Goal: Information Seeking & Learning: Learn about a topic

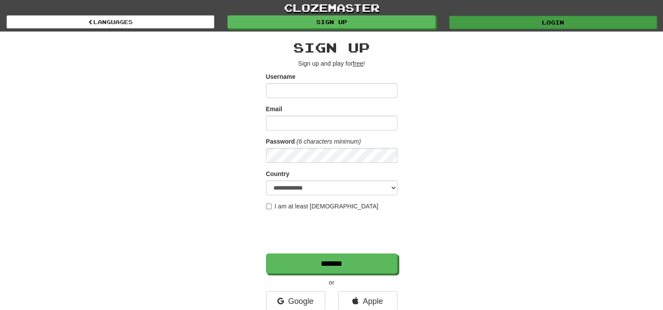
type input "********"
click at [551, 21] on link "Login" at bounding box center [553, 22] width 208 height 13
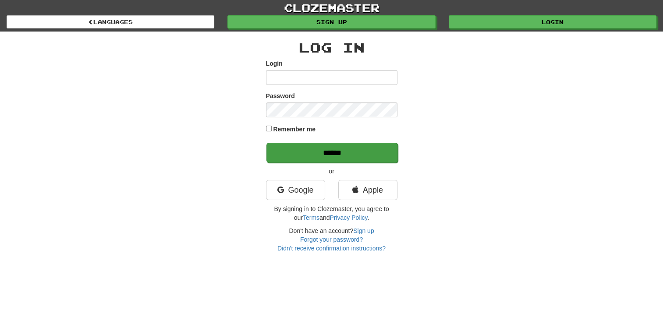
type input "********"
click at [365, 151] on input "******" at bounding box center [331, 153] width 131 height 20
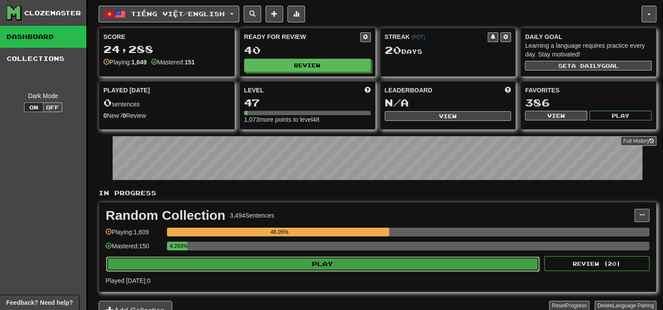
click at [392, 265] on button "Play" at bounding box center [322, 264] width 433 height 15
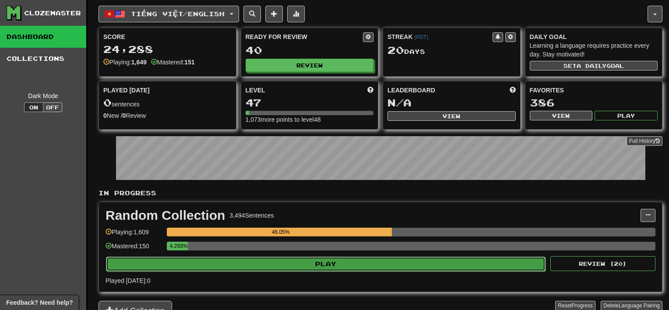
select select "**"
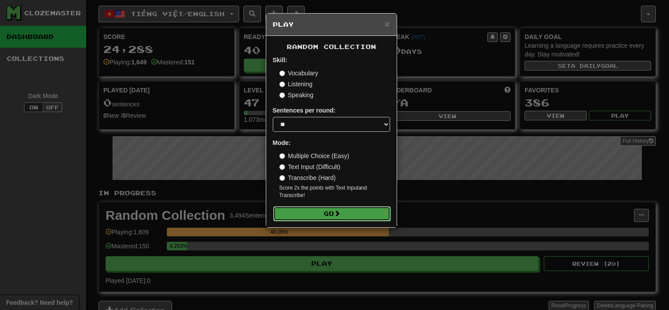
click at [359, 210] on button "Go" at bounding box center [331, 213] width 117 height 15
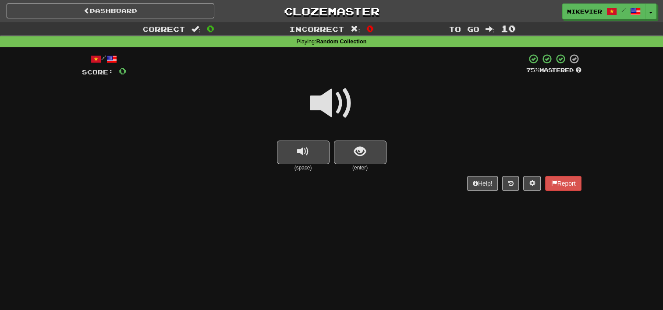
click at [283, 219] on div "Dashboard Clozemaster mikevier / Toggle Dropdown Dashboard Leaderboard Activity…" at bounding box center [331, 155] width 663 height 310
click at [332, 104] on span at bounding box center [332, 103] width 44 height 44
click at [241, 91] on div at bounding box center [331, 109] width 499 height 63
click at [320, 97] on span at bounding box center [332, 103] width 44 height 44
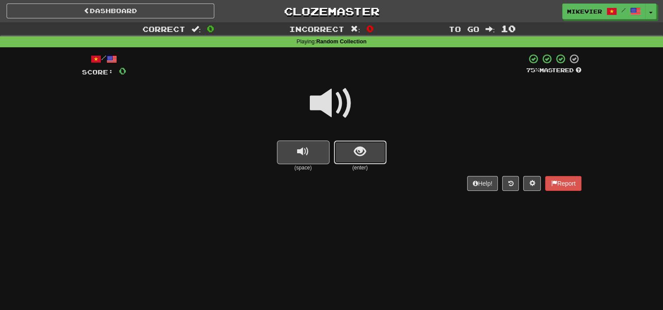
click at [351, 152] on button "show sentence" at bounding box center [360, 153] width 53 height 24
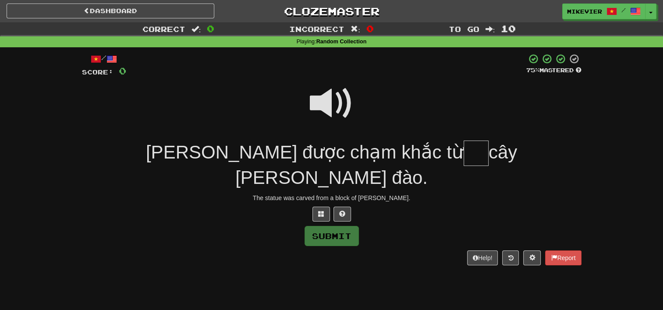
click at [321, 109] on span at bounding box center [332, 103] width 44 height 44
click at [327, 106] on span at bounding box center [332, 103] width 44 height 44
click at [318, 207] on button at bounding box center [321, 214] width 18 height 15
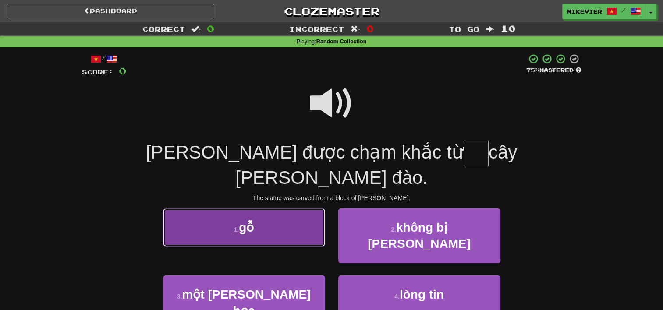
click at [310, 208] on button "1 . gỗ" at bounding box center [244, 227] width 162 height 38
type input "**"
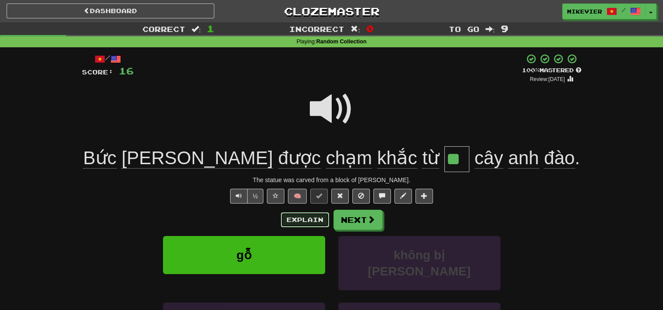
click at [291, 215] on button "Explain" at bounding box center [305, 219] width 48 height 15
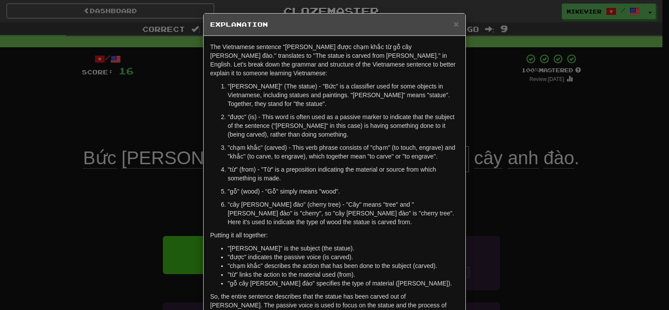
click at [50, 205] on div "× Explanation The Vietnamese sentence "Bức tượng được chạm khắc từ gỗ cây anh đ…" at bounding box center [334, 155] width 669 height 310
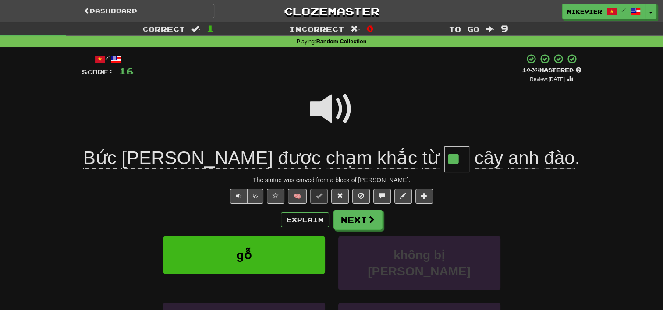
click at [320, 107] on span at bounding box center [332, 109] width 44 height 44
click at [260, 193] on button "½" at bounding box center [255, 196] width 17 height 15
click at [280, 193] on button at bounding box center [276, 196] width 18 height 15
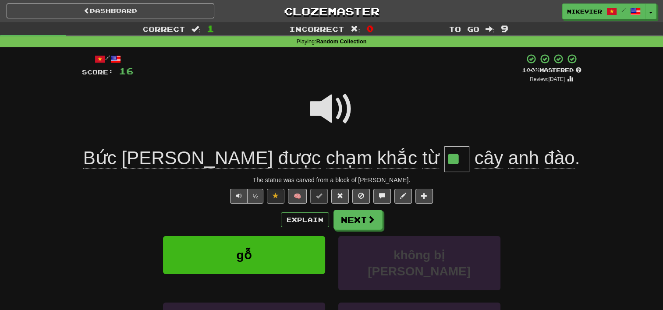
click at [337, 99] on span at bounding box center [332, 109] width 44 height 44
click at [324, 109] on span at bounding box center [332, 109] width 44 height 44
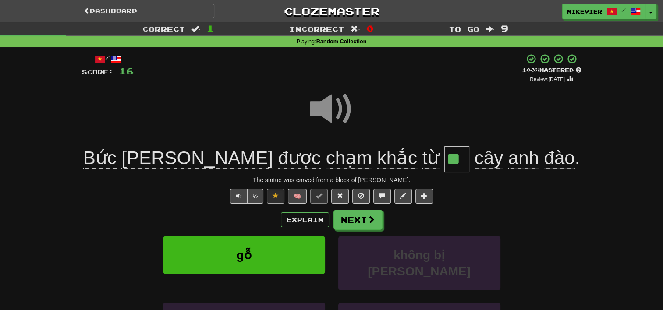
click at [324, 109] on span at bounding box center [332, 109] width 44 height 44
click at [347, 221] on button "Next" at bounding box center [358, 220] width 49 height 20
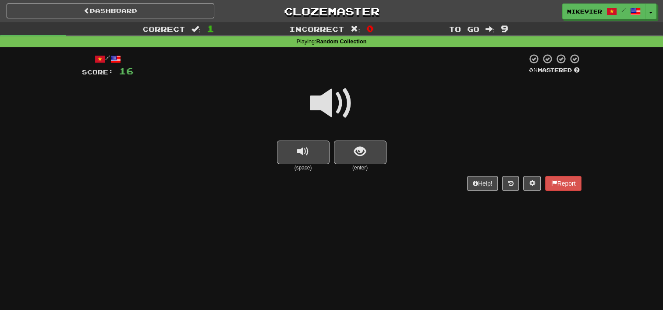
click at [332, 106] on span at bounding box center [332, 103] width 44 height 44
click at [357, 141] on button "show sentence" at bounding box center [360, 153] width 53 height 24
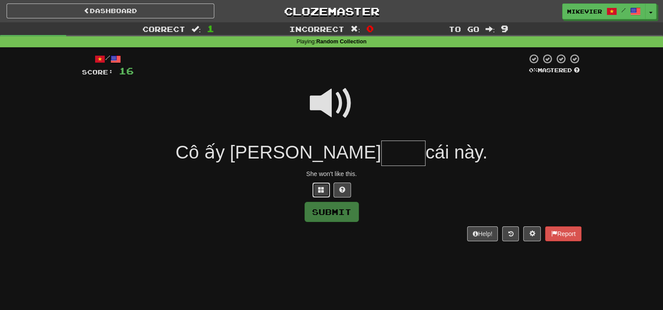
click at [322, 188] on span at bounding box center [321, 190] width 6 height 6
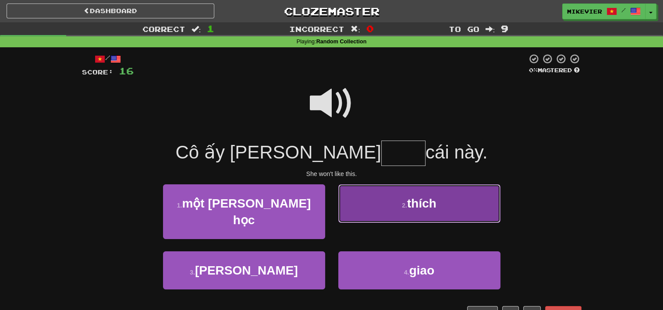
click at [347, 203] on button "2 . thích" at bounding box center [419, 203] width 162 height 38
type input "*****"
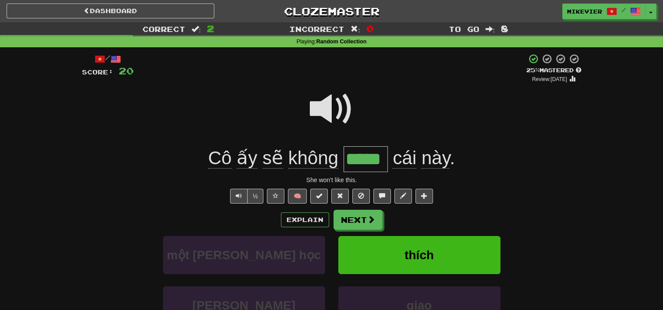
click at [345, 100] on span at bounding box center [332, 109] width 44 height 44
click at [364, 221] on button "Next" at bounding box center [358, 220] width 49 height 20
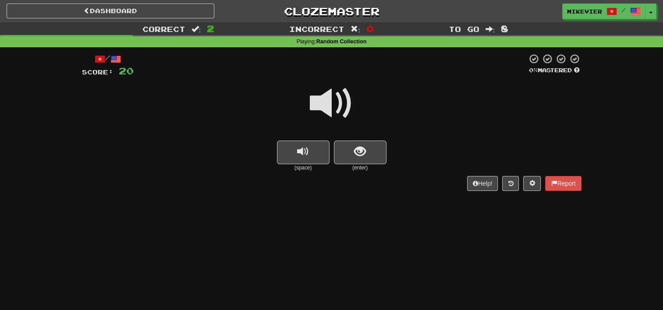
click at [332, 99] on span at bounding box center [332, 103] width 44 height 44
click at [362, 150] on span "show sentence" at bounding box center [360, 152] width 12 height 12
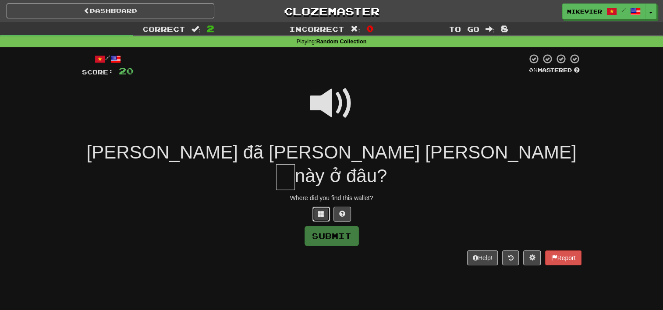
click at [317, 207] on button at bounding box center [321, 214] width 18 height 15
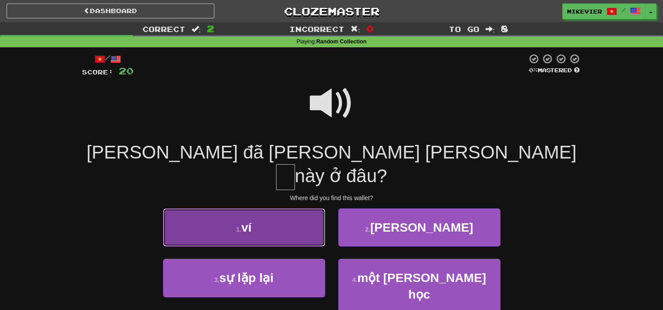
click at [315, 208] on button "1 . ví" at bounding box center [244, 227] width 162 height 38
type input "**"
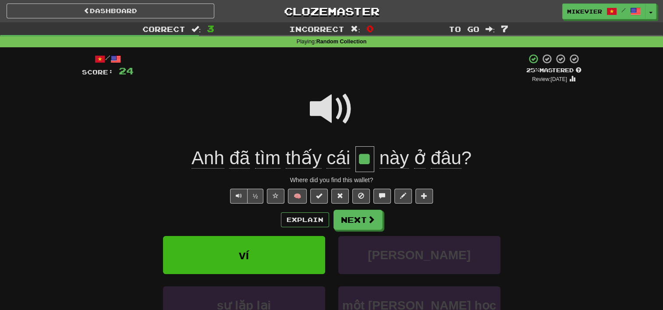
click at [322, 104] on span at bounding box center [332, 109] width 44 height 44
click at [276, 195] on span at bounding box center [275, 196] width 6 height 6
click at [356, 222] on button "Next" at bounding box center [358, 220] width 49 height 20
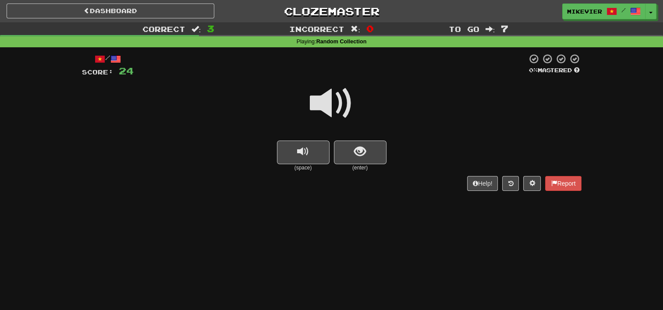
click at [350, 107] on span at bounding box center [332, 103] width 44 height 44
click at [357, 158] on span "show sentence" at bounding box center [360, 152] width 12 height 12
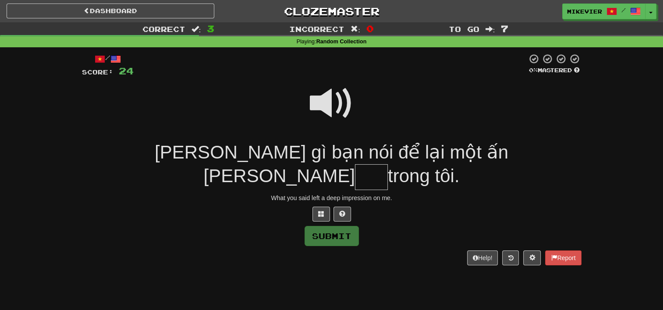
click at [328, 103] on span at bounding box center [332, 103] width 44 height 44
click at [319, 211] on span at bounding box center [321, 214] width 6 height 6
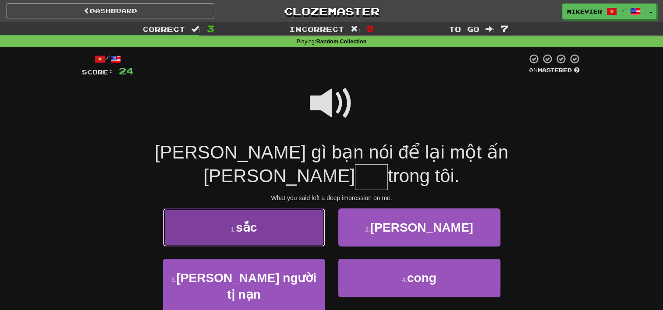
click at [296, 208] on button "1 . sắc" at bounding box center [244, 227] width 162 height 38
type input "***"
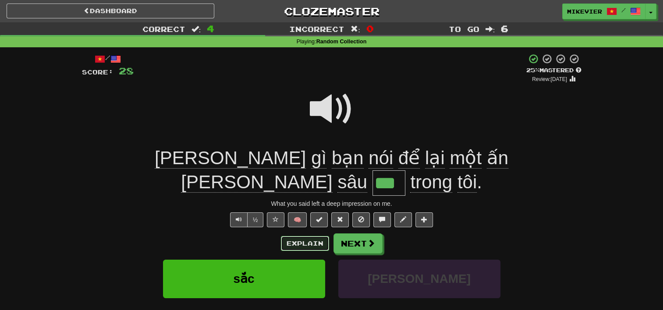
click at [307, 236] on button "Explain" at bounding box center [305, 243] width 48 height 15
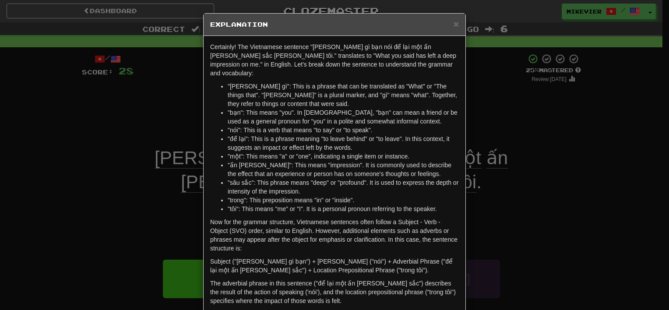
click at [139, 217] on div "× Explanation Certainly! The Vietnamese sentence "Những gì bạn nói để lại một ấ…" at bounding box center [334, 155] width 669 height 310
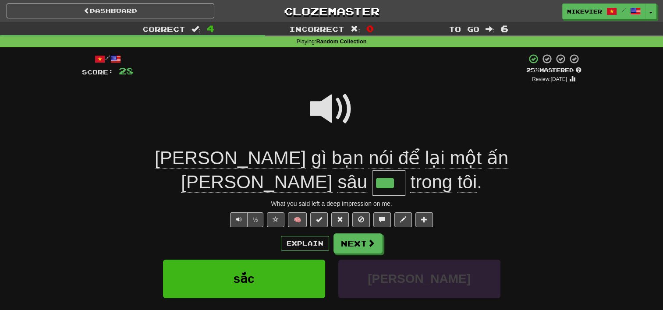
click at [327, 105] on span at bounding box center [332, 109] width 44 height 44
click at [278, 216] on span at bounding box center [275, 219] width 6 height 6
click at [329, 106] on span at bounding box center [332, 109] width 44 height 44
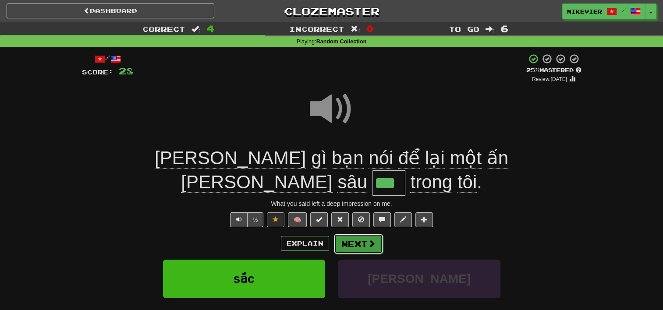
click at [365, 234] on button "Next" at bounding box center [358, 244] width 49 height 20
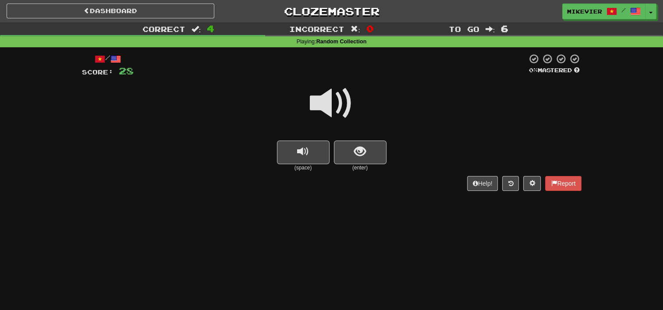
click at [336, 101] on span at bounding box center [332, 103] width 44 height 44
click at [357, 152] on span "show sentence" at bounding box center [360, 152] width 12 height 12
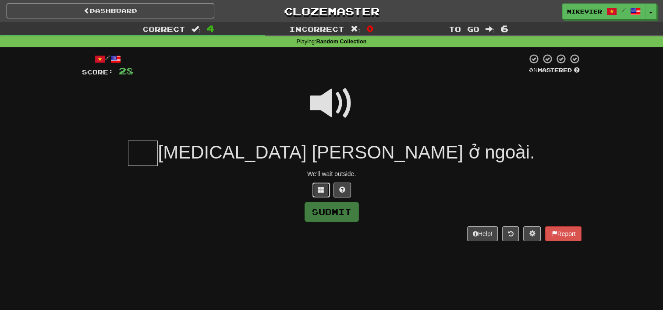
click at [319, 188] on span at bounding box center [321, 190] width 6 height 6
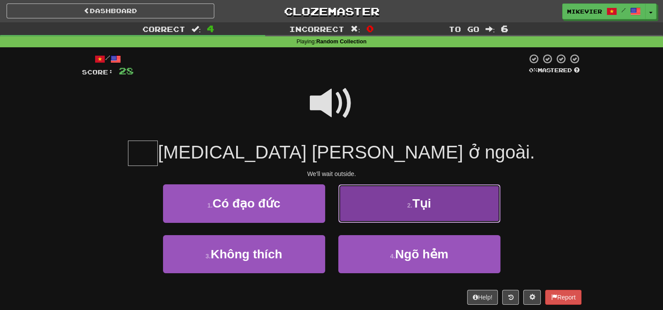
click at [375, 203] on button "2 . Tụi" at bounding box center [419, 203] width 162 height 38
type input "***"
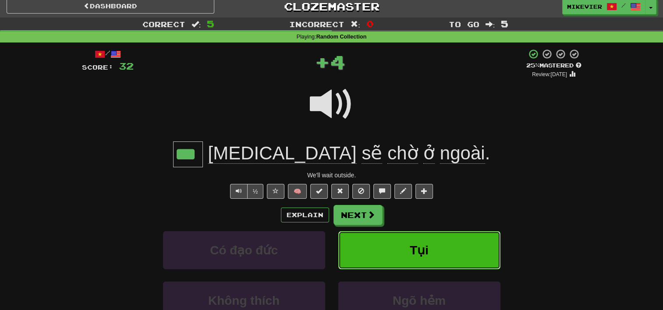
scroll to position [5, 0]
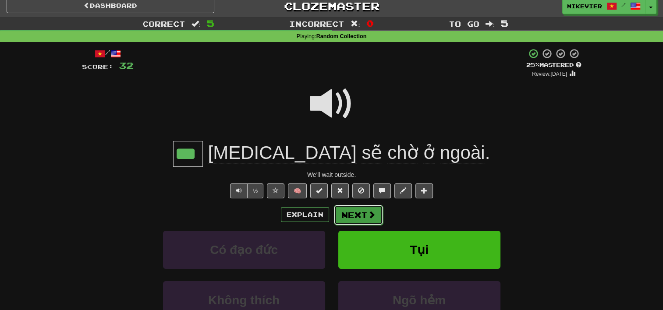
click at [363, 221] on button "Next" at bounding box center [358, 215] width 49 height 20
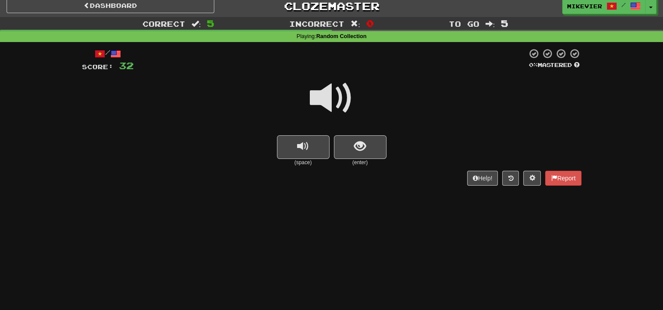
click at [343, 94] on span at bounding box center [332, 98] width 44 height 44
click at [347, 155] on button "show sentence" at bounding box center [360, 147] width 53 height 24
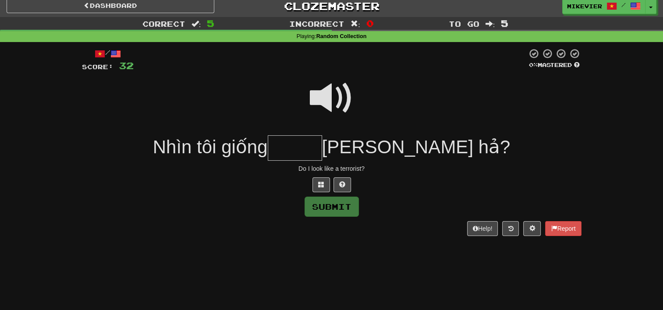
click at [320, 91] on span at bounding box center [332, 98] width 44 height 44
click at [317, 187] on button at bounding box center [321, 184] width 18 height 15
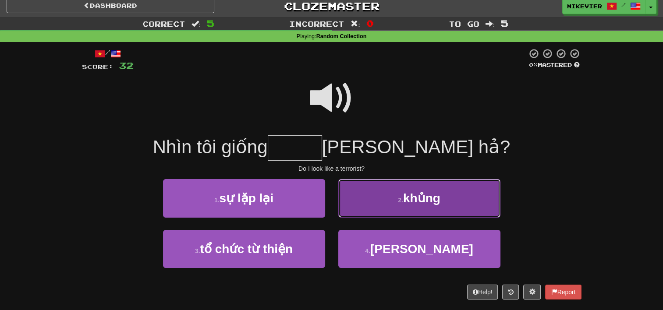
click at [354, 198] on button "2 . khủng" at bounding box center [419, 198] width 162 height 38
type input "*****"
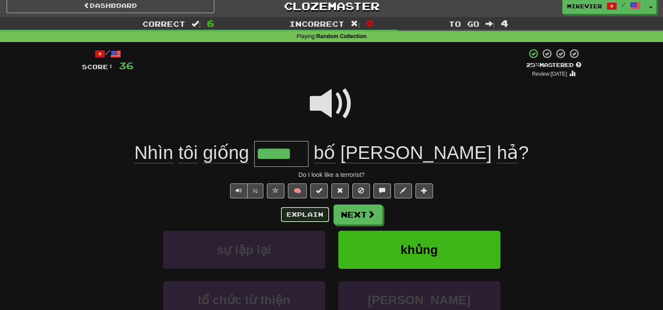
click at [309, 213] on button "Explain" at bounding box center [305, 214] width 48 height 15
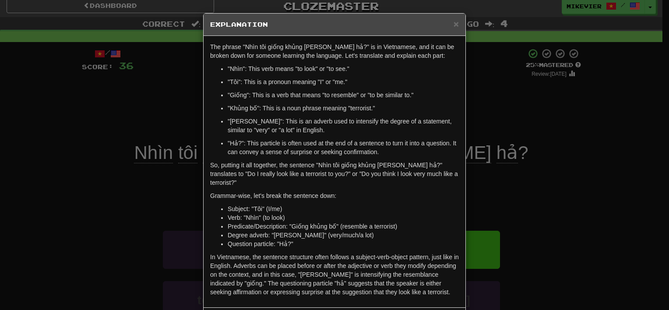
click at [122, 126] on div "× Explanation The phrase "Nhìn tôi giống khủng bố lắm hả?" is in Vietnamese, an…" at bounding box center [334, 155] width 669 height 310
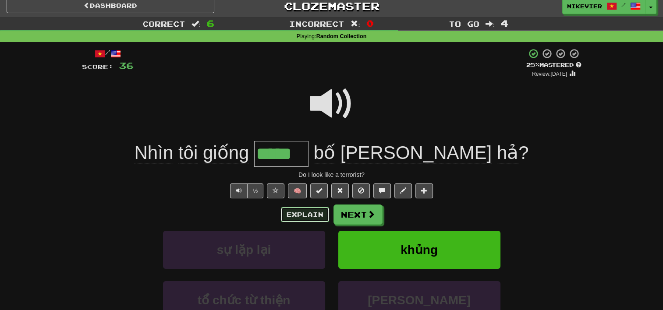
click at [294, 212] on button "Explain" at bounding box center [305, 214] width 48 height 15
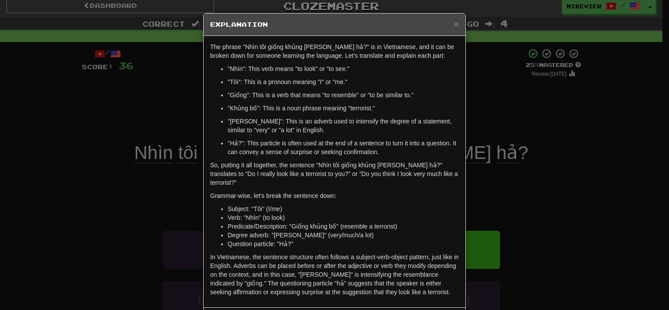
click at [102, 150] on div "× Explanation The phrase "Nhìn tôi giống khủng bố lắm hả?" is in Vietnamese, an…" at bounding box center [334, 155] width 669 height 310
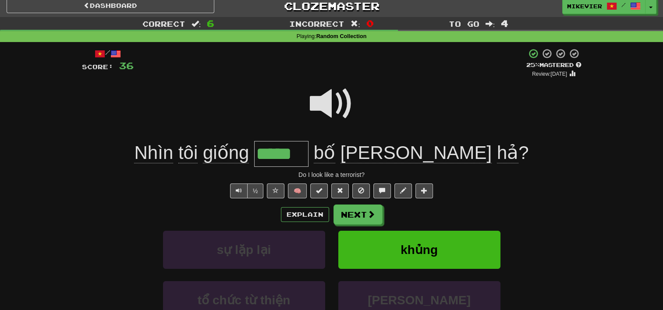
click at [316, 100] on span at bounding box center [332, 104] width 44 height 44
click at [346, 212] on button "Next" at bounding box center [358, 215] width 49 height 20
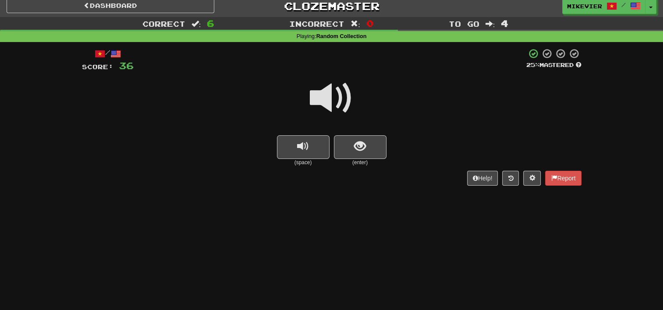
click at [340, 104] on span at bounding box center [332, 98] width 44 height 44
click at [354, 142] on span "show sentence" at bounding box center [360, 147] width 12 height 12
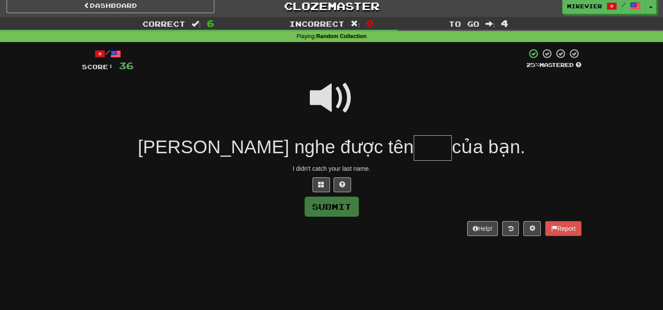
click at [329, 102] on span at bounding box center [332, 98] width 44 height 44
click at [324, 184] on span at bounding box center [321, 184] width 6 height 6
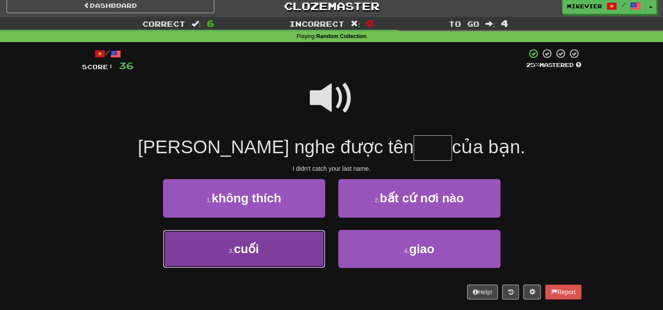
click at [287, 249] on button "3 . cuối" at bounding box center [244, 249] width 162 height 38
type input "****"
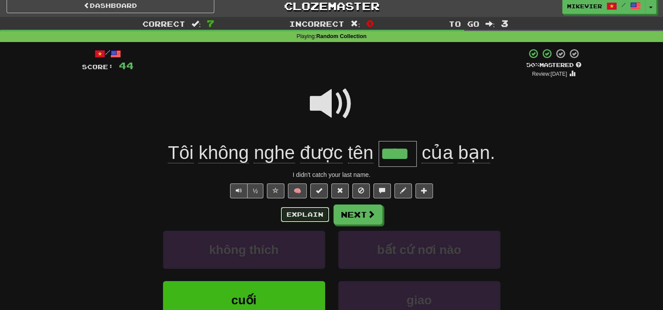
drag, startPoint x: 298, startPoint y: 213, endPoint x: 245, endPoint y: 95, distance: 129.2
click at [245, 95] on div "/ Score: 44 + 8 50 % Mastered Review: 2025-08-28 Tôi không nghe được tên **** c…" at bounding box center [331, 213] width 499 height 330
click at [245, 95] on div at bounding box center [331, 109] width 499 height 63
click at [276, 192] on span at bounding box center [275, 190] width 6 height 6
click at [357, 215] on button "Next" at bounding box center [358, 215] width 49 height 20
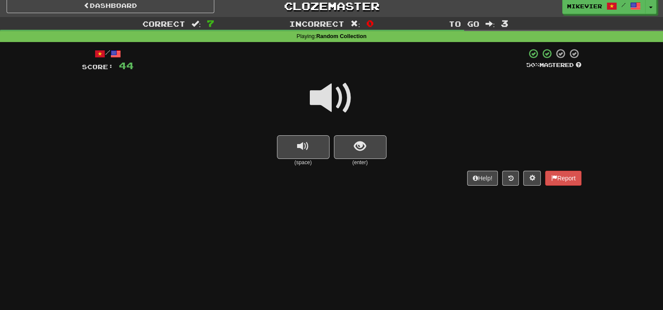
click at [328, 98] on span at bounding box center [332, 98] width 44 height 44
click at [377, 141] on button "show sentence" at bounding box center [360, 147] width 53 height 24
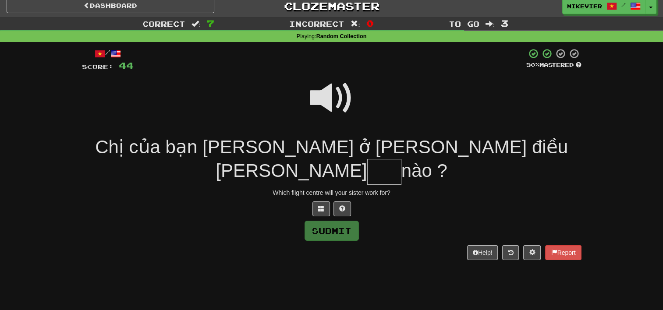
click at [333, 100] on span at bounding box center [332, 98] width 44 height 44
click at [320, 205] on span at bounding box center [321, 208] width 6 height 6
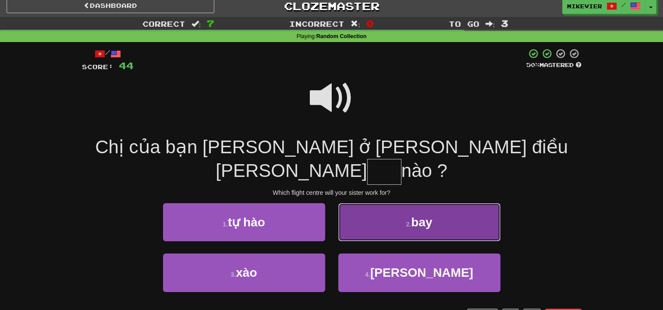
click at [372, 203] on button "2 . bay" at bounding box center [419, 222] width 162 height 38
type input "***"
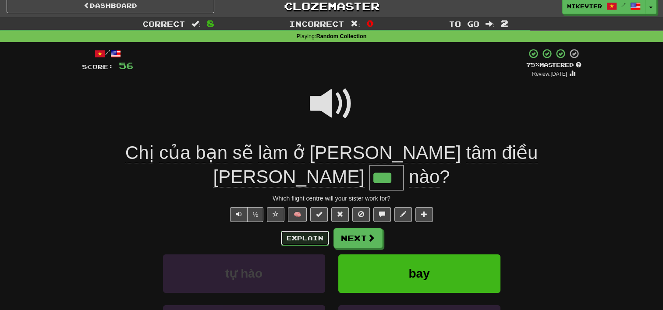
click at [304, 231] on button "Explain" at bounding box center [305, 238] width 48 height 15
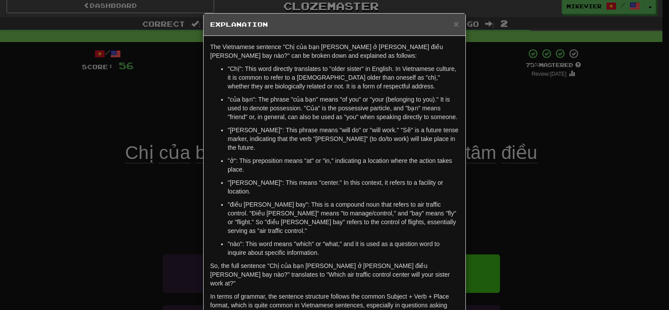
click at [114, 179] on div "× Explanation The Vietnamese sentence "Chị của bạn sẽ làm ở trung tâm điều hành…" at bounding box center [334, 155] width 669 height 310
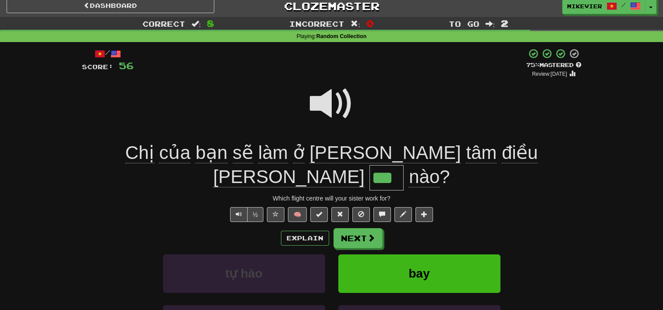
click at [336, 103] on span at bounding box center [332, 104] width 44 height 44
click at [359, 229] on button "Next" at bounding box center [358, 239] width 49 height 20
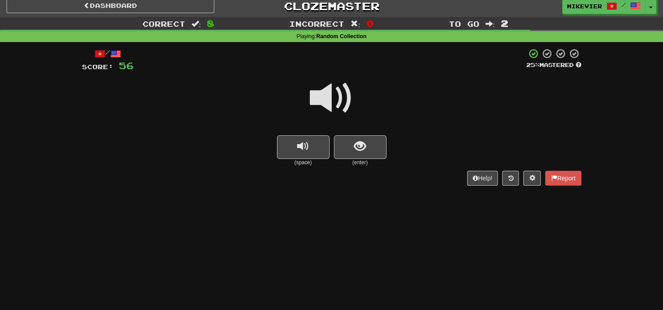
click at [346, 101] on span at bounding box center [332, 98] width 44 height 44
click at [357, 145] on span "show sentence" at bounding box center [360, 147] width 12 height 12
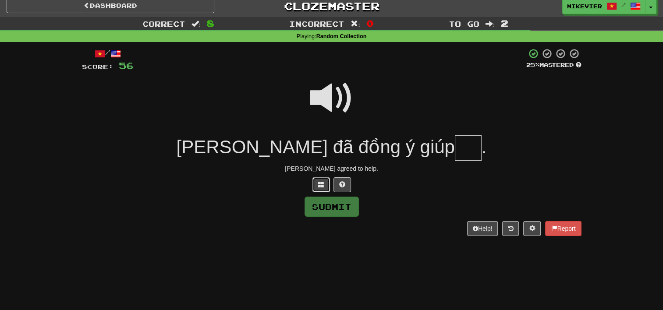
click at [316, 187] on button at bounding box center [321, 184] width 18 height 15
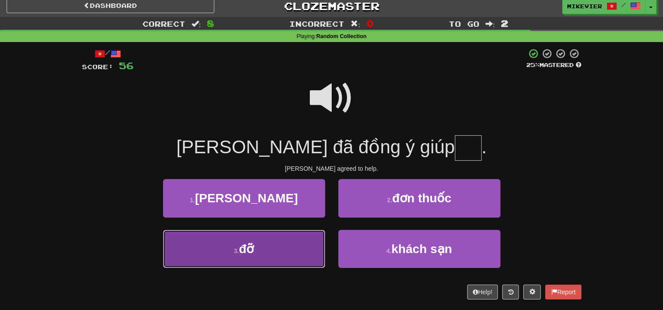
click at [298, 245] on button "3 . đỡ" at bounding box center [244, 249] width 162 height 38
type input "**"
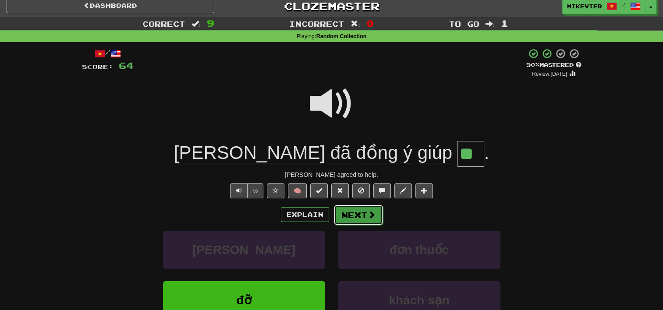
click at [357, 214] on button "Next" at bounding box center [358, 215] width 49 height 20
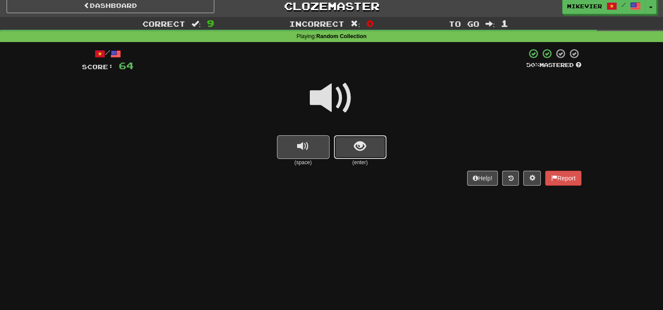
click at [354, 148] on span "show sentence" at bounding box center [360, 147] width 12 height 12
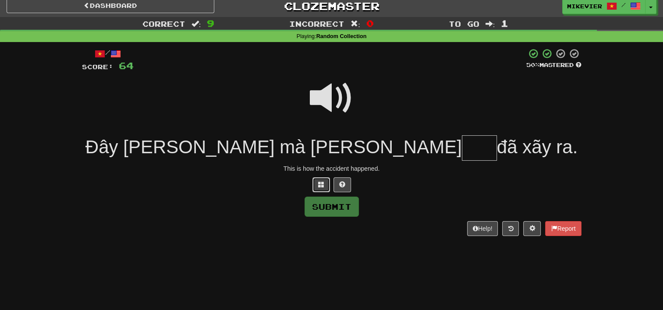
click at [320, 187] on span at bounding box center [321, 184] width 6 height 6
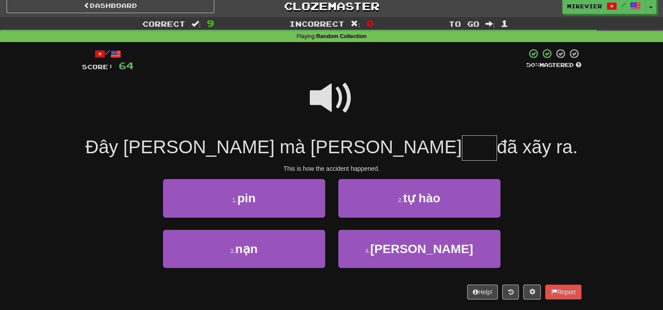
click at [343, 96] on span at bounding box center [332, 98] width 44 height 44
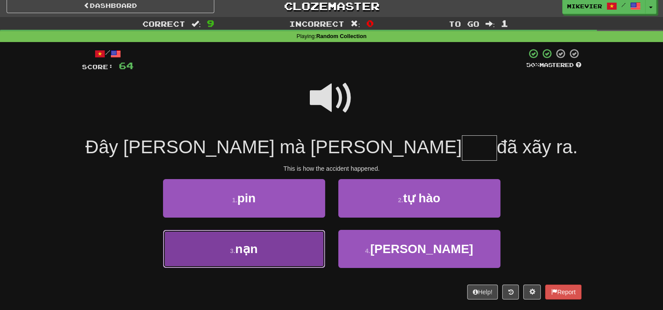
click at [305, 234] on button "3 . nạn" at bounding box center [244, 249] width 162 height 38
type input "***"
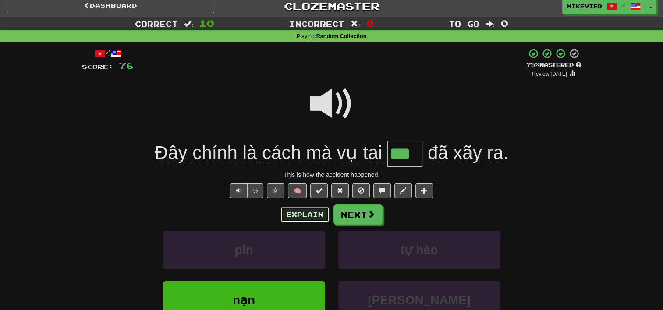
click at [298, 212] on button "Explain" at bounding box center [305, 214] width 48 height 15
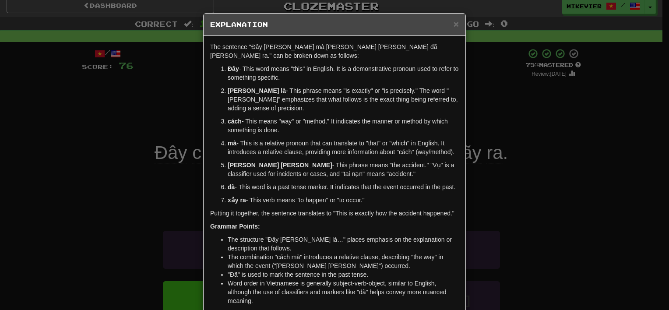
click at [122, 124] on div "× Explanation The sentence "Đây chính là cách mà vụ tai nạn đã xảy ra." can be …" at bounding box center [334, 155] width 669 height 310
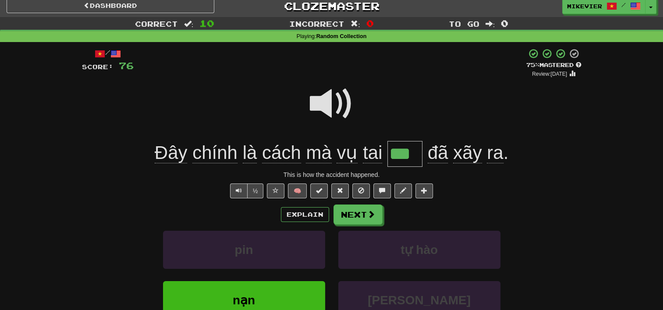
click at [319, 109] on span at bounding box center [332, 104] width 44 height 44
click at [321, 104] on span at bounding box center [332, 104] width 44 height 44
click at [281, 191] on button at bounding box center [276, 191] width 18 height 15
click at [356, 213] on button "Next" at bounding box center [358, 215] width 49 height 20
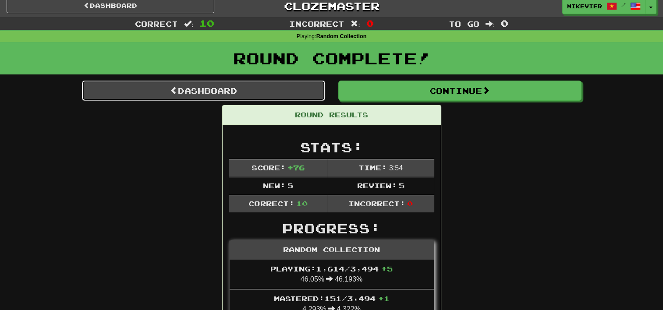
click at [299, 92] on link "Dashboard" at bounding box center [203, 91] width 243 height 20
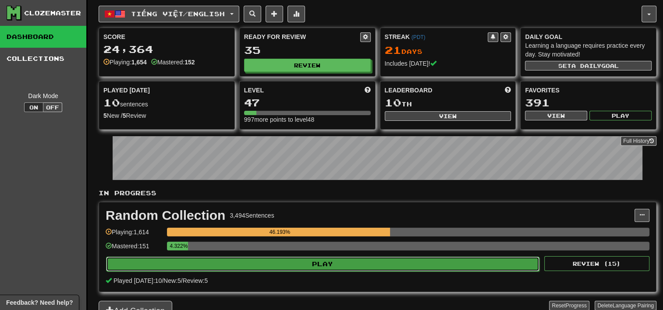
click at [380, 266] on button "Play" at bounding box center [322, 264] width 433 height 15
select select "**"
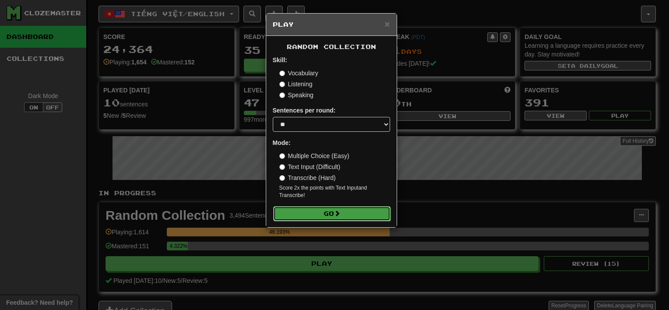
click at [363, 214] on button "Go" at bounding box center [331, 213] width 117 height 15
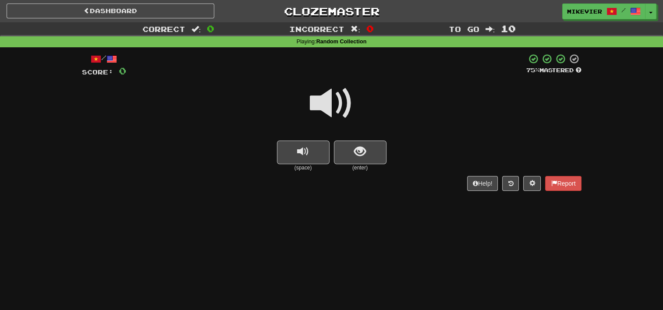
click at [327, 103] on span at bounding box center [332, 103] width 44 height 44
click at [356, 154] on span "show sentence" at bounding box center [360, 152] width 12 height 12
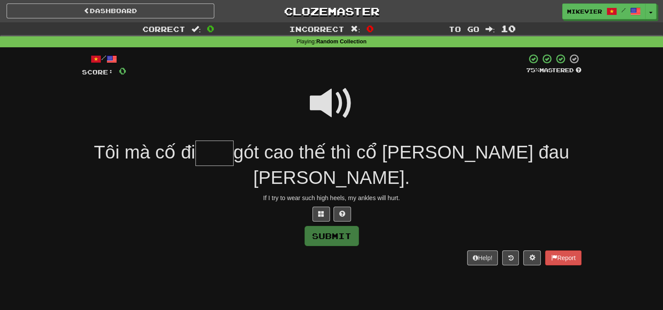
click at [332, 113] on span at bounding box center [332, 103] width 44 height 44
click at [317, 207] on button at bounding box center [321, 214] width 18 height 15
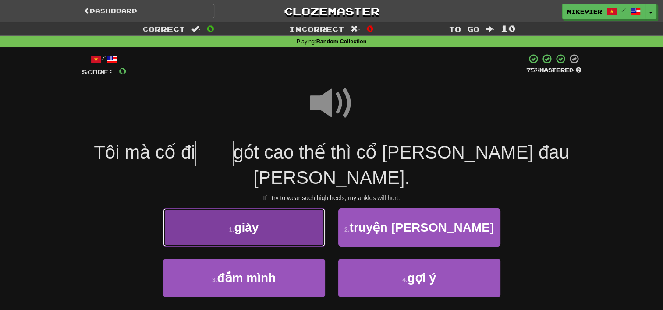
click at [299, 208] on button "1 . giày" at bounding box center [244, 227] width 162 height 38
type input "****"
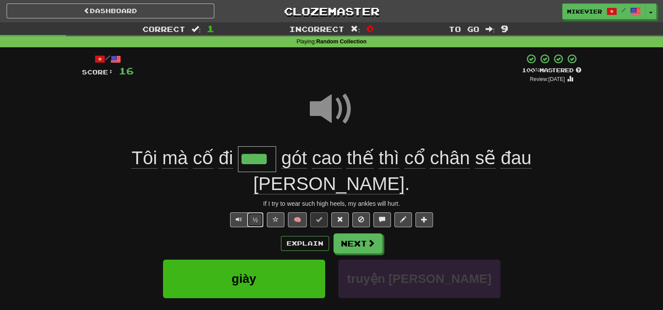
click at [254, 212] on button "½" at bounding box center [255, 219] width 17 height 15
click at [253, 212] on button "½" at bounding box center [255, 219] width 17 height 15
click at [251, 212] on button "½" at bounding box center [255, 219] width 17 height 15
click at [297, 236] on button "Explain" at bounding box center [305, 243] width 48 height 15
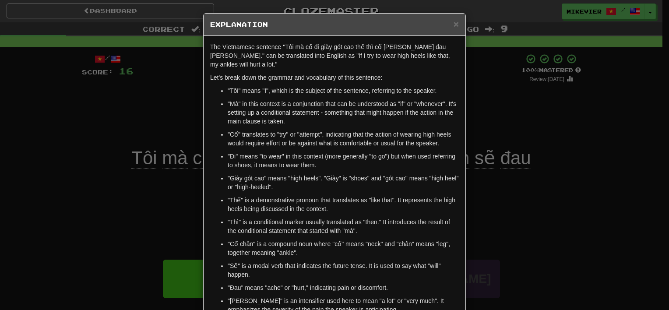
click at [128, 203] on div "× Explanation The Vietnamese sentence "Tôi mà cố đi giày gót cao thế thì cổ [PE…" at bounding box center [334, 155] width 669 height 310
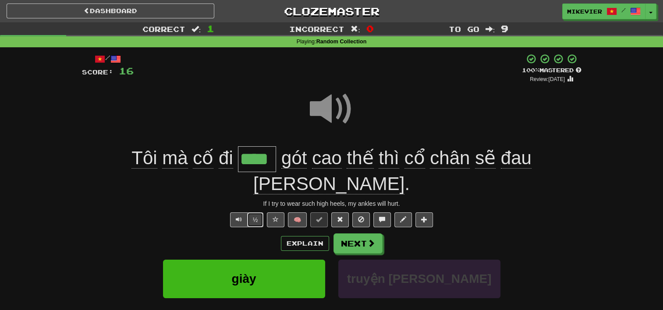
click at [255, 212] on button "½" at bounding box center [255, 219] width 17 height 15
click at [257, 212] on button "½" at bounding box center [255, 219] width 17 height 15
click at [254, 212] on button "½" at bounding box center [255, 219] width 17 height 15
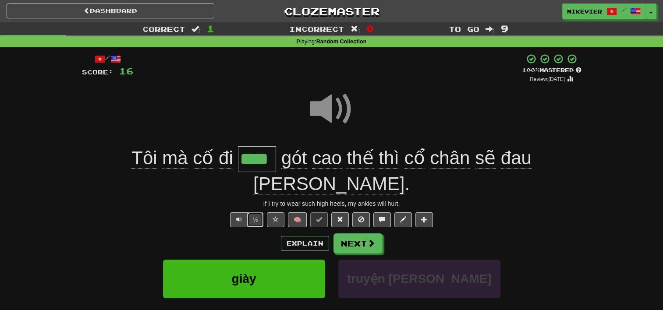
click at [254, 212] on button "½" at bounding box center [255, 219] width 17 height 15
click at [295, 236] on button "Explain" at bounding box center [305, 243] width 48 height 15
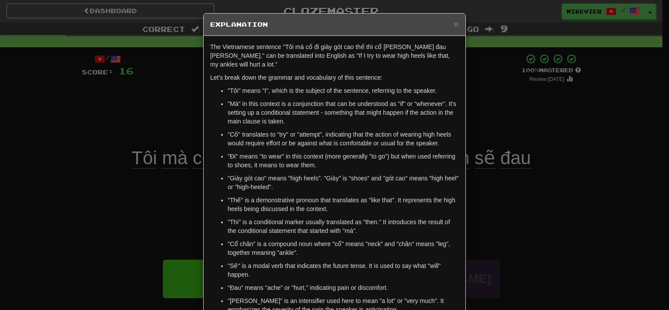
click at [37, 126] on div "× Explanation The Vietnamese sentence "Tôi mà cố đi giày gót cao thế thì cổ châ…" at bounding box center [334, 155] width 669 height 310
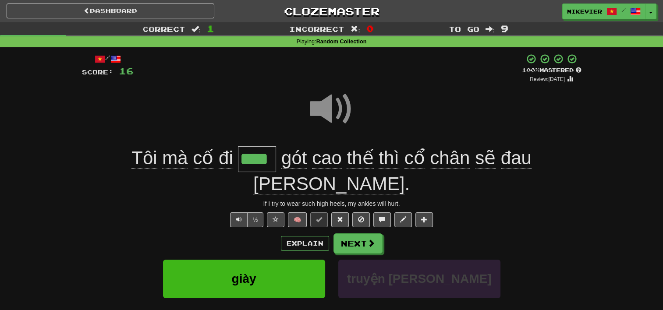
click at [319, 105] on span at bounding box center [332, 109] width 44 height 44
click at [322, 111] on span at bounding box center [332, 109] width 44 height 44
click at [274, 216] on span at bounding box center [275, 219] width 6 height 6
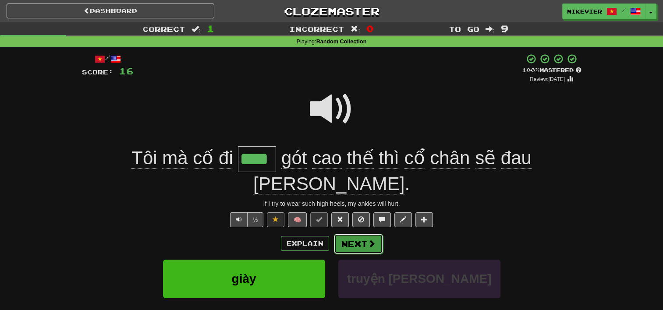
click at [375, 234] on button "Next" at bounding box center [358, 244] width 49 height 20
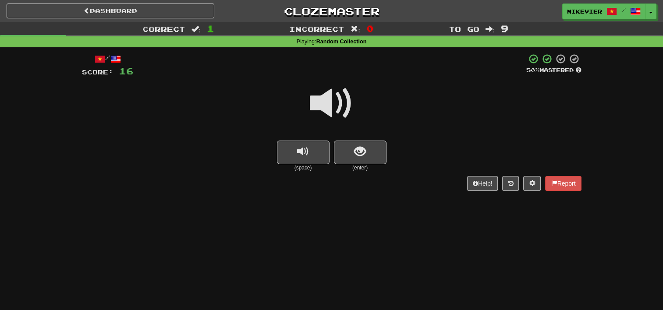
click at [328, 100] on span at bounding box center [332, 103] width 44 height 44
click at [329, 103] on span at bounding box center [332, 103] width 44 height 44
click at [355, 147] on span "show sentence" at bounding box center [360, 152] width 12 height 12
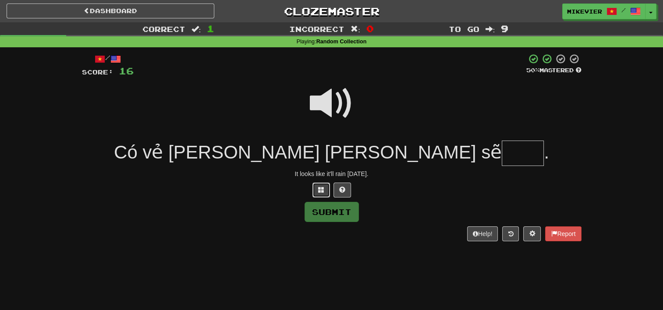
click at [321, 192] on span at bounding box center [321, 190] width 6 height 6
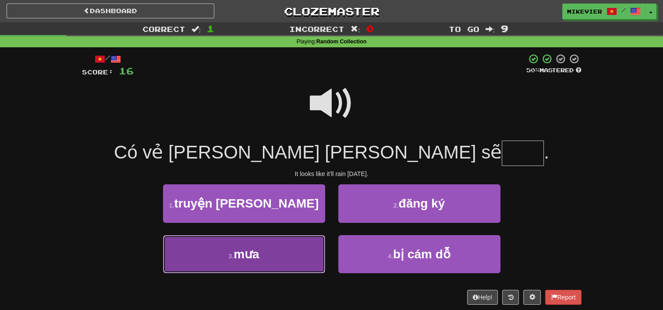
click at [297, 245] on button "3 . mưa" at bounding box center [244, 254] width 162 height 38
type input "***"
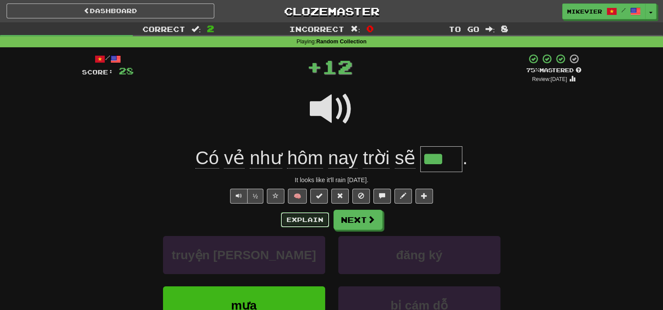
click at [305, 217] on button "Explain" at bounding box center [305, 219] width 48 height 15
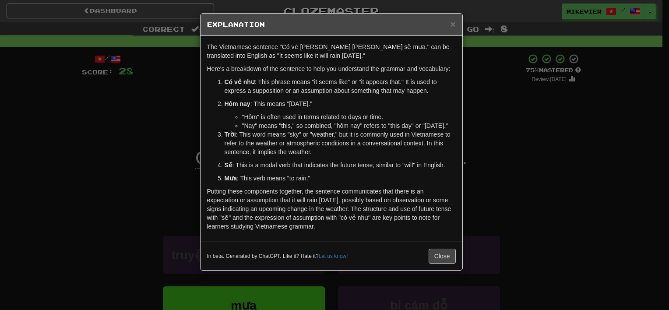
click at [134, 136] on div "× Explanation The Vietnamese sentence "Có vẻ như hôm nay trời sẽ mưa." can be t…" at bounding box center [334, 155] width 669 height 310
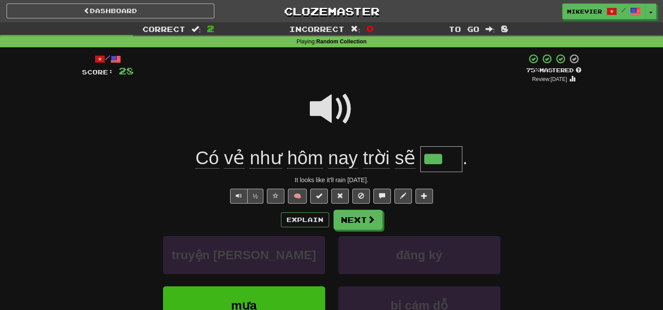
click at [326, 108] on span at bounding box center [332, 109] width 44 height 44
click at [277, 200] on button at bounding box center [276, 196] width 18 height 15
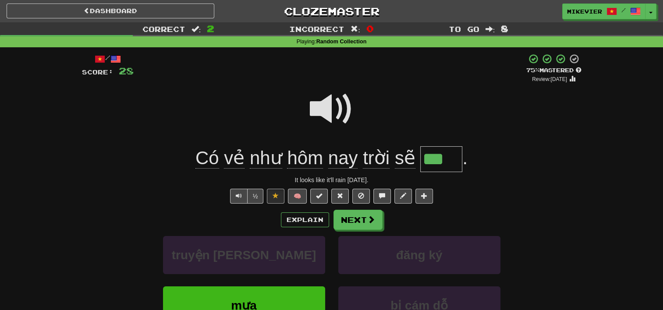
click at [340, 106] on span at bounding box center [332, 109] width 44 height 44
click at [353, 219] on button "Next" at bounding box center [358, 220] width 49 height 20
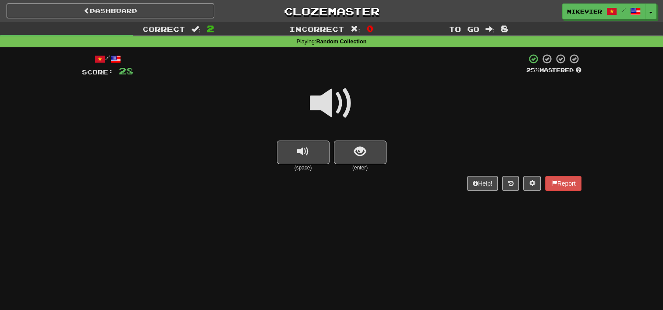
click at [335, 112] on span at bounding box center [332, 103] width 44 height 44
click at [354, 147] on span "show sentence" at bounding box center [360, 152] width 12 height 12
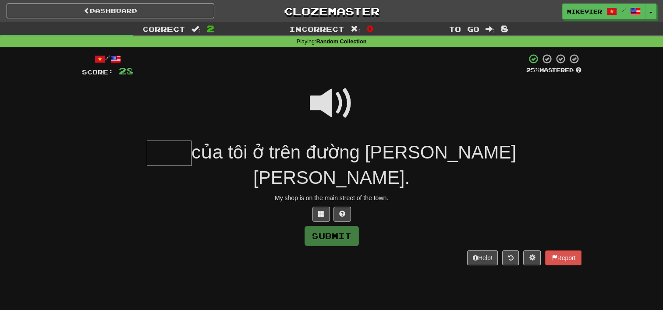
click at [336, 110] on span at bounding box center [332, 103] width 44 height 44
click at [324, 207] on button at bounding box center [321, 214] width 18 height 15
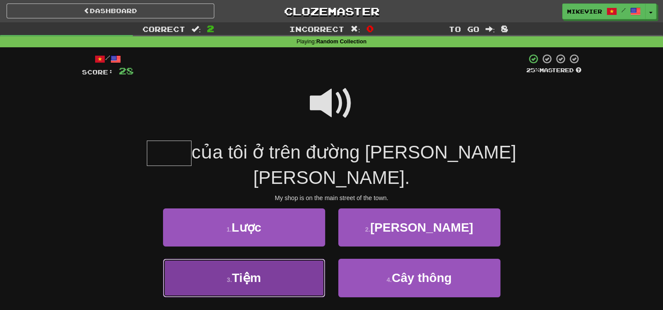
click at [298, 259] on button "3 . Tiệm" at bounding box center [244, 278] width 162 height 38
type input "****"
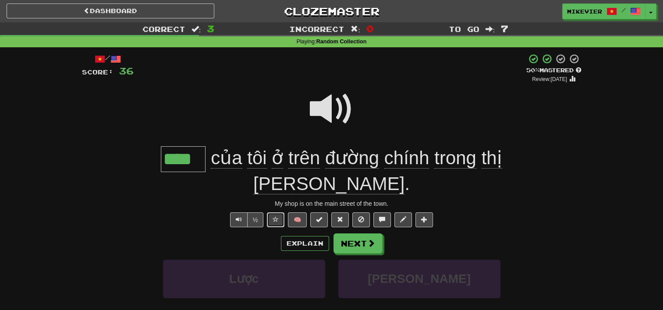
click at [276, 212] on button at bounding box center [276, 219] width 18 height 15
click at [333, 117] on span at bounding box center [332, 109] width 44 height 44
click at [365, 234] on button "Next" at bounding box center [358, 244] width 49 height 20
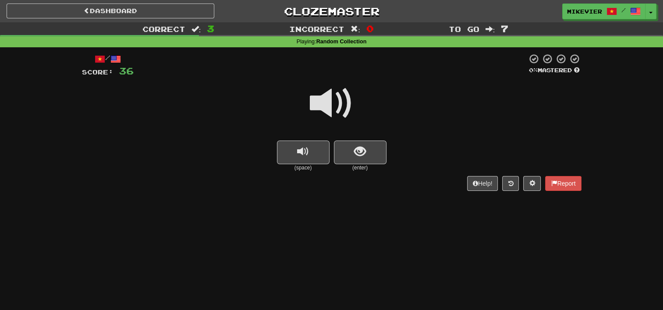
click at [341, 98] on span at bounding box center [332, 103] width 44 height 44
click at [352, 149] on button "show sentence" at bounding box center [360, 153] width 53 height 24
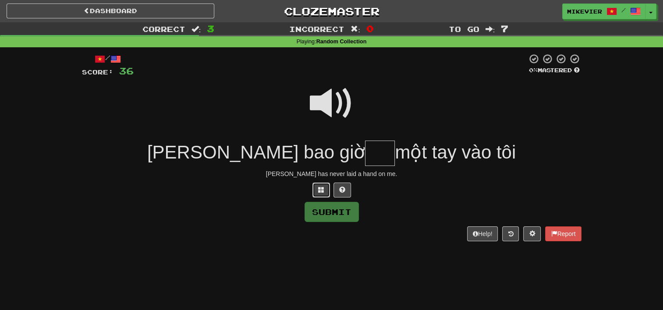
click at [325, 194] on button at bounding box center [321, 190] width 18 height 15
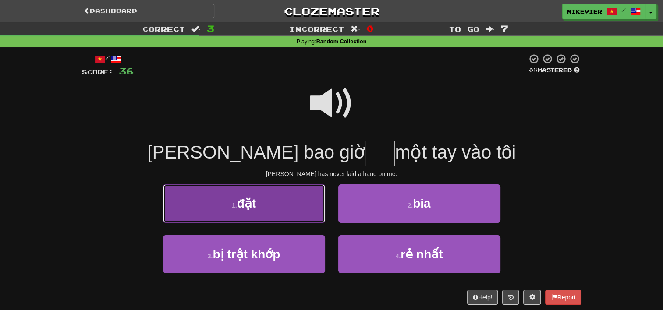
click at [306, 203] on button "1 . đặt" at bounding box center [244, 203] width 162 height 38
type input "***"
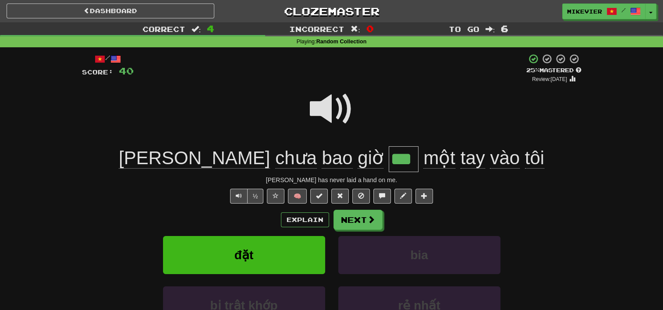
click at [330, 110] on span at bounding box center [332, 109] width 44 height 44
click at [347, 219] on button "Next" at bounding box center [358, 220] width 49 height 20
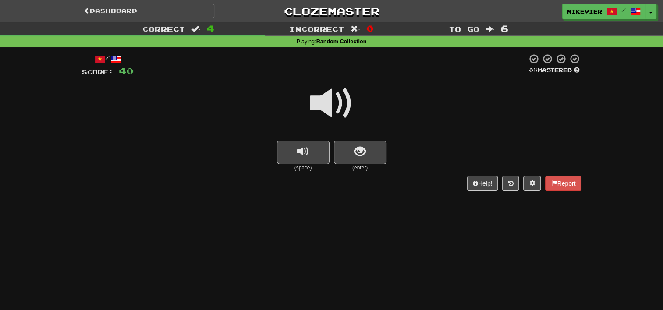
click at [331, 105] on span at bounding box center [332, 103] width 44 height 44
click at [346, 151] on button "show sentence" at bounding box center [360, 153] width 53 height 24
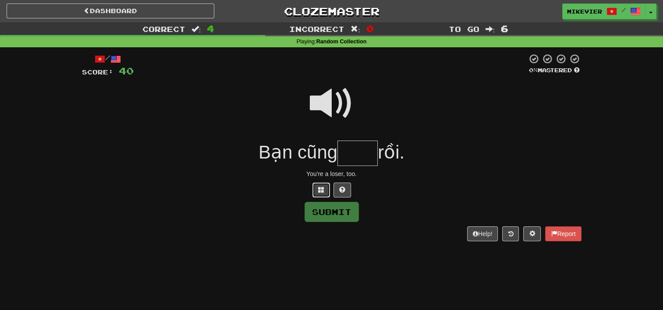
click at [321, 191] on span at bounding box center [321, 190] width 6 height 6
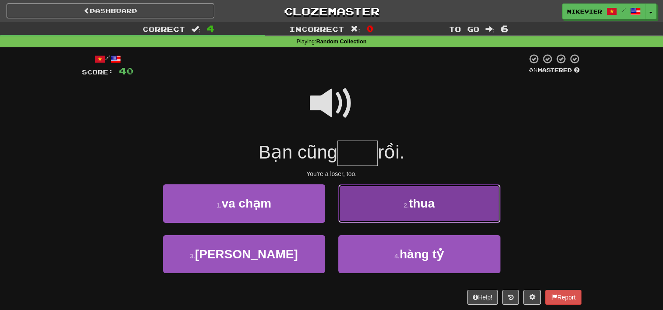
click at [378, 199] on button "2 . thua" at bounding box center [419, 203] width 162 height 38
type input "****"
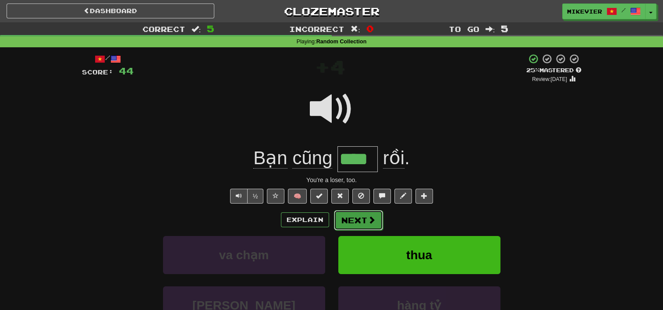
click at [347, 215] on button "Next" at bounding box center [358, 220] width 49 height 20
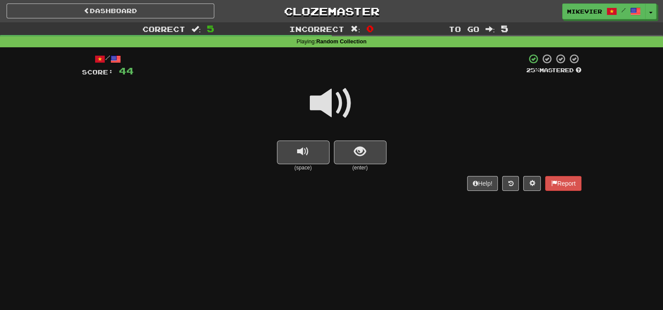
click at [322, 109] on span at bounding box center [332, 103] width 44 height 44
click at [324, 104] on span at bounding box center [332, 103] width 44 height 44
click at [351, 150] on button "show sentence" at bounding box center [360, 153] width 53 height 24
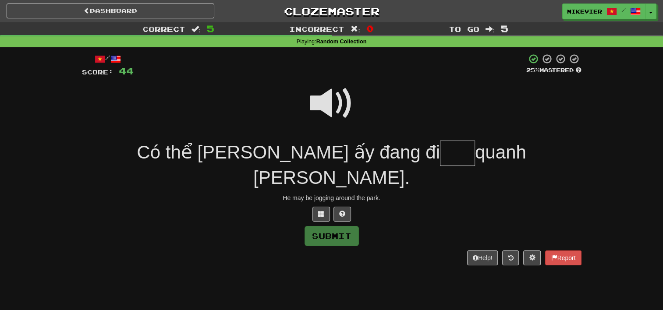
click at [325, 101] on span at bounding box center [332, 103] width 44 height 44
click at [320, 211] on span at bounding box center [321, 214] width 6 height 6
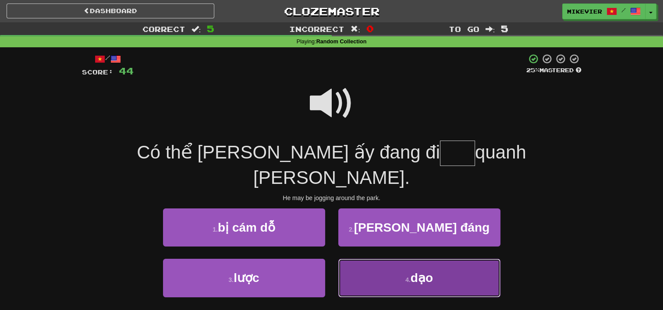
click at [360, 259] on button "4 . dạo" at bounding box center [419, 278] width 162 height 38
type input "***"
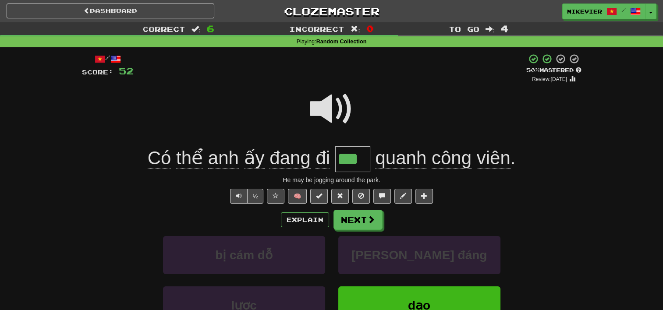
click at [325, 100] on span at bounding box center [332, 109] width 44 height 44
click at [300, 221] on button "Explain" at bounding box center [305, 219] width 48 height 15
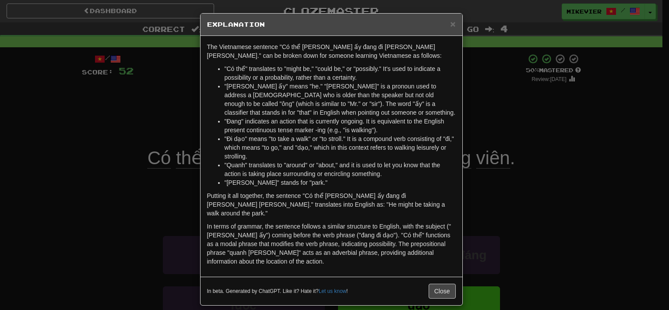
click at [127, 213] on div "× Explanation The Vietnamese sentence "Có thể anh ấy đang đi dạo quanh công viê…" at bounding box center [334, 155] width 669 height 310
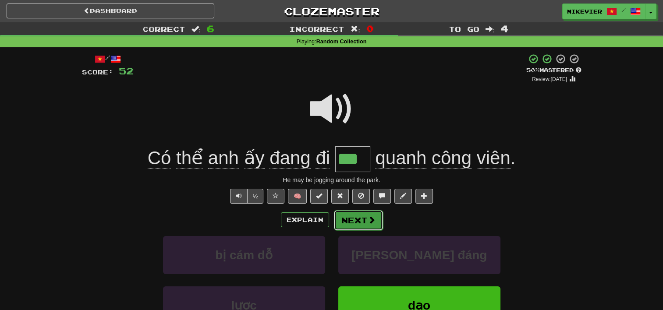
click at [350, 218] on button "Next" at bounding box center [358, 220] width 49 height 20
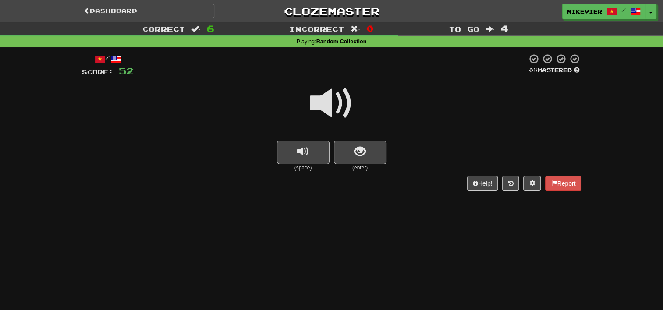
click at [341, 113] on span at bounding box center [332, 103] width 44 height 44
click at [357, 158] on span "show sentence" at bounding box center [360, 152] width 12 height 12
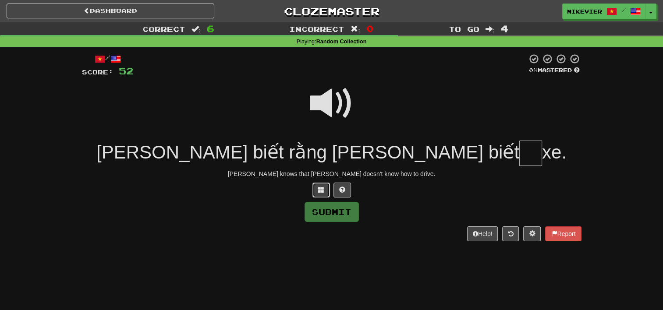
click at [317, 191] on button at bounding box center [321, 190] width 18 height 15
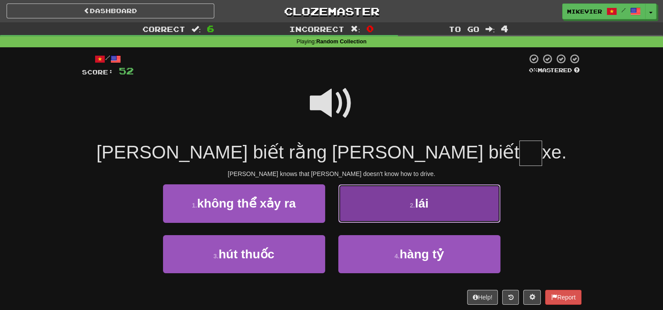
click at [389, 212] on button "2 . lái" at bounding box center [419, 203] width 162 height 38
type input "***"
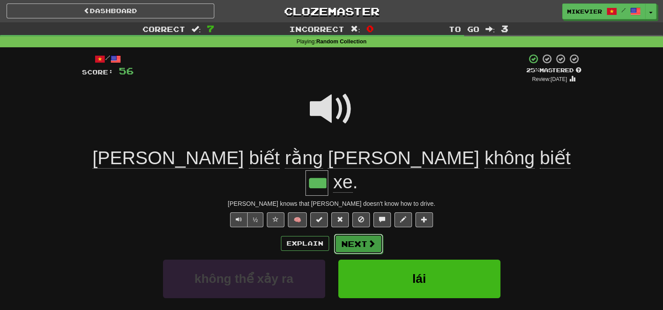
click at [375, 234] on button "Next" at bounding box center [358, 244] width 49 height 20
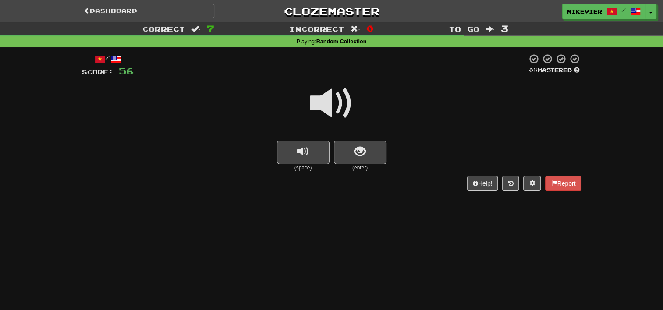
click at [347, 102] on span at bounding box center [332, 103] width 44 height 44
click at [363, 147] on span "show sentence" at bounding box center [360, 152] width 12 height 12
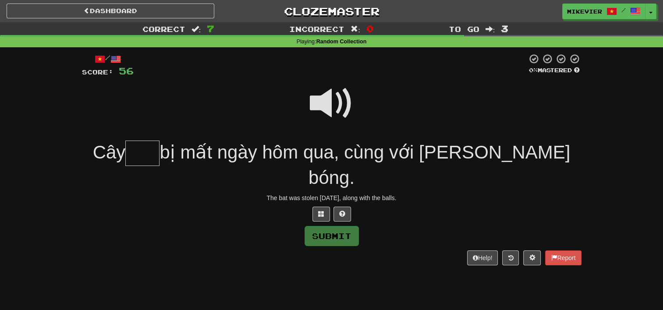
click at [323, 111] on span at bounding box center [332, 103] width 44 height 44
click at [321, 211] on span at bounding box center [321, 214] width 6 height 6
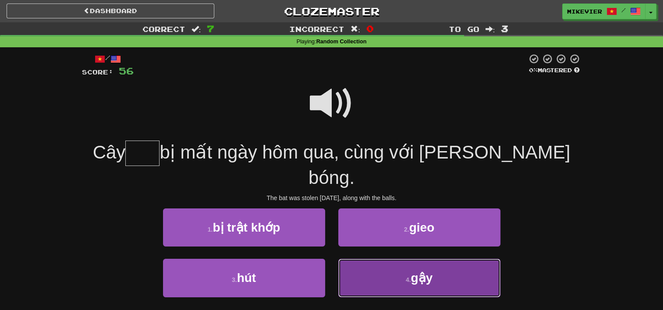
click at [355, 259] on button "4 . gậy" at bounding box center [419, 278] width 162 height 38
type input "***"
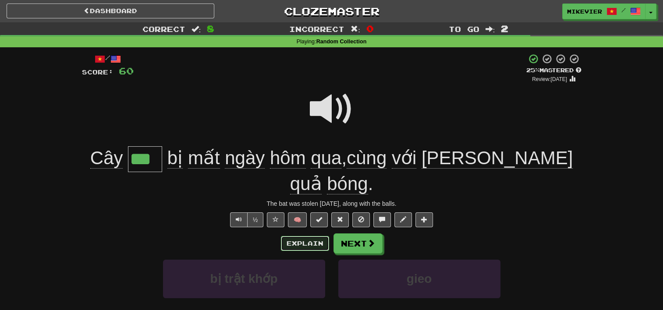
click at [307, 236] on button "Explain" at bounding box center [305, 243] width 48 height 15
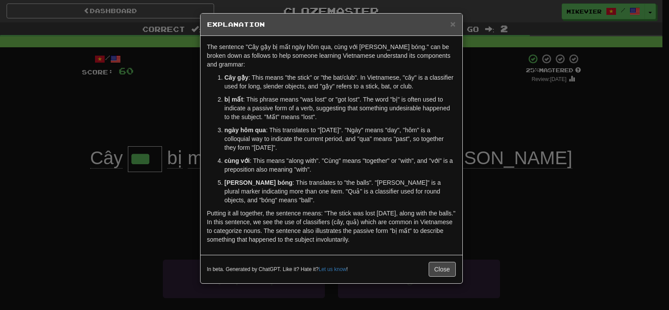
click at [140, 112] on div "× Explanation The sentence "Cây gậy bị mất ngày hôm qua, cùng với những quả bón…" at bounding box center [334, 155] width 669 height 310
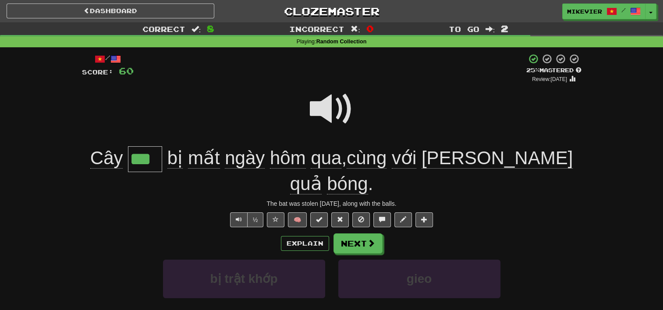
click at [327, 115] on span at bounding box center [332, 109] width 44 height 44
click at [327, 110] on span at bounding box center [332, 109] width 44 height 44
click at [358, 234] on button "Next" at bounding box center [358, 244] width 49 height 20
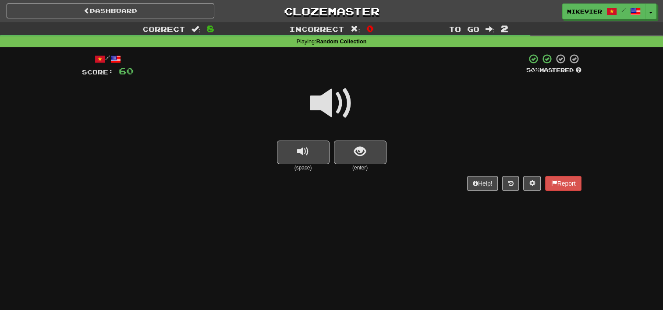
click at [348, 105] on span at bounding box center [332, 103] width 44 height 44
click at [352, 144] on button "show sentence" at bounding box center [360, 153] width 53 height 24
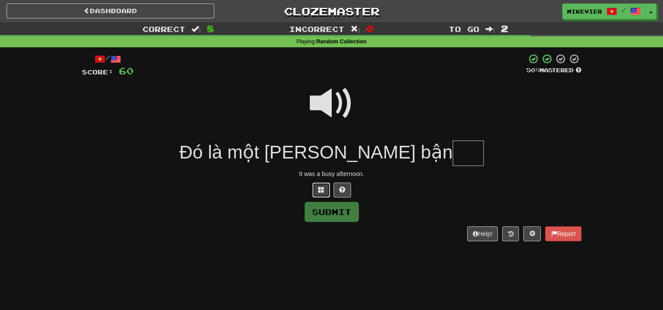
click at [322, 191] on span at bounding box center [321, 190] width 6 height 6
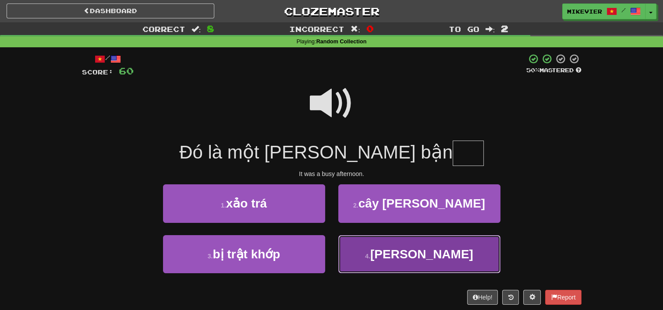
click at [367, 250] on button "4 . rộn" at bounding box center [419, 254] width 162 height 38
type input "***"
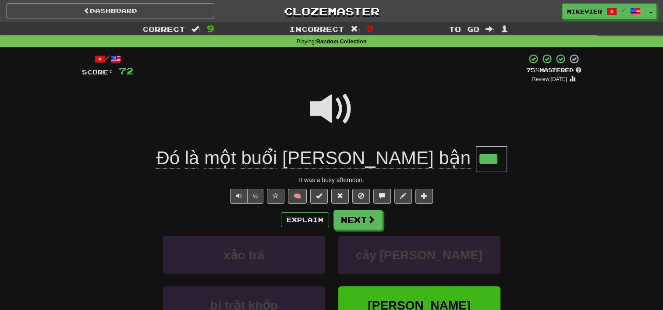
click at [335, 114] on span at bounding box center [332, 109] width 44 height 44
click at [356, 225] on button "Next" at bounding box center [358, 220] width 49 height 20
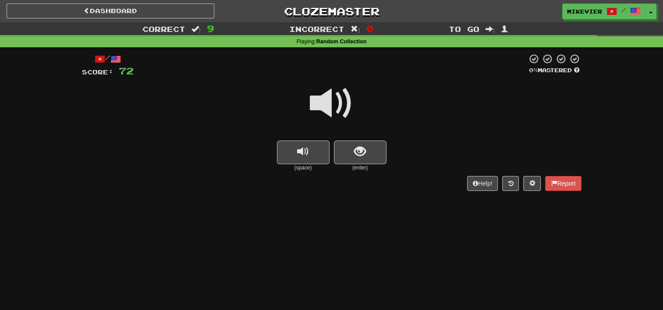
click at [339, 109] on span at bounding box center [332, 103] width 44 height 44
click at [344, 151] on button "show sentence" at bounding box center [360, 153] width 53 height 24
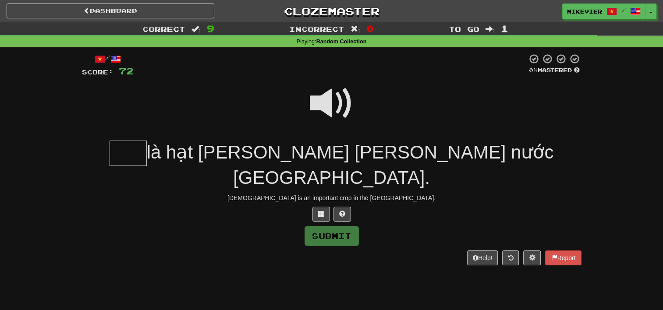
click at [334, 101] on span at bounding box center [332, 103] width 44 height 44
click at [322, 211] on span at bounding box center [321, 214] width 6 height 6
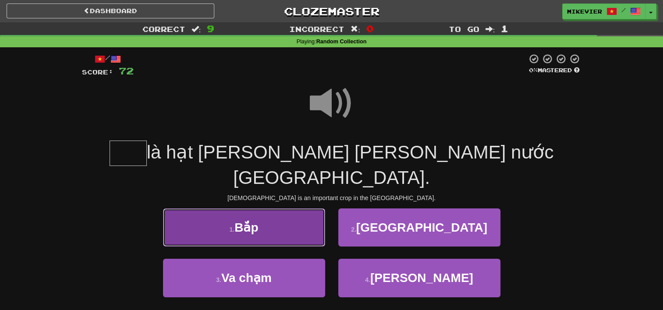
click at [302, 208] on button "1 . Bắp" at bounding box center [244, 227] width 162 height 38
type input "***"
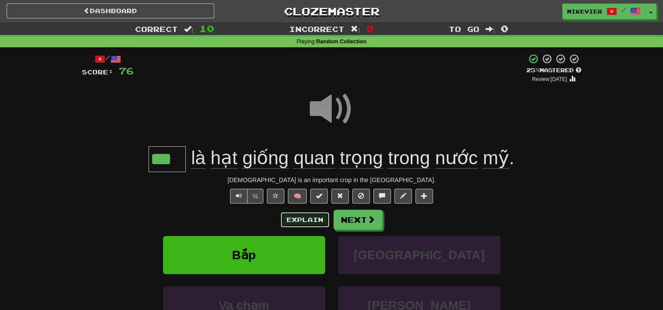
click at [311, 217] on button "Explain" at bounding box center [305, 219] width 48 height 15
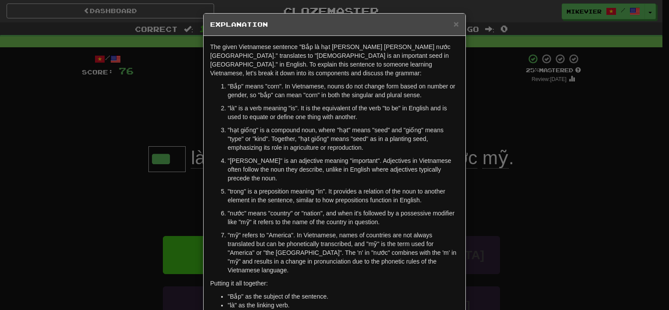
click at [50, 188] on div "× Explanation The given Vietnamese sentence "Bắp là hạt giống quan trọng trong …" at bounding box center [334, 155] width 669 height 310
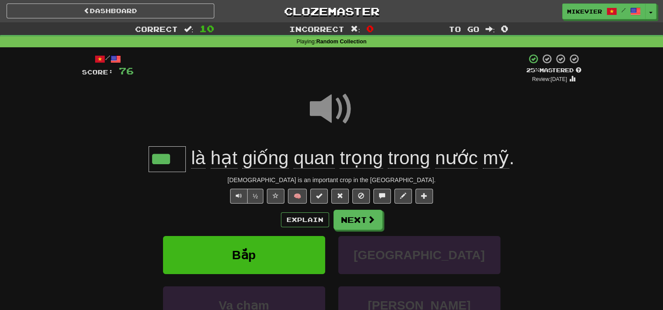
click at [318, 116] on span at bounding box center [332, 109] width 44 height 44
click at [371, 214] on button "Next" at bounding box center [358, 220] width 49 height 20
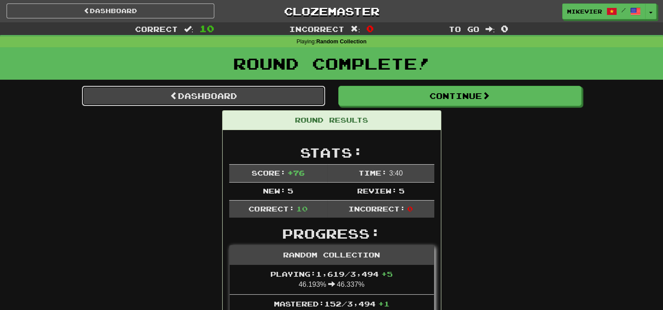
click at [283, 92] on link "Dashboard" at bounding box center [203, 96] width 243 height 20
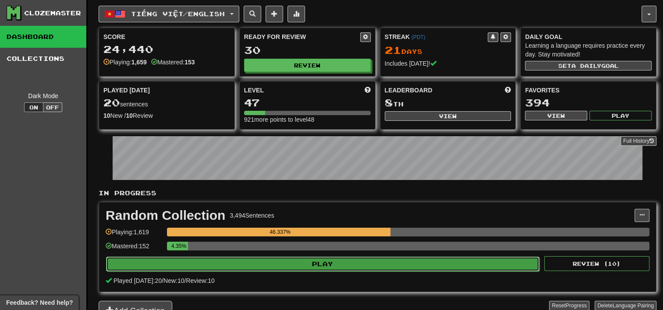
click at [346, 265] on button "Play" at bounding box center [322, 264] width 433 height 15
select select "**"
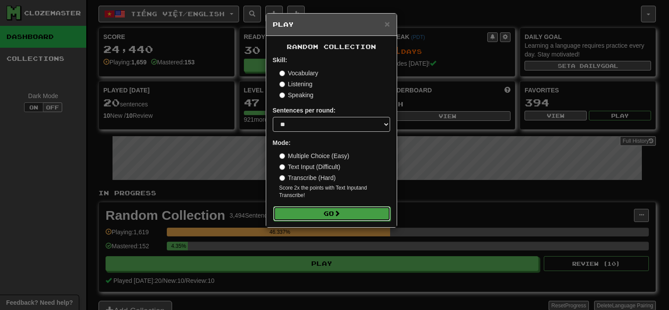
click at [342, 219] on button "Go" at bounding box center [331, 213] width 117 height 15
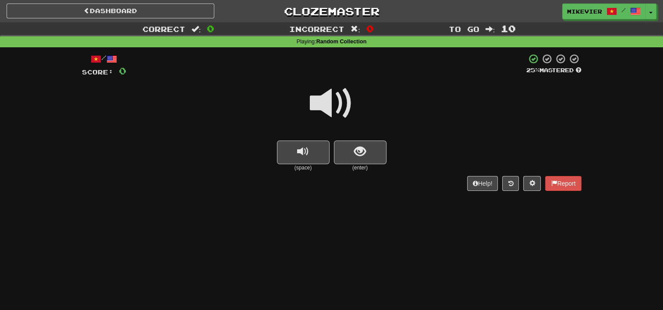
click at [328, 117] on span at bounding box center [332, 103] width 44 height 44
click at [346, 157] on button "show sentence" at bounding box center [360, 153] width 53 height 24
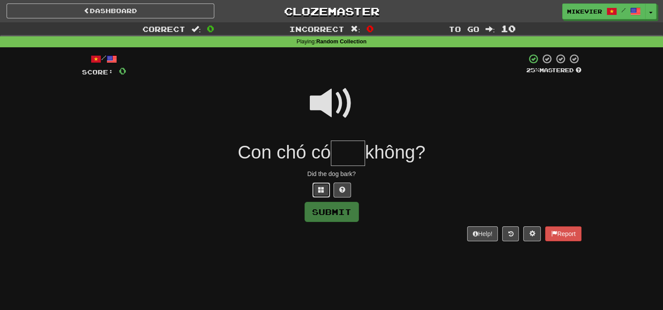
click at [321, 193] on button at bounding box center [321, 190] width 18 height 15
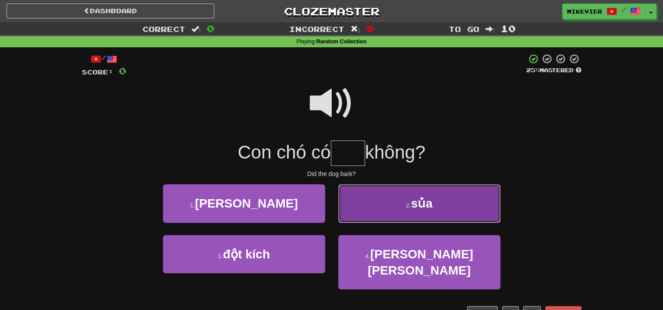
click at [378, 201] on button "2 . sủa" at bounding box center [419, 203] width 162 height 38
type input "***"
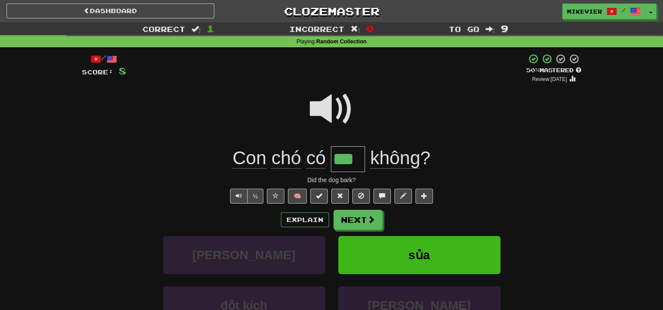
click at [338, 113] on span at bounding box center [332, 109] width 44 height 44
click at [367, 219] on span at bounding box center [371, 220] width 8 height 8
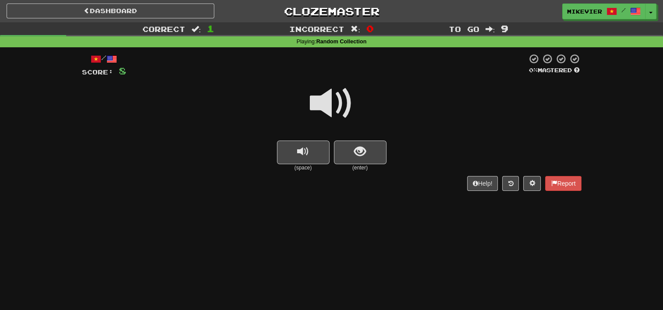
click at [336, 98] on span at bounding box center [332, 103] width 44 height 44
click at [350, 152] on button "show sentence" at bounding box center [360, 153] width 53 height 24
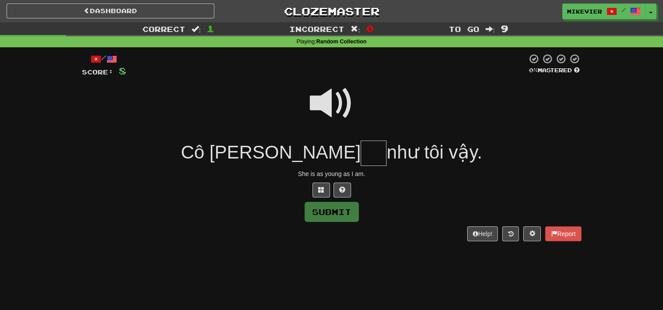
click at [334, 107] on span at bounding box center [332, 103] width 44 height 44
click at [320, 187] on span at bounding box center [321, 190] width 6 height 6
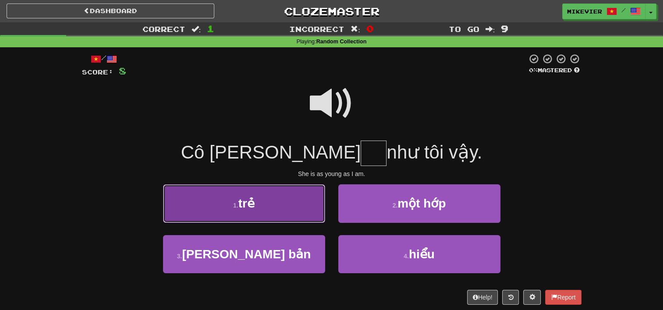
click at [311, 203] on button "1 . trẻ" at bounding box center [244, 203] width 162 height 38
type input "***"
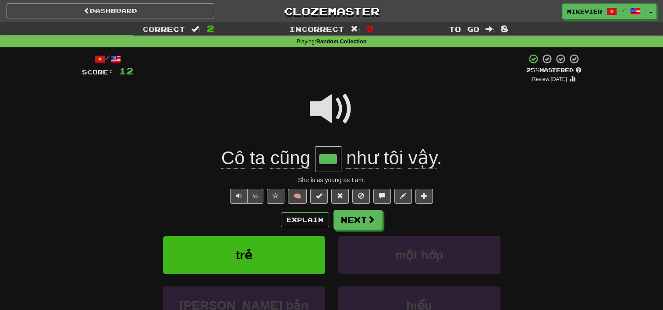
click at [324, 107] on span at bounding box center [332, 109] width 44 height 44
click at [374, 225] on button "Next" at bounding box center [358, 220] width 49 height 20
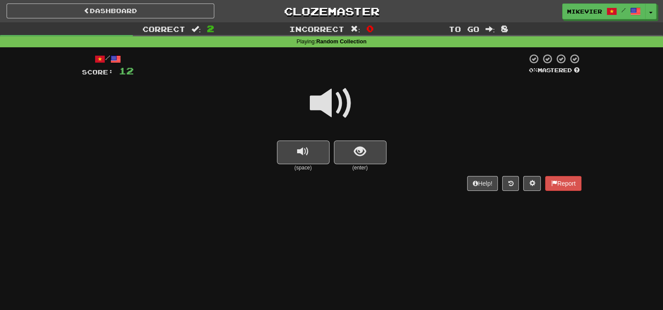
click at [334, 106] on span at bounding box center [332, 103] width 44 height 44
click at [345, 152] on button "show sentence" at bounding box center [360, 153] width 53 height 24
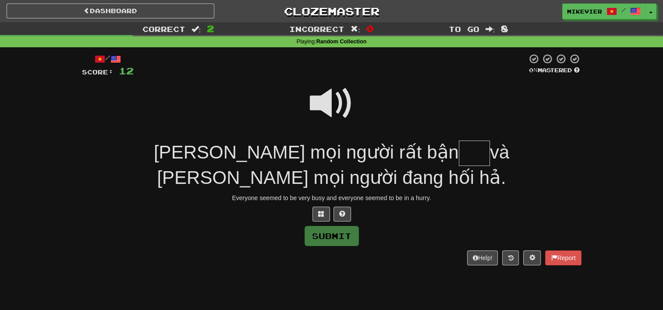
click at [335, 105] on span at bounding box center [332, 103] width 44 height 44
click at [317, 219] on button at bounding box center [321, 214] width 18 height 15
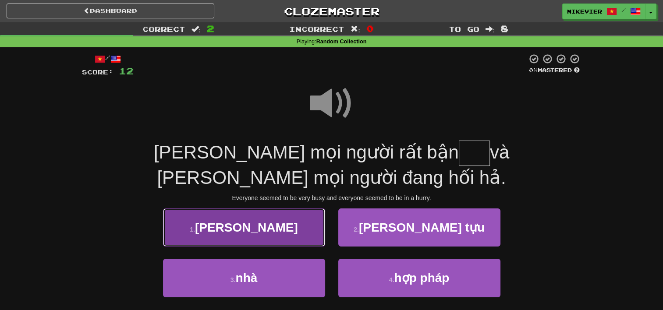
click at [284, 241] on button "1 . rộn" at bounding box center [244, 227] width 162 height 38
type input "***"
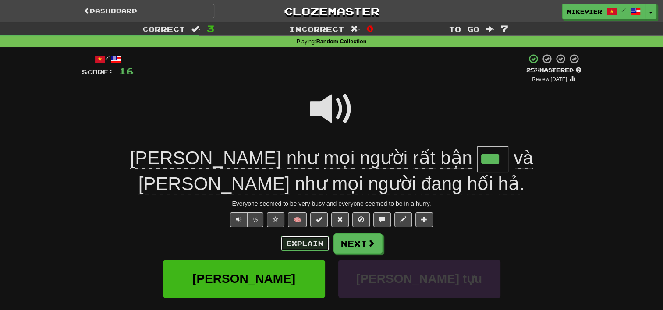
click at [293, 246] on button "Explain" at bounding box center [305, 243] width 48 height 15
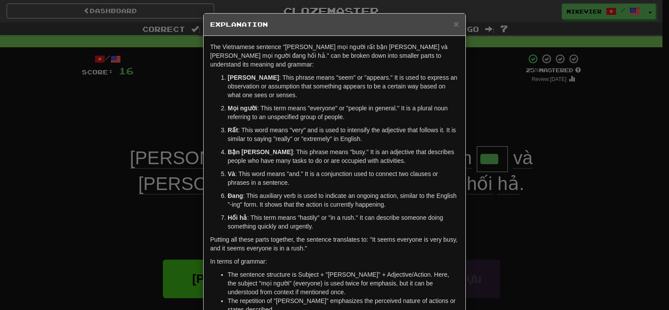
click at [71, 139] on div "× Explanation The Vietnamese sentence "Dường như mọi người rất bận rộn và dường…" at bounding box center [334, 155] width 669 height 310
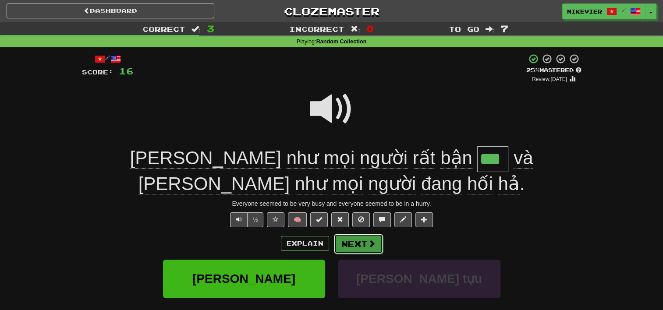
click at [352, 247] on button "Next" at bounding box center [358, 244] width 49 height 20
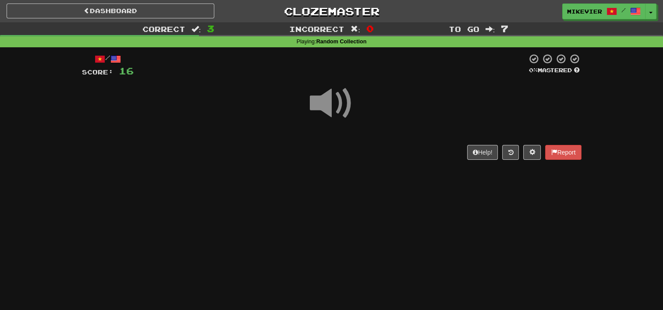
click at [338, 107] on span at bounding box center [332, 103] width 44 height 44
click at [336, 112] on span at bounding box center [332, 103] width 44 height 44
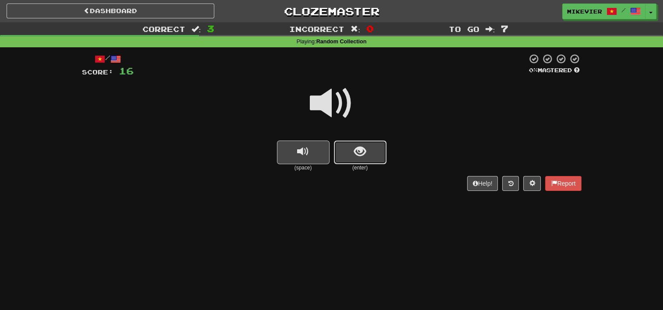
click at [379, 146] on button "show sentence" at bounding box center [360, 153] width 53 height 24
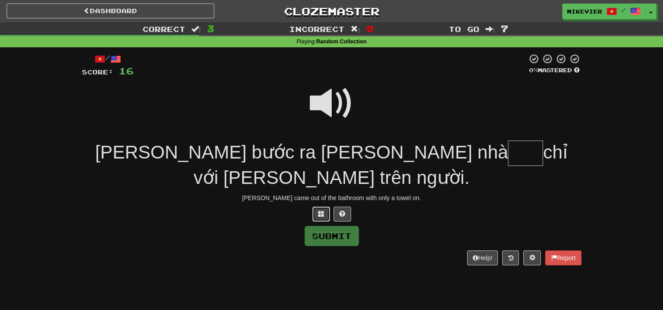
click at [321, 211] on span at bounding box center [321, 214] width 6 height 6
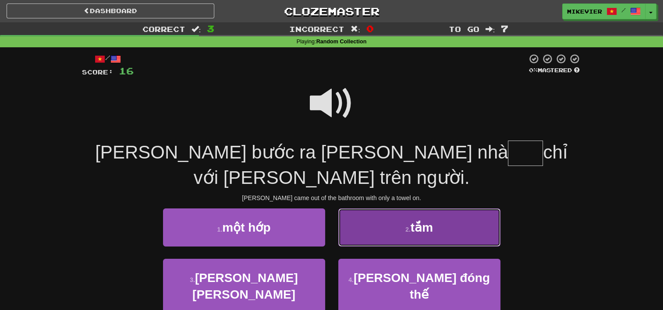
click at [366, 208] on button "2 . tắm" at bounding box center [419, 227] width 162 height 38
type input "***"
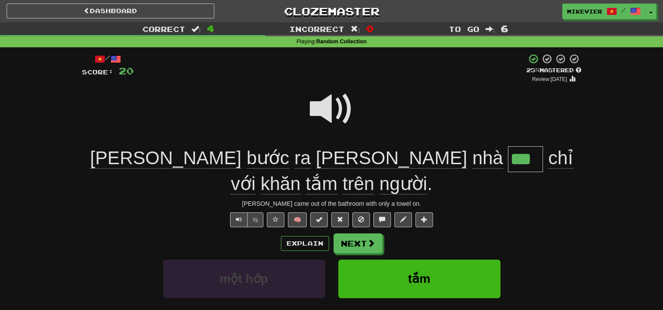
click at [325, 105] on span at bounding box center [332, 109] width 44 height 44
click at [328, 105] on span at bounding box center [332, 109] width 44 height 44
click at [252, 212] on button "½" at bounding box center [255, 219] width 17 height 15
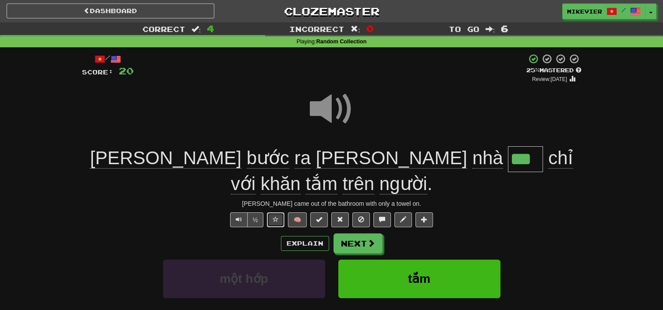
click at [278, 216] on span at bounding box center [275, 219] width 6 height 6
click at [351, 234] on button "Next" at bounding box center [358, 244] width 49 height 20
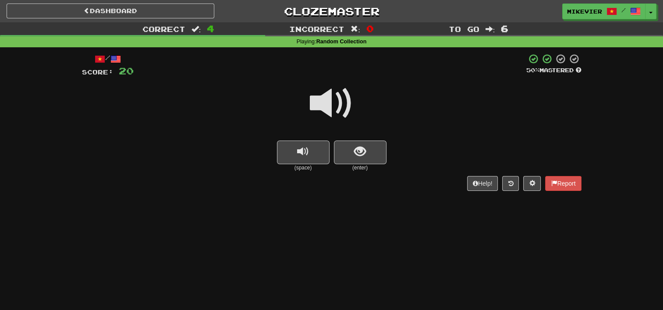
click at [325, 105] on span at bounding box center [332, 103] width 44 height 44
click at [324, 105] on span at bounding box center [332, 103] width 44 height 44
click at [349, 153] on button "show sentence" at bounding box center [360, 153] width 53 height 24
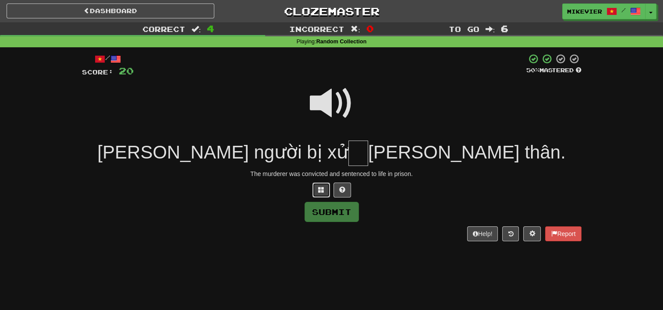
click at [322, 192] on span at bounding box center [321, 190] width 6 height 6
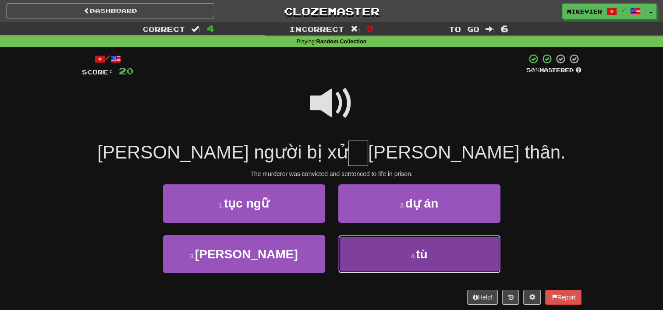
click at [370, 247] on button "4 . tù" at bounding box center [419, 254] width 162 height 38
type input "**"
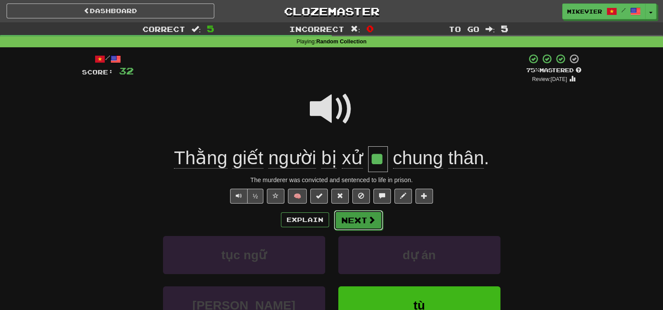
click at [360, 219] on button "Next" at bounding box center [358, 220] width 49 height 20
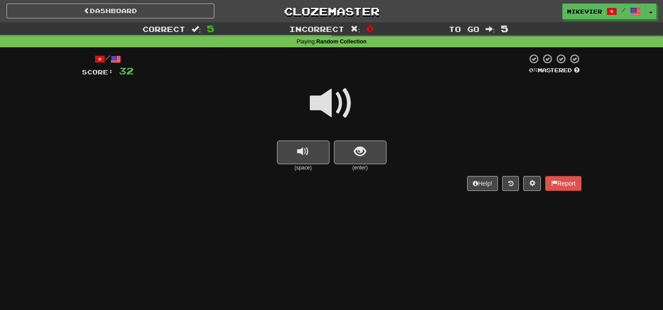
click at [349, 107] on span at bounding box center [332, 103] width 44 height 44
click at [371, 148] on button "show sentence" at bounding box center [360, 153] width 53 height 24
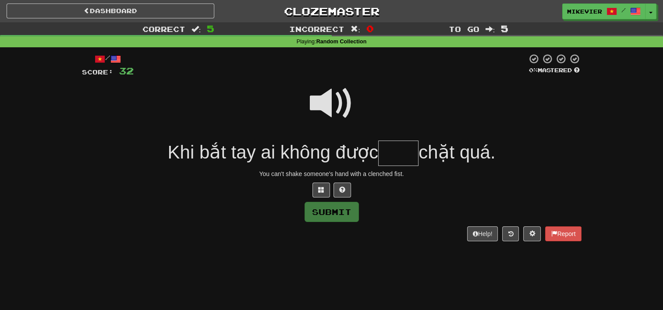
click at [343, 106] on span at bounding box center [332, 103] width 44 height 44
click at [320, 191] on span at bounding box center [321, 190] width 6 height 6
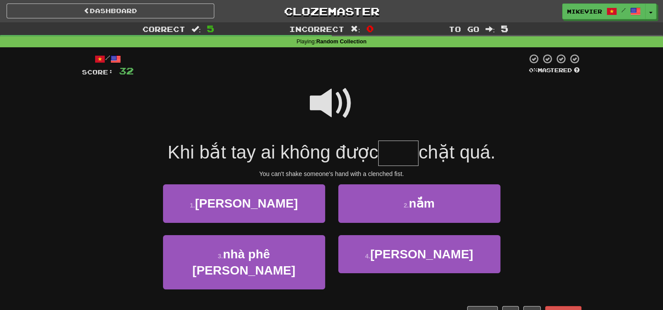
click at [324, 109] on span at bounding box center [332, 103] width 44 height 44
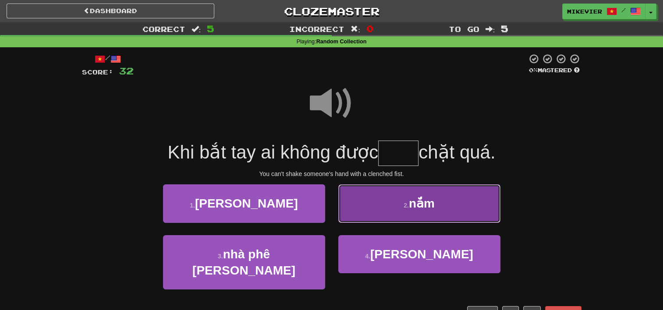
click at [384, 212] on button "2 . nắm" at bounding box center [419, 203] width 162 height 38
type input "***"
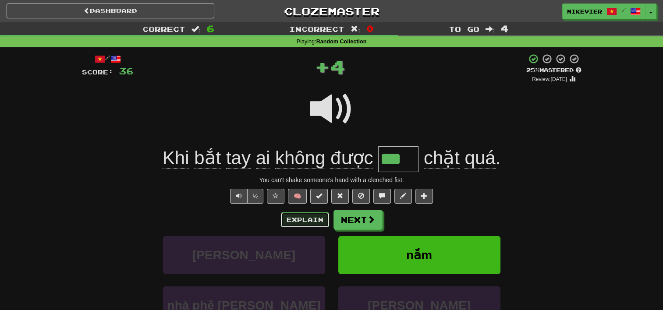
click at [312, 216] on button "Explain" at bounding box center [305, 219] width 48 height 15
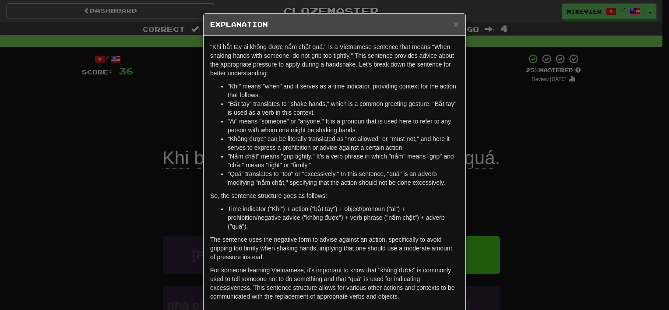
click at [107, 166] on div "× Explanation "Khi bắt tay ai không được nắm chặt quá." is a Vietnamese sentenc…" at bounding box center [334, 155] width 669 height 310
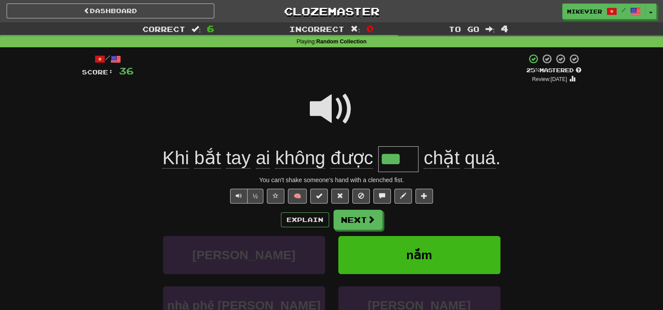
click at [334, 113] on span at bounding box center [332, 109] width 44 height 44
click at [311, 219] on button "Explain" at bounding box center [305, 219] width 48 height 15
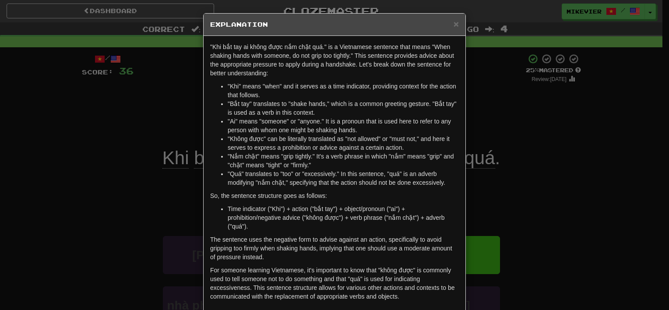
click at [120, 155] on div "× Explanation "Khi bắt tay ai không được nắm chặt quá." is a Vietnamese sentenc…" at bounding box center [334, 155] width 669 height 310
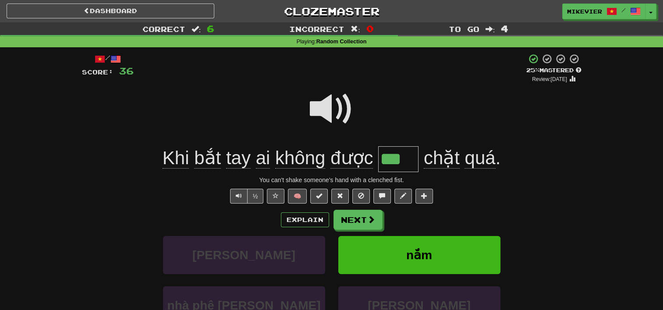
click at [339, 112] on span at bounding box center [332, 109] width 44 height 44
click at [275, 199] on button at bounding box center [276, 196] width 18 height 15
click at [332, 117] on span at bounding box center [332, 109] width 44 height 44
click at [349, 218] on button "Next" at bounding box center [358, 220] width 49 height 20
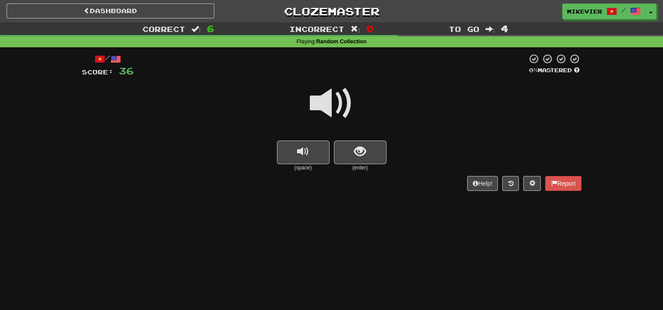
click at [348, 100] on span at bounding box center [332, 103] width 44 height 44
click at [375, 157] on button "show sentence" at bounding box center [360, 153] width 53 height 24
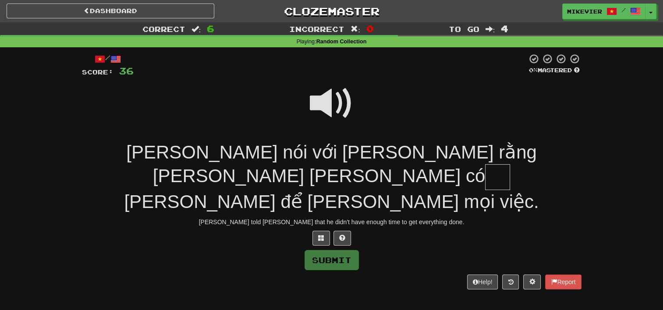
click at [339, 103] on span at bounding box center [332, 103] width 44 height 44
click at [318, 231] on button at bounding box center [321, 238] width 18 height 15
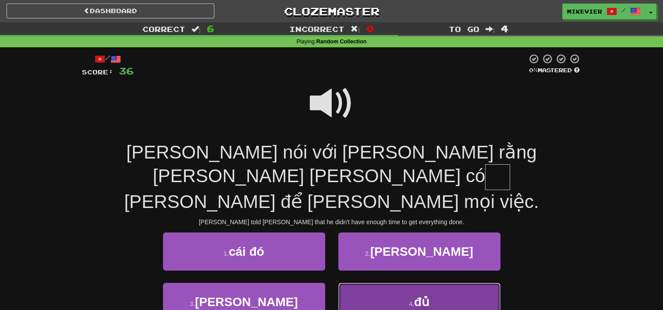
click at [377, 283] on button "4 . đủ" at bounding box center [419, 302] width 162 height 38
type input "**"
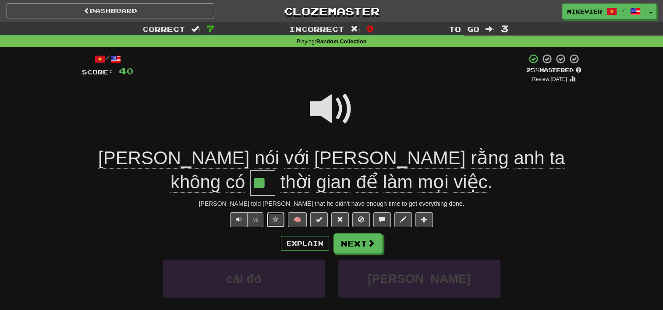
click at [273, 221] on span at bounding box center [275, 219] width 6 height 6
click at [330, 112] on span at bounding box center [332, 109] width 44 height 44
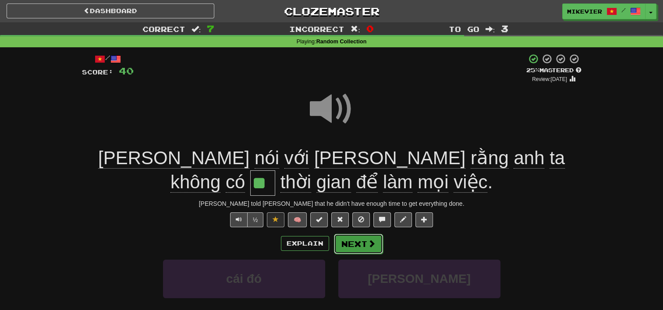
click at [359, 247] on button "Next" at bounding box center [358, 244] width 49 height 20
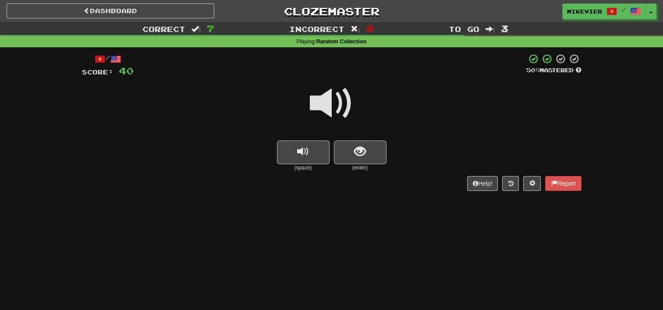
click at [336, 102] on span at bounding box center [332, 103] width 44 height 44
click at [353, 148] on button "show sentence" at bounding box center [360, 153] width 53 height 24
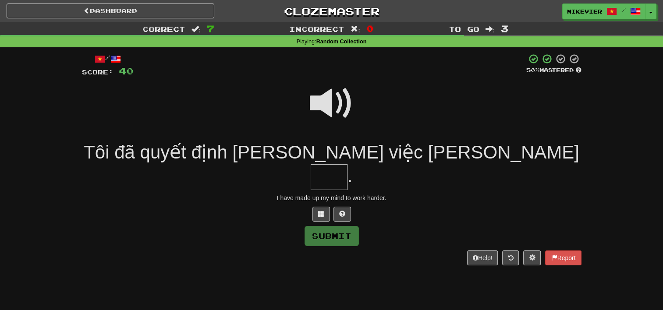
click at [332, 102] on span at bounding box center [332, 103] width 44 height 44
click at [320, 211] on span at bounding box center [321, 214] width 6 height 6
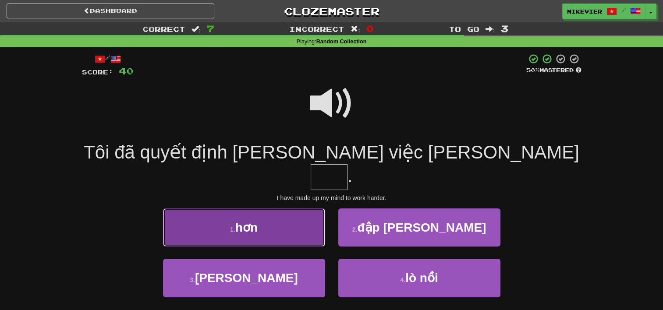
click at [290, 215] on button "1 . hơn" at bounding box center [244, 227] width 162 height 38
type input "***"
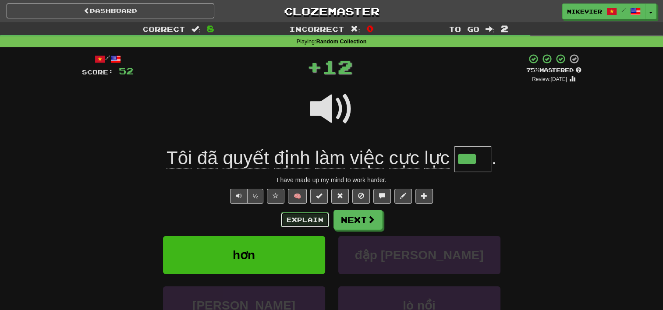
click at [297, 217] on button "Explain" at bounding box center [305, 219] width 48 height 15
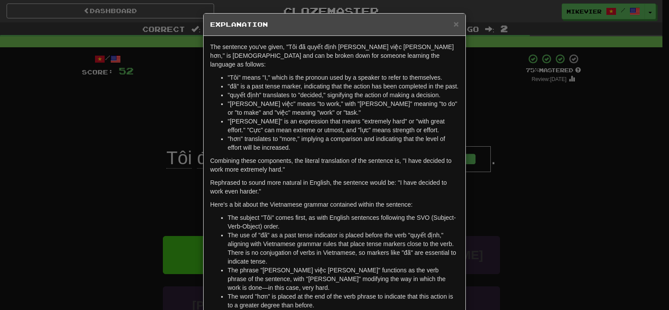
click at [88, 131] on div "× Explanation The sentence you've given, "Tôi đã quyết định làm việc cực lực hơ…" at bounding box center [334, 155] width 669 height 310
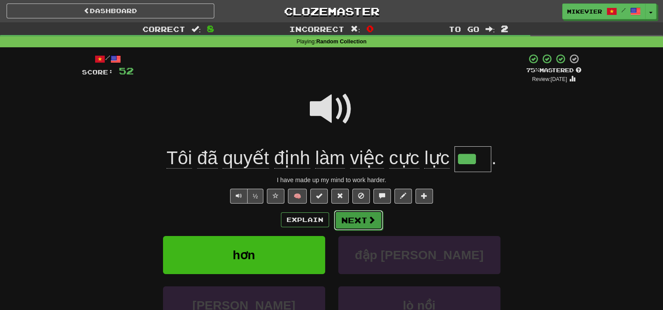
click at [364, 220] on button "Next" at bounding box center [358, 220] width 49 height 20
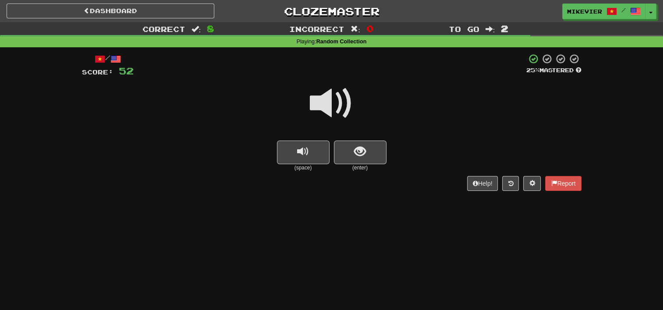
click at [334, 108] on span at bounding box center [332, 103] width 44 height 44
click at [359, 154] on span "show sentence" at bounding box center [360, 152] width 12 height 12
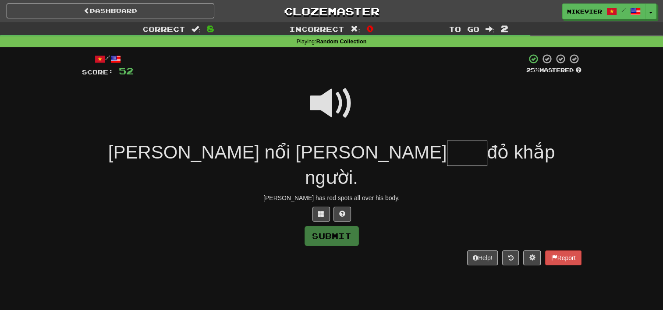
click at [337, 89] on span at bounding box center [332, 103] width 44 height 44
click at [318, 207] on button at bounding box center [321, 214] width 18 height 15
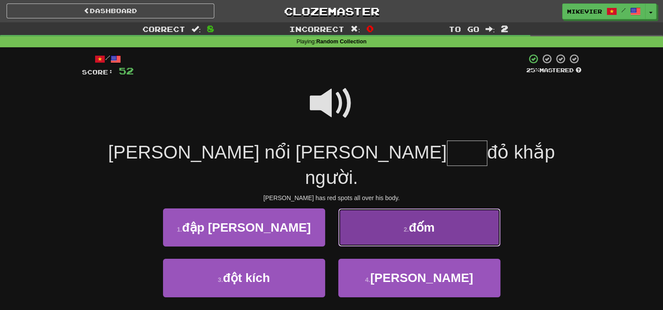
click at [363, 212] on button "2 . đốm" at bounding box center [419, 227] width 162 height 38
type input "***"
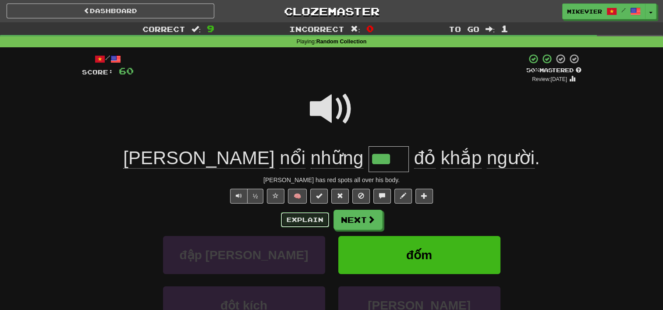
click at [300, 219] on button "Explain" at bounding box center [305, 219] width 48 height 15
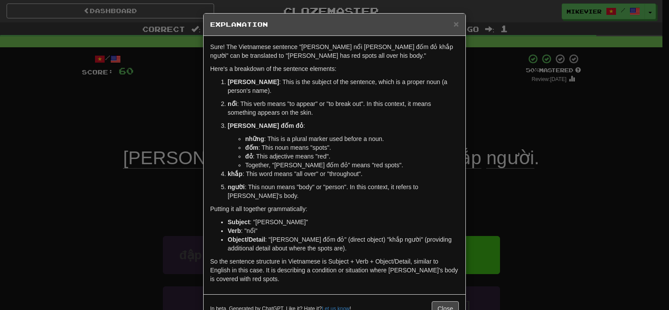
click at [113, 182] on div "× Explanation Sure! The Vietnamese sentence "Tom nổi những đốm đỏ khắp người" c…" at bounding box center [334, 155] width 669 height 310
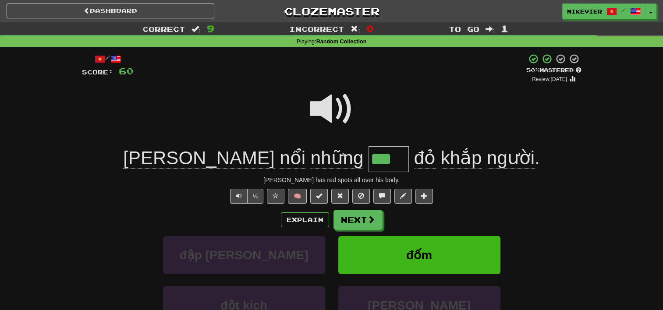
click at [324, 114] on span at bounding box center [332, 109] width 44 height 44
click at [324, 107] on span at bounding box center [332, 109] width 44 height 44
click at [296, 217] on button "Explain" at bounding box center [305, 219] width 48 height 15
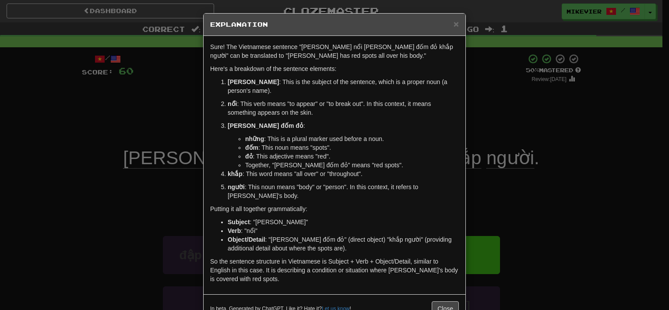
click at [86, 130] on div "× Explanation Sure! The Vietnamese sentence "Tom nổi những đốm đỏ khắp người" c…" at bounding box center [334, 155] width 669 height 310
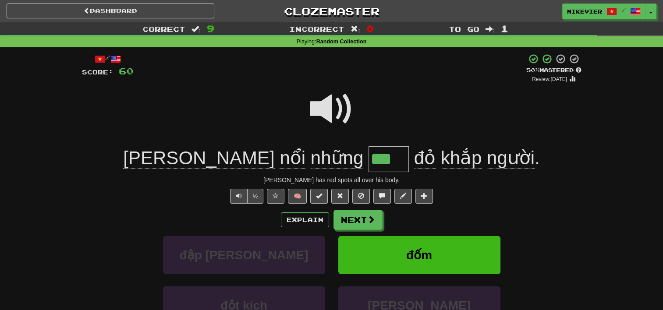
click at [322, 107] on span at bounding box center [332, 109] width 44 height 44
click at [278, 199] on button at bounding box center [276, 196] width 18 height 15
click at [366, 219] on button "Next" at bounding box center [358, 220] width 49 height 20
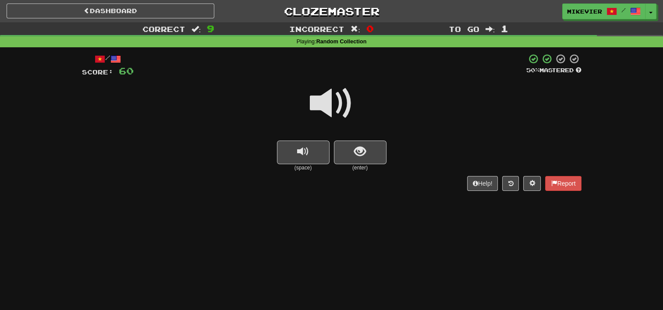
click at [339, 102] on span at bounding box center [332, 103] width 44 height 44
click at [356, 154] on span "show sentence" at bounding box center [360, 152] width 12 height 12
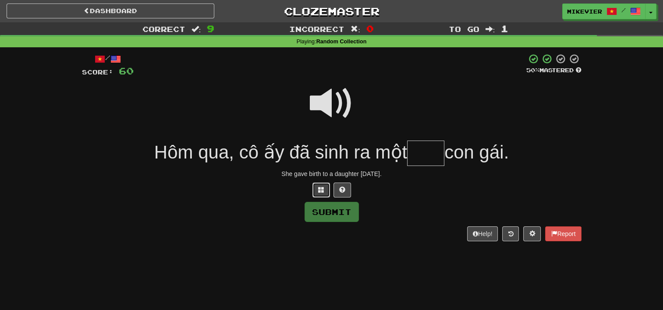
click at [318, 188] on span at bounding box center [321, 190] width 6 height 6
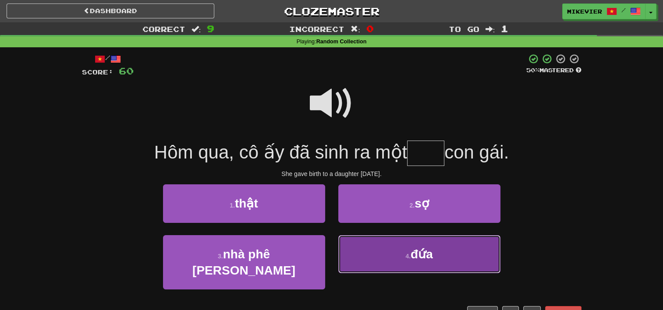
click at [382, 252] on button "4 . đứa" at bounding box center [419, 254] width 162 height 38
type input "***"
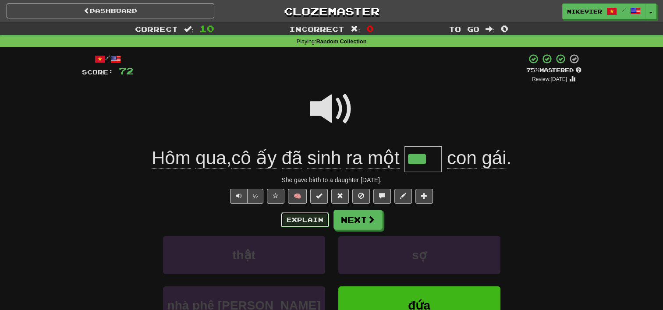
click at [306, 219] on button "Explain" at bounding box center [305, 219] width 48 height 15
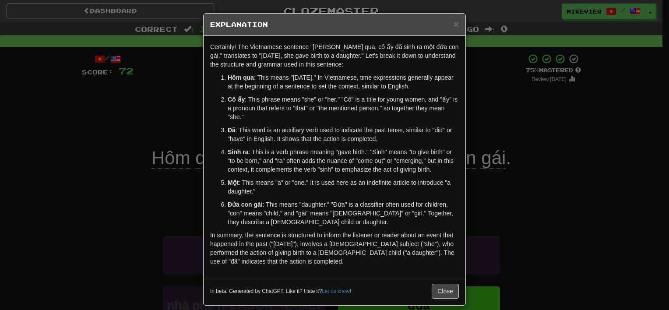
click at [105, 231] on div "× Explanation Certainly! The Vietnamese sentence "Hôm qua, cô ấy đã sinh ra một…" at bounding box center [334, 155] width 669 height 310
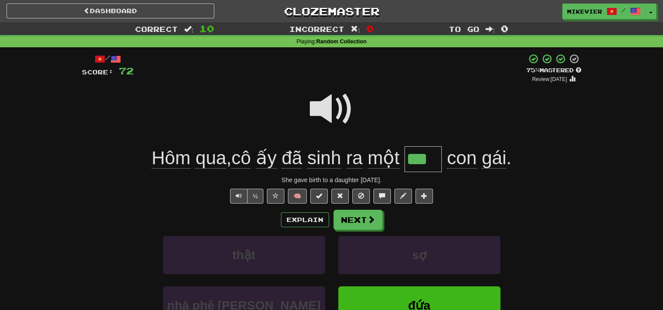
click at [322, 104] on span at bounding box center [332, 109] width 44 height 44
click at [276, 195] on span at bounding box center [275, 196] width 6 height 6
click at [360, 221] on button "Next" at bounding box center [358, 220] width 49 height 20
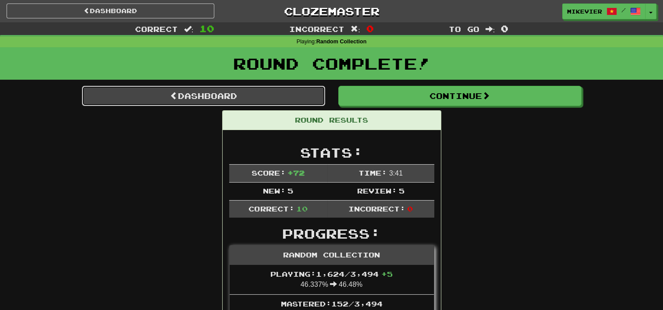
click at [299, 95] on link "Dashboard" at bounding box center [203, 96] width 243 height 20
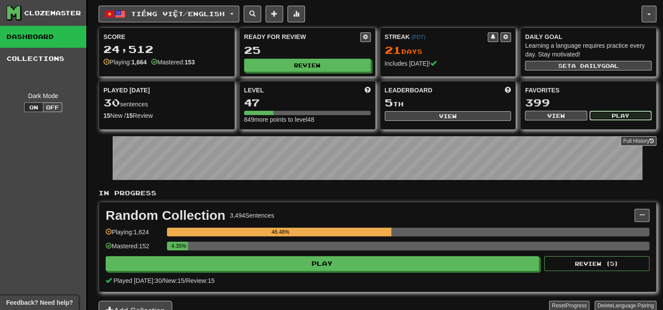
click at [612, 117] on button "Play" at bounding box center [620, 116] width 62 height 10
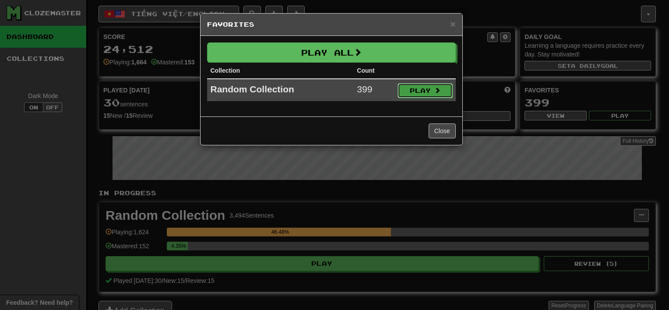
click at [445, 92] on button "Play" at bounding box center [425, 90] width 55 height 15
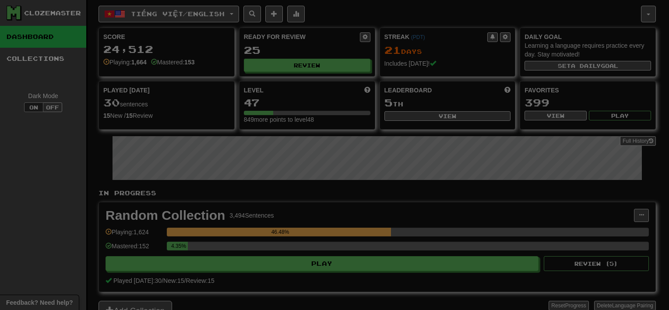
select select "**"
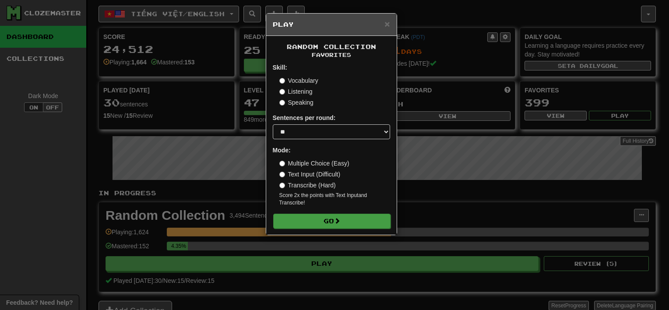
drag, startPoint x: 337, startPoint y: 229, endPoint x: 339, endPoint y: 221, distance: 8.3
click at [339, 221] on div "Random Collection Favorites Skill: Vocabulary Listening Speaking Sentences per …" at bounding box center [331, 135] width 131 height 199
click at [339, 221] on span at bounding box center [337, 221] width 6 height 6
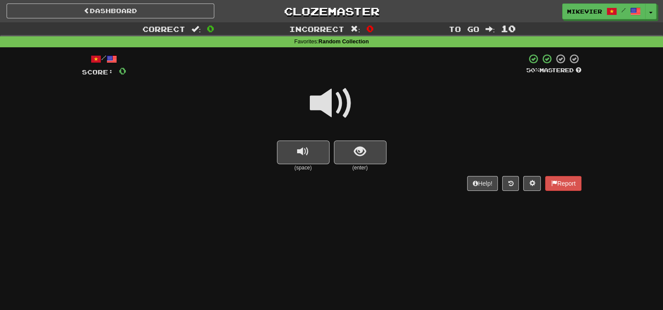
click at [336, 111] on span at bounding box center [332, 103] width 44 height 44
click at [356, 156] on span "show sentence" at bounding box center [360, 152] width 12 height 12
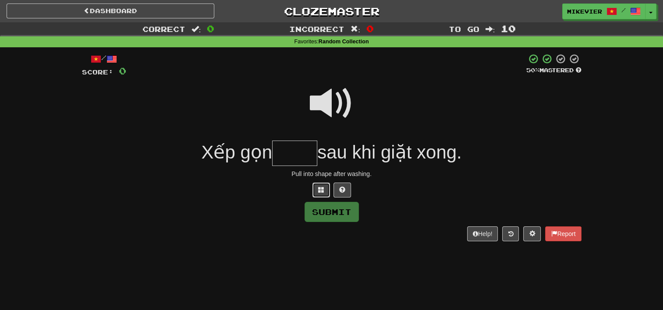
click at [318, 192] on span at bounding box center [321, 190] width 6 height 6
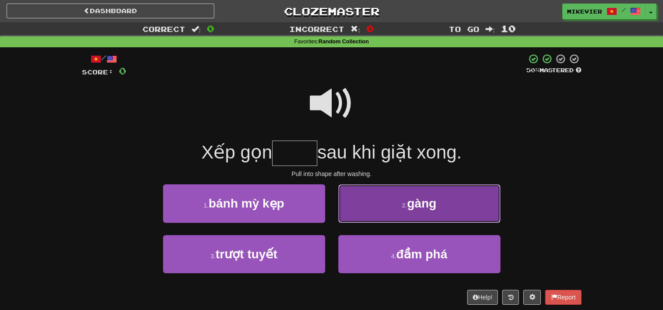
click at [366, 206] on button "2 . gàng" at bounding box center [419, 203] width 162 height 38
type input "****"
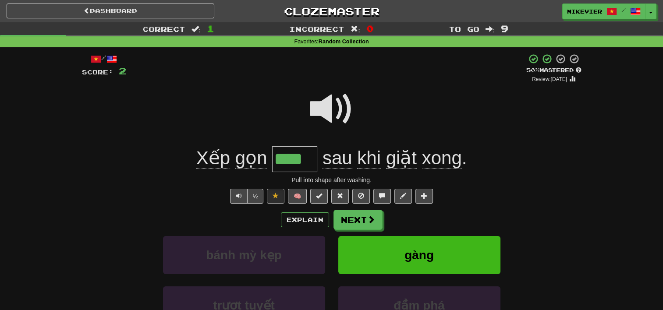
click at [321, 111] on span at bounding box center [332, 109] width 44 height 44
click at [357, 221] on button "Next" at bounding box center [358, 220] width 49 height 20
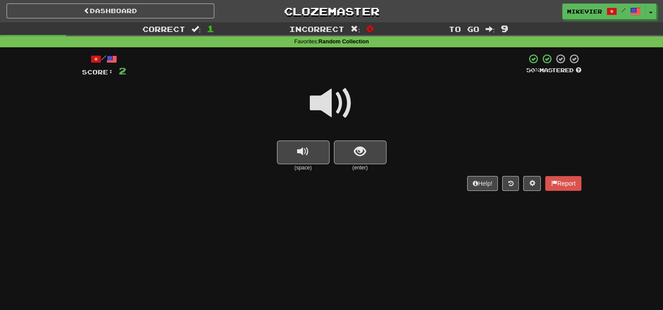
click at [317, 109] on span at bounding box center [332, 103] width 44 height 44
click at [357, 149] on span "show sentence" at bounding box center [360, 152] width 12 height 12
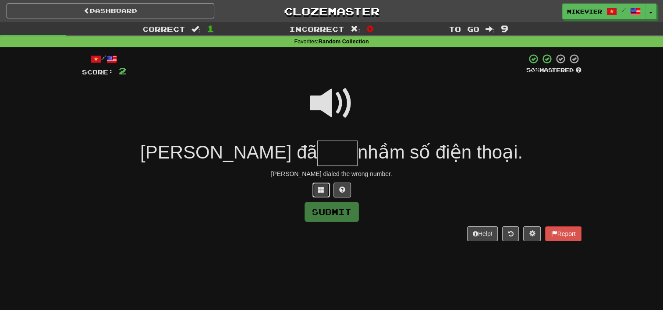
click at [321, 190] on span at bounding box center [321, 190] width 6 height 6
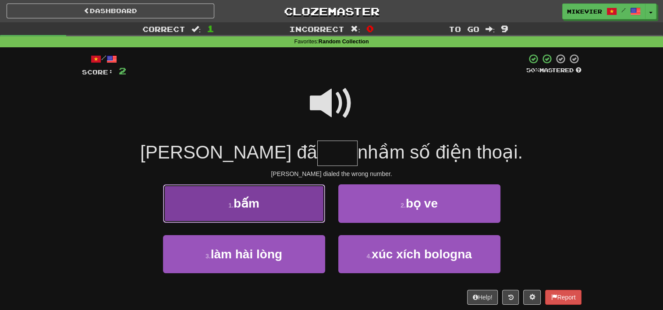
click at [297, 196] on button "1 . bấm" at bounding box center [244, 203] width 162 height 38
type input "***"
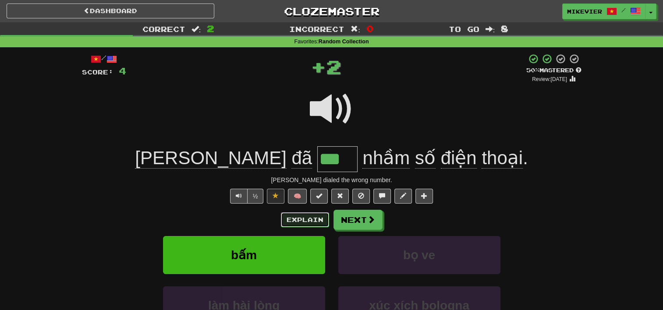
click at [300, 222] on button "Explain" at bounding box center [305, 219] width 48 height 15
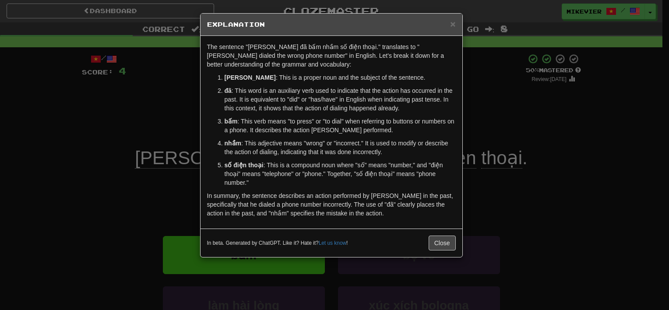
click at [101, 91] on div "× Explanation The sentence "[PERSON_NAME] đã bấm nhầm số điện thoại." translate…" at bounding box center [334, 155] width 669 height 310
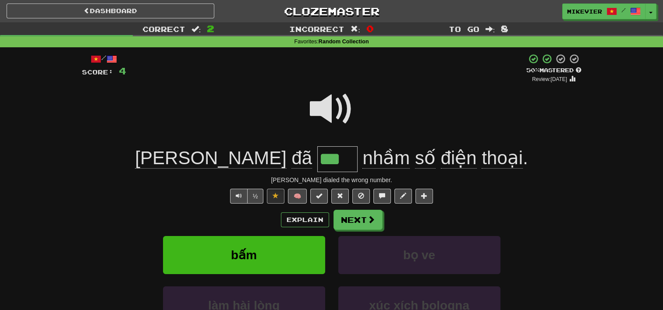
click at [321, 108] on span at bounding box center [332, 109] width 44 height 44
click at [369, 214] on button "Next" at bounding box center [358, 220] width 49 height 20
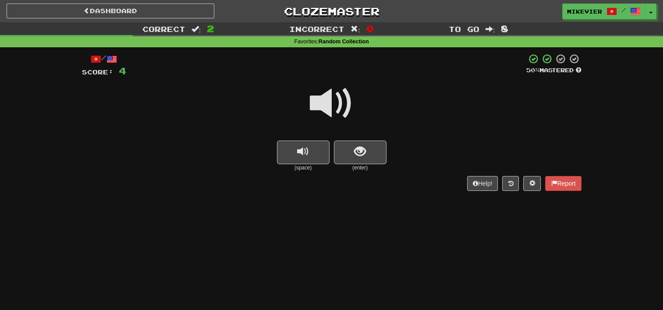
click at [329, 108] on span at bounding box center [332, 103] width 44 height 44
click at [331, 113] on span at bounding box center [332, 103] width 44 height 44
click at [355, 147] on span "show sentence" at bounding box center [360, 152] width 12 height 12
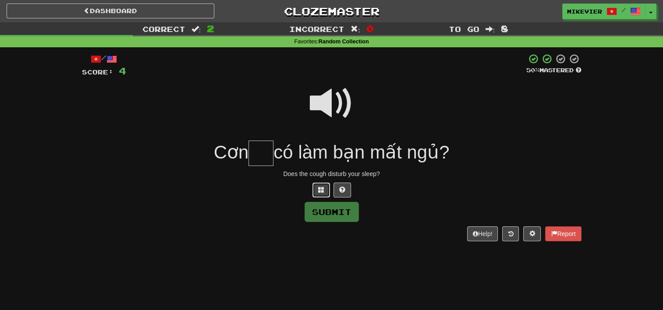
click at [318, 188] on span at bounding box center [321, 190] width 6 height 6
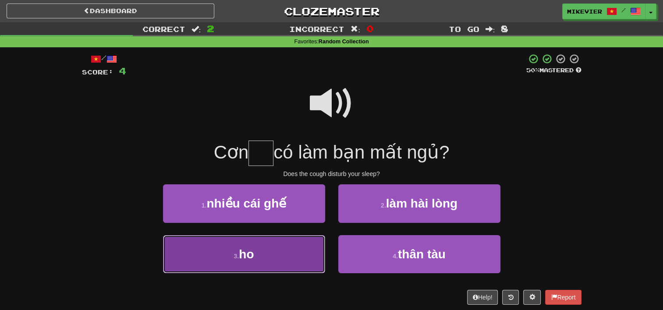
click at [296, 256] on button "3 . ho" at bounding box center [244, 254] width 162 height 38
type input "**"
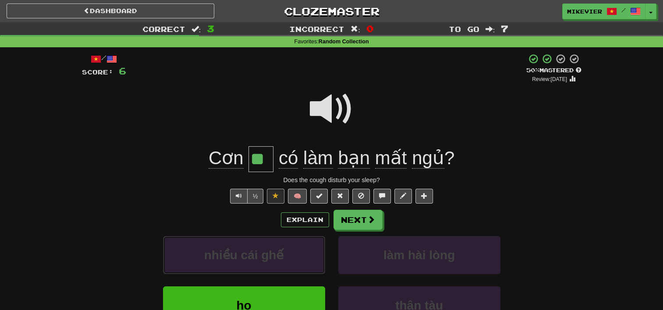
click at [296, 256] on button "nhiều cái ghế" at bounding box center [244, 255] width 162 height 38
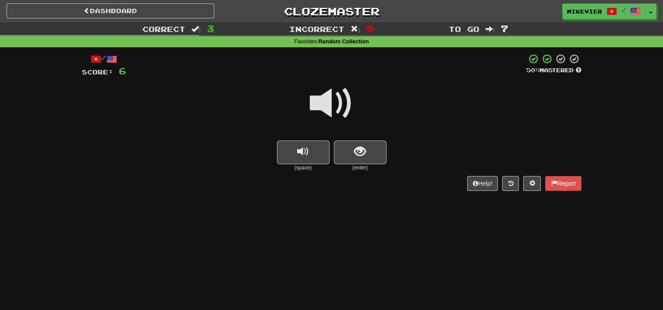
click at [340, 109] on span at bounding box center [332, 103] width 44 height 44
click at [356, 150] on span "show sentence" at bounding box center [360, 152] width 12 height 12
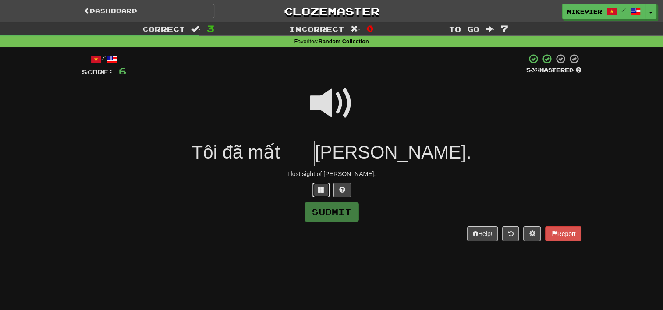
click at [327, 194] on button at bounding box center [321, 190] width 18 height 15
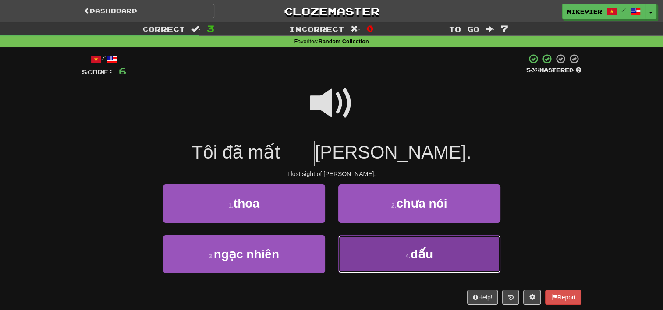
click at [363, 255] on button "4 . dấu" at bounding box center [419, 254] width 162 height 38
type input "***"
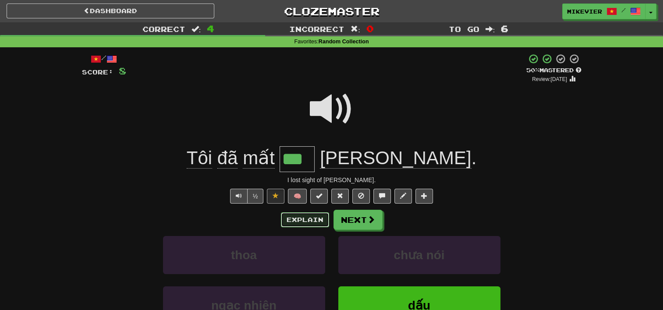
click at [314, 224] on button "Explain" at bounding box center [305, 219] width 48 height 15
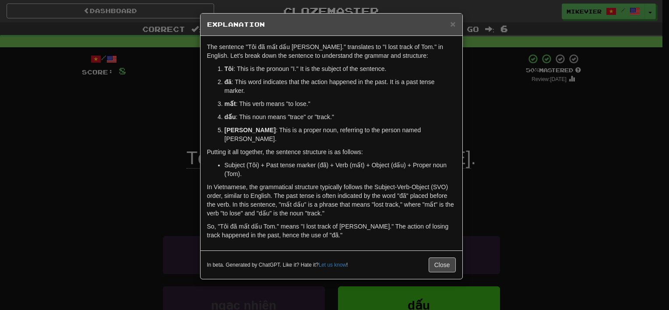
click at [168, 153] on div "× Explanation The sentence "Tôi đã mất dấu [PERSON_NAME]." translates to "I los…" at bounding box center [334, 155] width 669 height 310
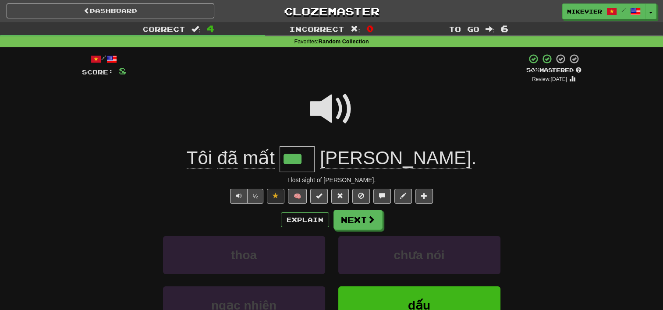
click at [314, 117] on span at bounding box center [332, 109] width 44 height 44
click at [356, 217] on button "Next" at bounding box center [358, 220] width 49 height 20
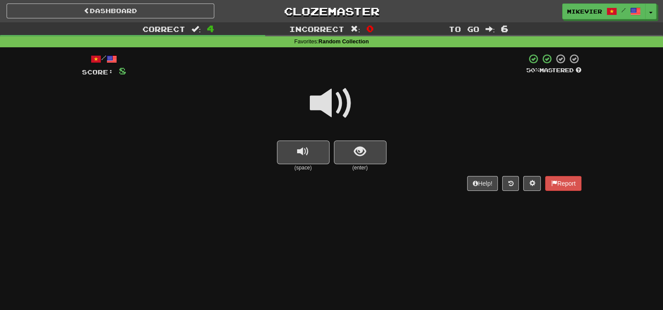
click at [342, 102] on span at bounding box center [332, 103] width 44 height 44
click at [374, 151] on button "show sentence" at bounding box center [360, 153] width 53 height 24
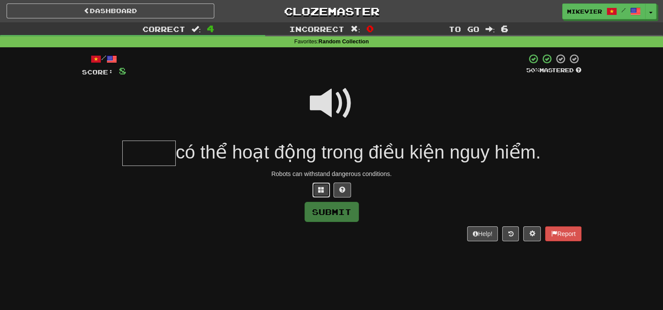
click at [321, 189] on span at bounding box center [321, 190] width 6 height 6
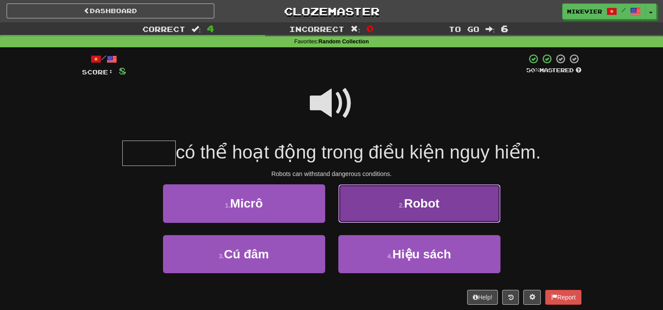
click at [354, 192] on button "2 . Robot" at bounding box center [419, 203] width 162 height 38
type input "*****"
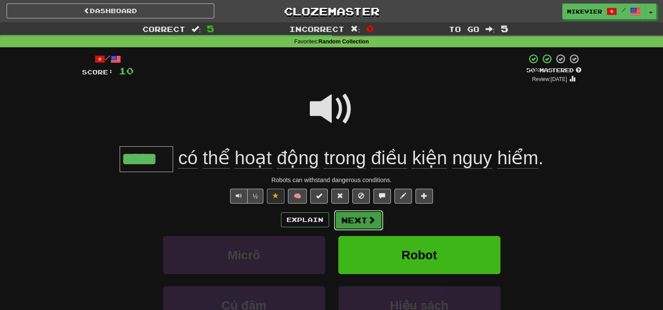
click at [371, 216] on span at bounding box center [371, 220] width 8 height 8
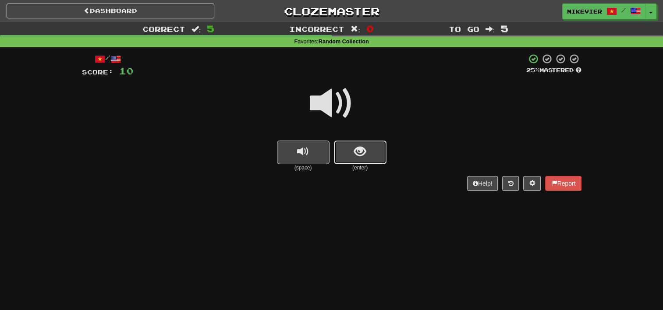
click at [367, 158] on button "show sentence" at bounding box center [360, 153] width 53 height 24
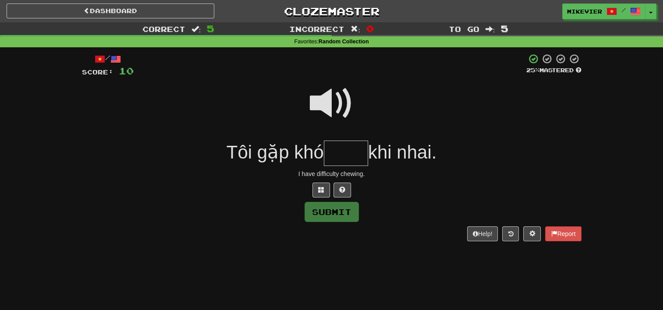
click at [333, 107] on span at bounding box center [332, 103] width 44 height 44
click at [338, 98] on span at bounding box center [332, 103] width 44 height 44
click at [318, 187] on span at bounding box center [321, 190] width 6 height 6
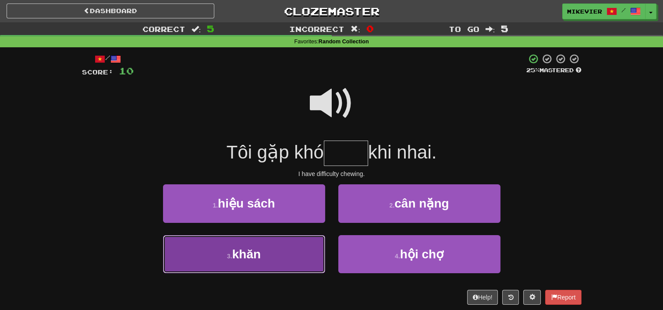
click at [277, 251] on button "3 . khăn" at bounding box center [244, 254] width 162 height 38
type input "****"
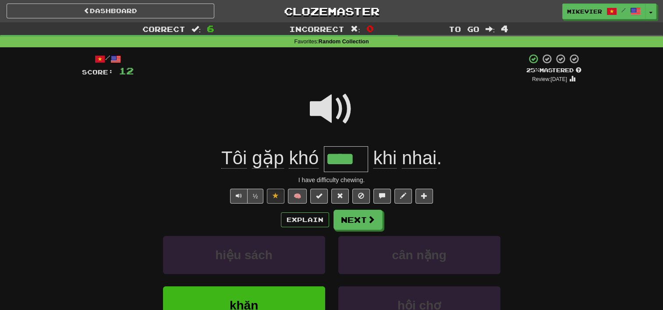
click at [333, 109] on span at bounding box center [332, 109] width 44 height 44
click at [356, 223] on button "Next" at bounding box center [358, 220] width 49 height 20
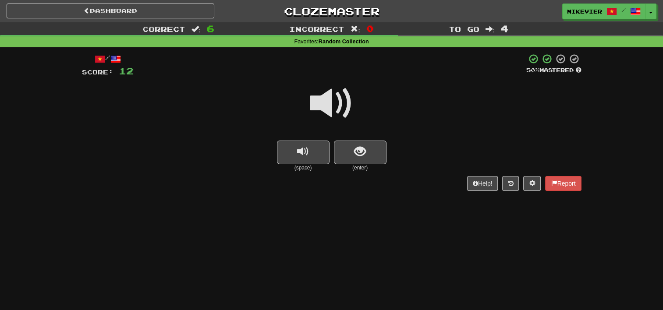
click at [322, 108] on span at bounding box center [332, 103] width 44 height 44
click at [343, 154] on button "show sentence" at bounding box center [360, 153] width 53 height 24
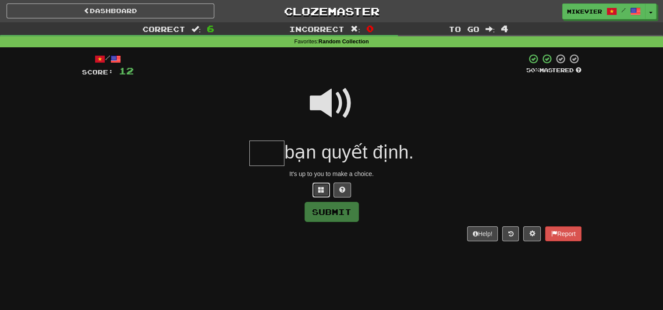
click at [321, 188] on span at bounding box center [321, 190] width 6 height 6
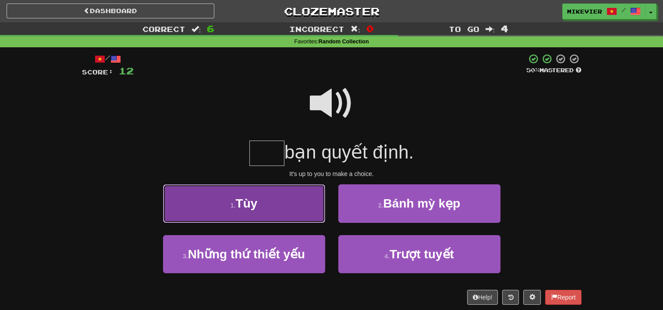
click at [303, 200] on button "1 . [GEOGRAPHIC_DATA]" at bounding box center [244, 203] width 162 height 38
type input "***"
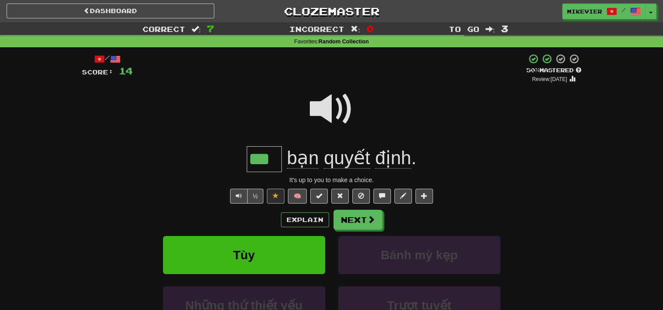
click at [330, 105] on span at bounding box center [332, 109] width 44 height 44
click at [346, 220] on button "Next" at bounding box center [358, 220] width 49 height 20
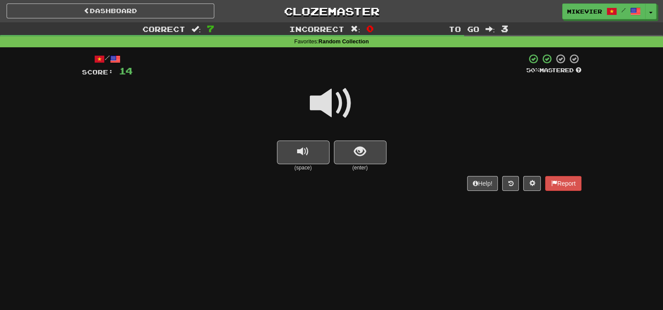
click at [330, 105] on span at bounding box center [332, 103] width 44 height 44
click at [351, 150] on button "show sentence" at bounding box center [360, 153] width 53 height 24
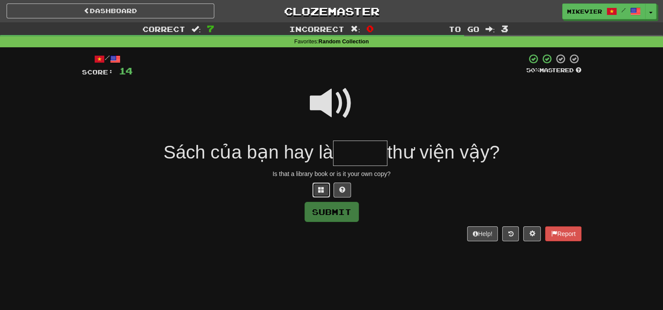
click at [321, 189] on span at bounding box center [321, 190] width 6 height 6
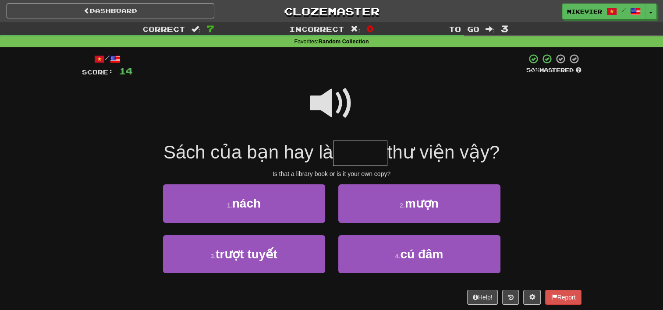
click at [342, 104] on span at bounding box center [332, 103] width 44 height 44
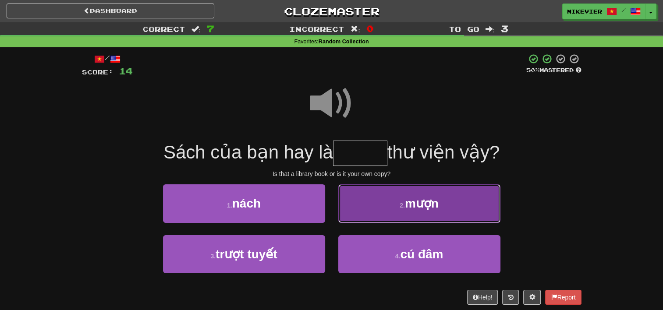
click at [374, 209] on button "2 . mượn" at bounding box center [419, 203] width 162 height 38
type input "****"
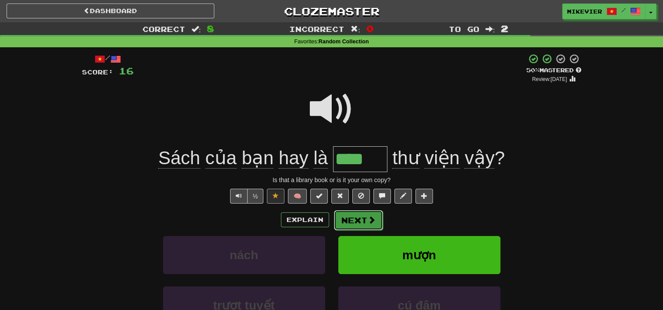
click at [362, 225] on button "Next" at bounding box center [358, 220] width 49 height 20
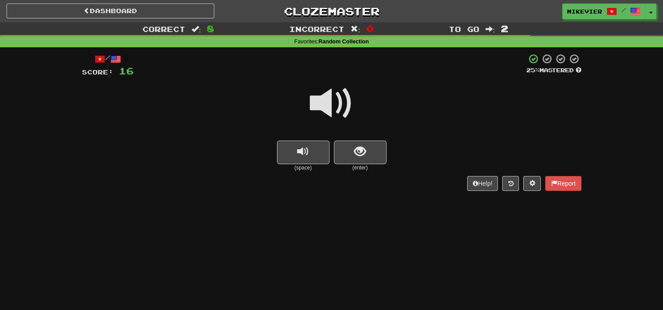
click at [337, 106] on span at bounding box center [332, 103] width 44 height 44
click at [358, 151] on span "show sentence" at bounding box center [360, 152] width 12 height 12
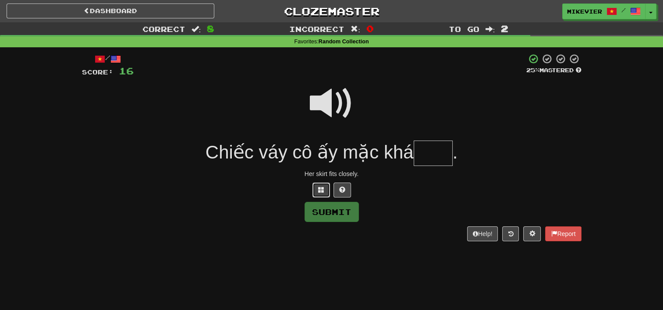
click at [324, 190] on button at bounding box center [321, 190] width 18 height 15
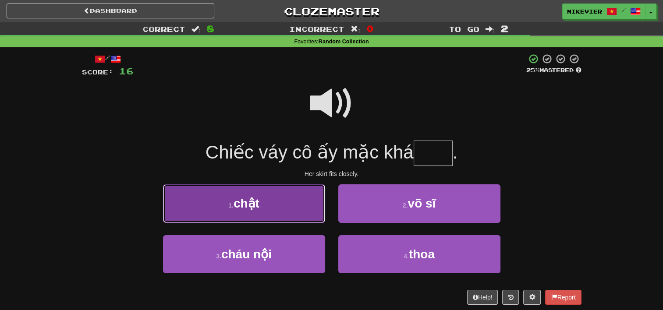
click at [294, 197] on button "1 . chật" at bounding box center [244, 203] width 162 height 38
type input "****"
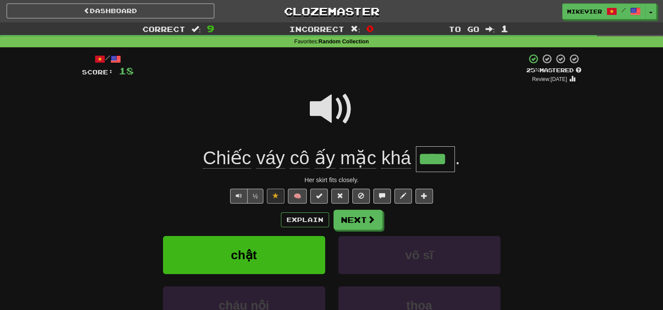
click at [326, 123] on span at bounding box center [332, 109] width 44 height 44
click at [349, 222] on button "Next" at bounding box center [358, 220] width 49 height 20
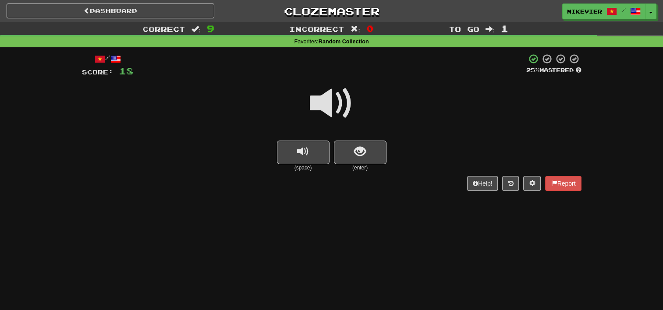
click at [343, 101] on span at bounding box center [332, 103] width 44 height 44
click at [369, 149] on button "show sentence" at bounding box center [360, 153] width 53 height 24
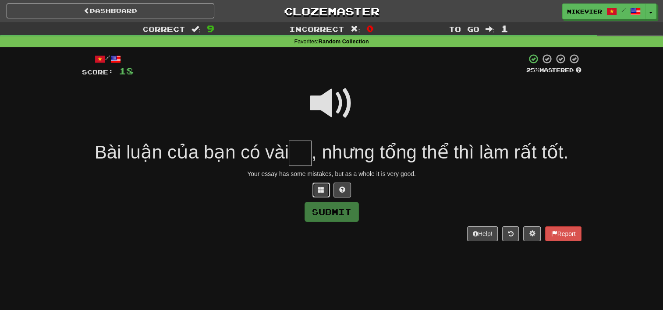
click at [318, 196] on button at bounding box center [321, 190] width 18 height 15
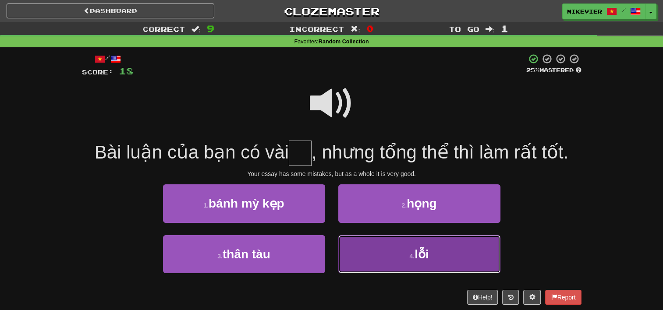
click at [373, 247] on button "4 . lỗi" at bounding box center [419, 254] width 162 height 38
type input "***"
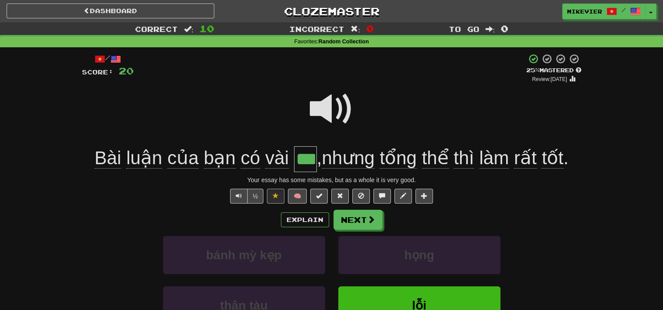
click at [336, 108] on span at bounding box center [332, 109] width 44 height 44
click at [352, 223] on button "Next" at bounding box center [358, 220] width 49 height 20
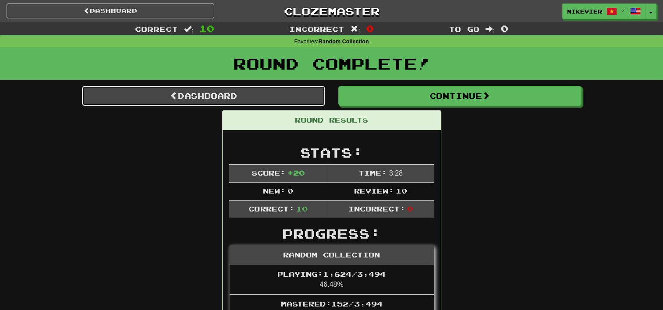
click at [310, 93] on link "Dashboard" at bounding box center [203, 96] width 243 height 20
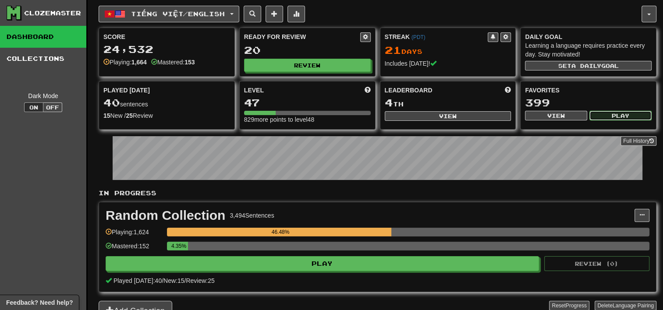
click at [596, 113] on button "Play" at bounding box center [620, 116] width 62 height 10
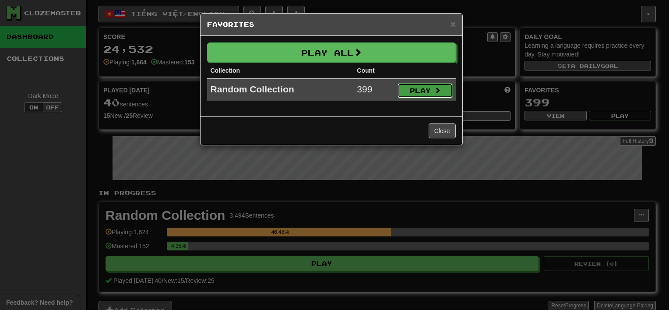
click at [448, 88] on button "Play" at bounding box center [425, 90] width 55 height 15
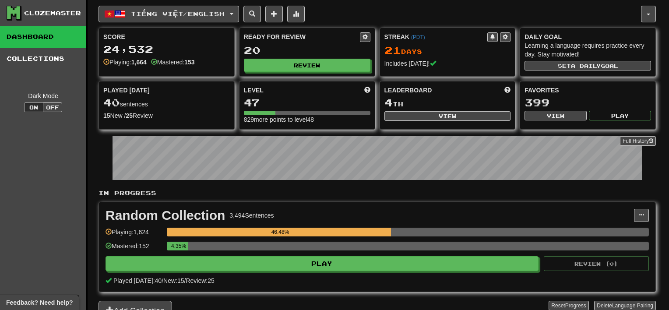
select select "**"
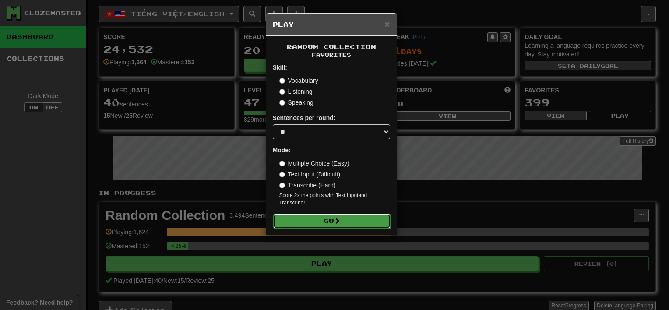
click at [367, 216] on button "Go" at bounding box center [331, 221] width 117 height 15
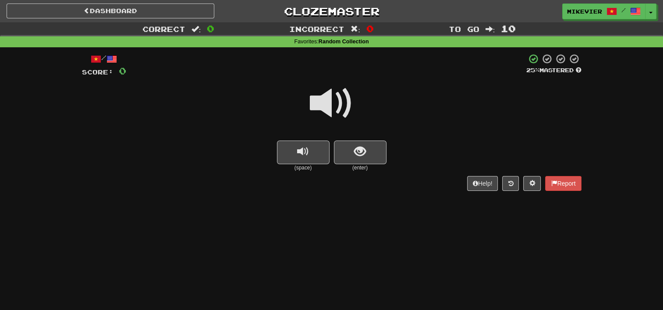
click at [343, 109] on span at bounding box center [332, 103] width 44 height 44
click at [354, 148] on span "show sentence" at bounding box center [360, 152] width 12 height 12
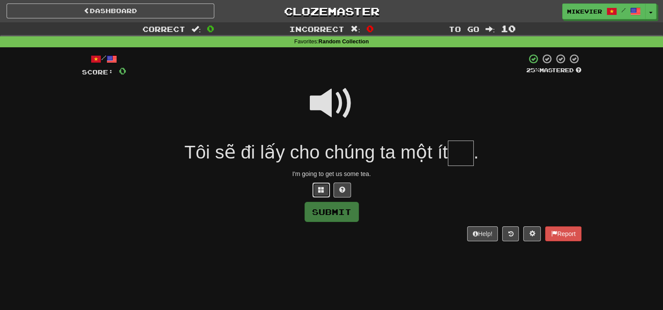
click at [324, 188] on button at bounding box center [321, 190] width 18 height 15
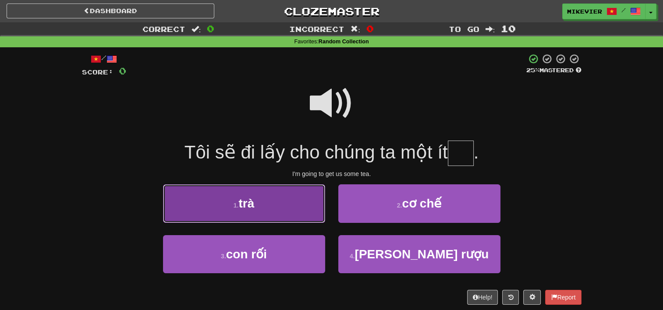
click at [319, 196] on button "1 . trà" at bounding box center [244, 203] width 162 height 38
type input "***"
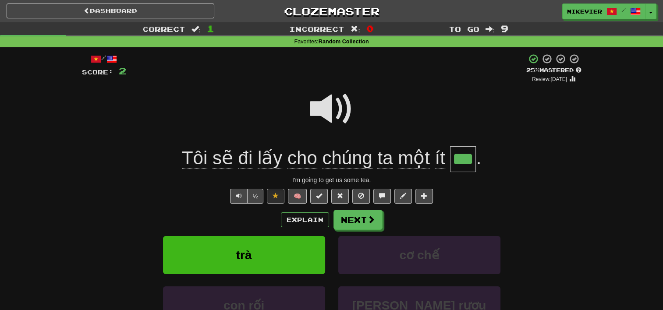
click at [318, 117] on span at bounding box center [332, 109] width 44 height 44
click at [320, 106] on span at bounding box center [332, 109] width 44 height 44
click at [365, 224] on button "Next" at bounding box center [358, 220] width 49 height 20
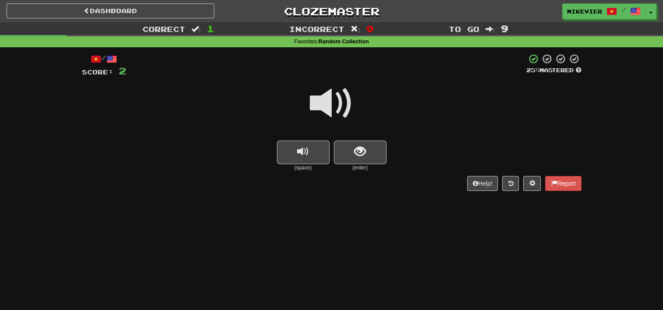
click at [343, 94] on span at bounding box center [332, 103] width 44 height 44
click at [333, 102] on span at bounding box center [332, 103] width 44 height 44
click at [365, 152] on span "show sentence" at bounding box center [360, 152] width 12 height 12
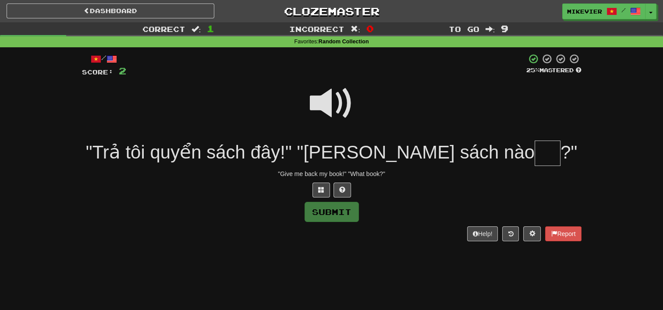
click at [329, 103] on span at bounding box center [332, 103] width 44 height 44
click at [324, 187] on span at bounding box center [321, 190] width 6 height 6
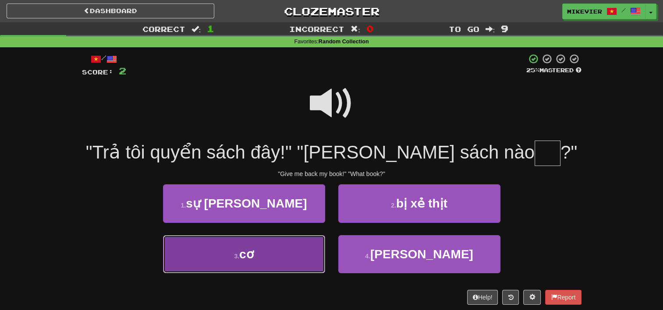
click at [304, 261] on button "3 . cơ" at bounding box center [244, 254] width 162 height 38
type input "**"
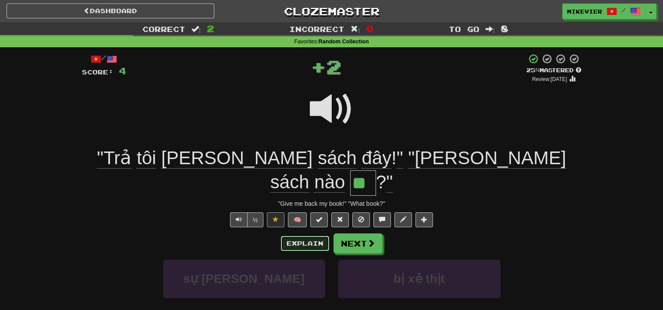
click at [304, 236] on button "Explain" at bounding box center [305, 243] width 48 height 15
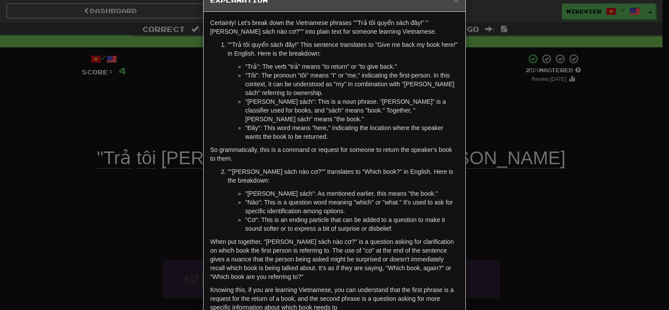
scroll to position [24, 0]
click at [73, 198] on div "× Explanation Certainly! Let's break down the Vietnamese phrases ""Trả tôi quyể…" at bounding box center [334, 155] width 669 height 310
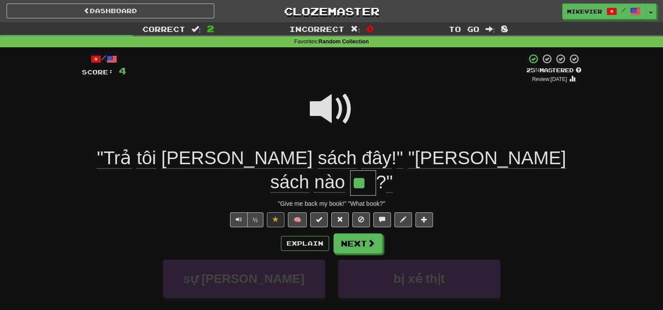
click at [330, 107] on span at bounding box center [332, 109] width 44 height 44
click at [356, 233] on div "Explain Next sự tuyệt chủng bị xẻ thịt cơ dòng chữ Learn more: sự tuyệt chủng b…" at bounding box center [331, 303] width 499 height 141
click at [357, 234] on button "Next" at bounding box center [358, 244] width 49 height 20
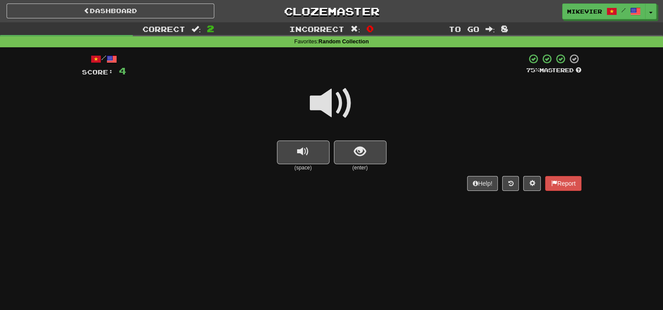
click at [339, 112] on span at bounding box center [332, 103] width 44 height 44
click at [353, 150] on button "show sentence" at bounding box center [360, 153] width 53 height 24
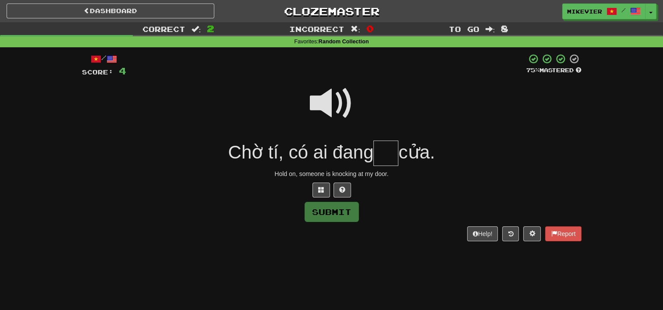
click at [327, 106] on span at bounding box center [332, 103] width 44 height 44
click at [317, 191] on button at bounding box center [321, 190] width 18 height 15
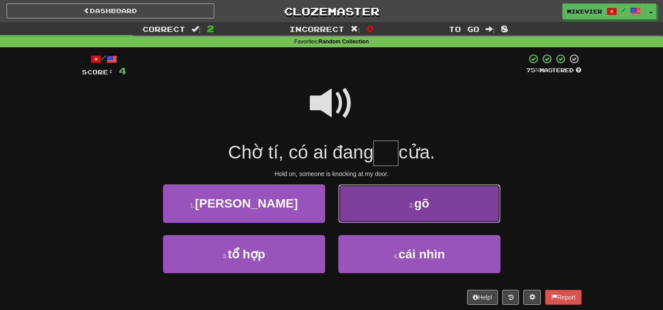
click at [372, 210] on button "2 . gõ" at bounding box center [419, 203] width 162 height 38
type input "**"
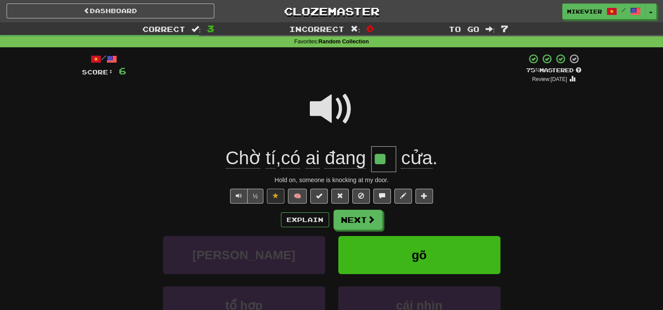
click at [335, 118] on span at bounding box center [332, 109] width 44 height 44
click at [337, 116] on span at bounding box center [332, 109] width 44 height 44
click at [317, 107] on span at bounding box center [332, 109] width 44 height 44
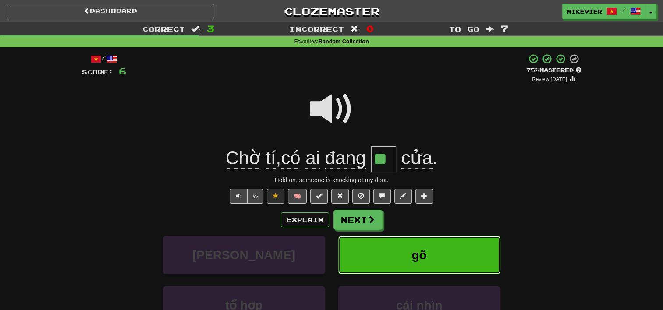
click at [366, 256] on button "gõ" at bounding box center [419, 255] width 162 height 38
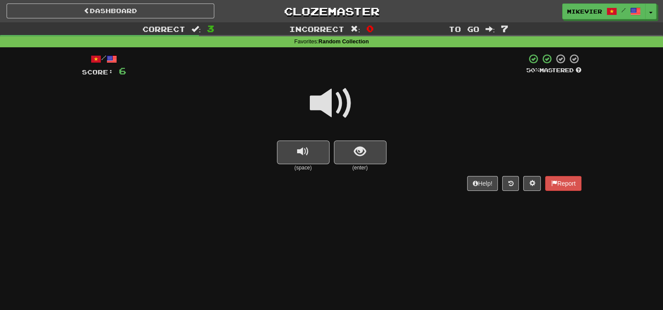
click at [340, 101] on span at bounding box center [332, 103] width 44 height 44
click at [360, 160] on button "show sentence" at bounding box center [360, 153] width 53 height 24
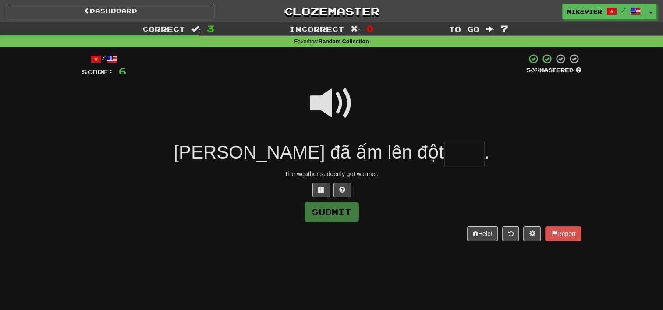
click at [317, 110] on span at bounding box center [332, 103] width 44 height 44
click at [319, 196] on button at bounding box center [321, 190] width 18 height 15
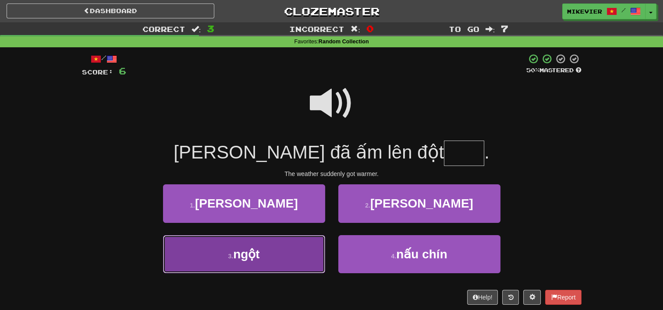
click at [303, 254] on button "3 . ngột" at bounding box center [244, 254] width 162 height 38
type input "****"
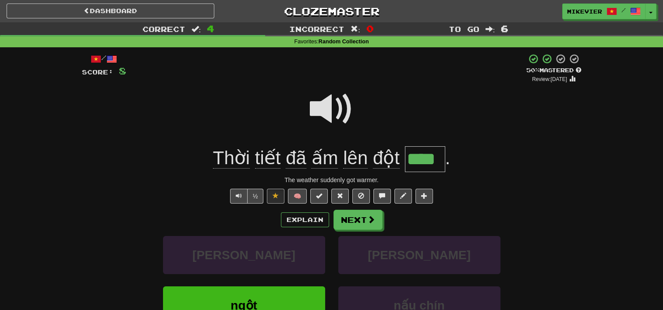
click at [303, 211] on div "Explain Next" at bounding box center [331, 220] width 499 height 20
click at [304, 219] on button "Explain" at bounding box center [305, 219] width 48 height 15
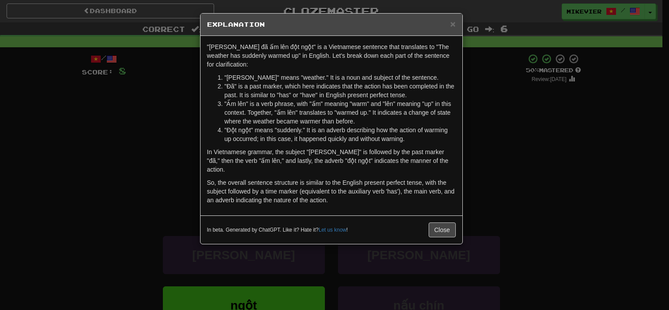
click at [94, 131] on div "× Explanation "Thời tiết đã ấm lên đột ngột" is a Vietnamese sentence that tran…" at bounding box center [334, 155] width 669 height 310
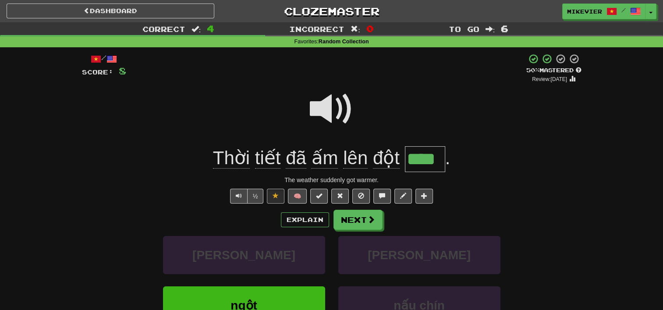
click at [314, 110] on span at bounding box center [332, 109] width 44 height 44
click at [336, 112] on span at bounding box center [332, 109] width 44 height 44
click at [350, 219] on button "Next" at bounding box center [358, 220] width 49 height 20
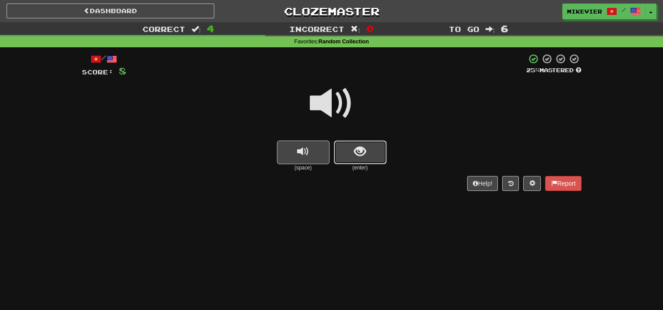
click at [373, 149] on button "show sentence" at bounding box center [360, 153] width 53 height 24
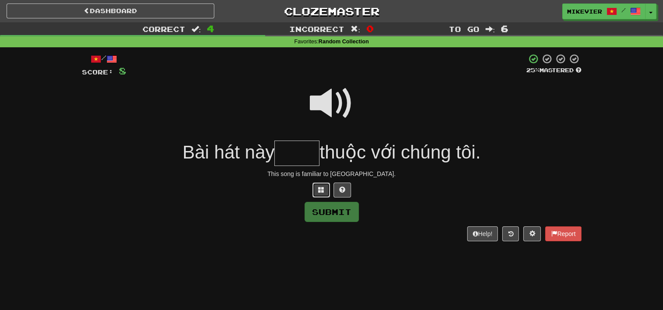
click at [318, 191] on span at bounding box center [321, 190] width 6 height 6
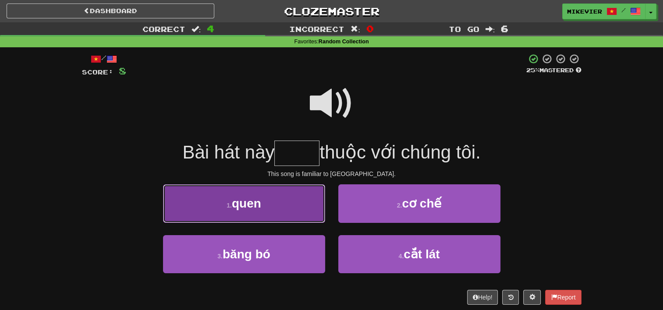
click at [312, 201] on button "1 . quen" at bounding box center [244, 203] width 162 height 38
type input "****"
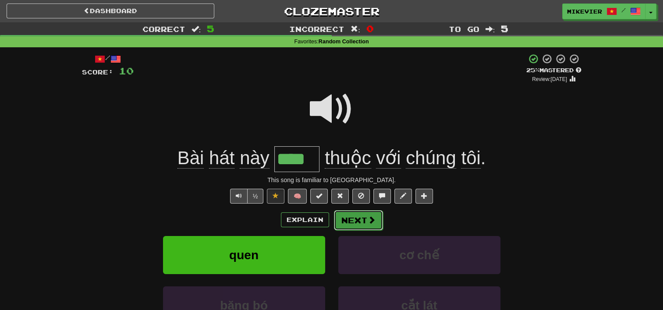
click at [361, 217] on button "Next" at bounding box center [358, 220] width 49 height 20
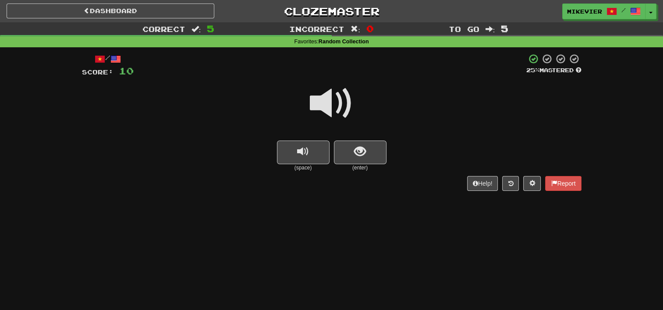
click at [336, 95] on span at bounding box center [332, 103] width 44 height 44
click at [352, 147] on button "show sentence" at bounding box center [360, 153] width 53 height 24
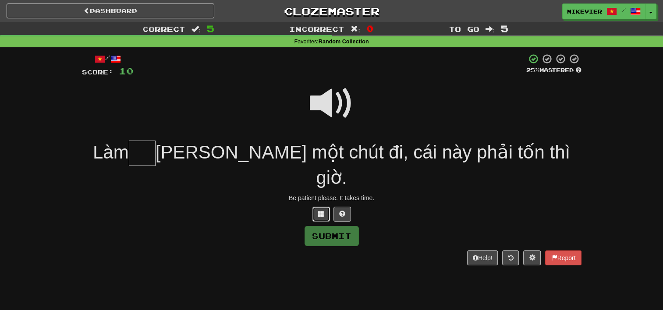
click at [319, 211] on span at bounding box center [321, 214] width 6 height 6
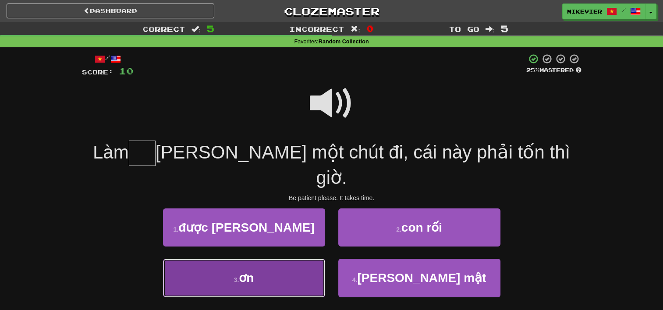
click at [311, 259] on button "3 . ơn" at bounding box center [244, 278] width 162 height 38
type input "**"
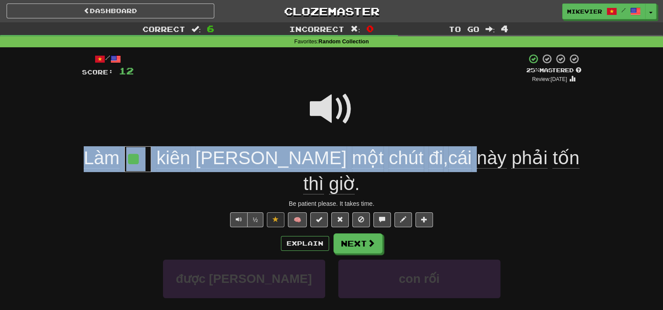
drag, startPoint x: 398, startPoint y: 163, endPoint x: 412, endPoint y: 108, distance: 57.4
click at [412, 108] on div "/ Score: 12 + 2 25 % Mastered Review: 2025-08-14 Làm ** kiên nhẫn một chút đi ,…" at bounding box center [331, 230] width 499 height 354
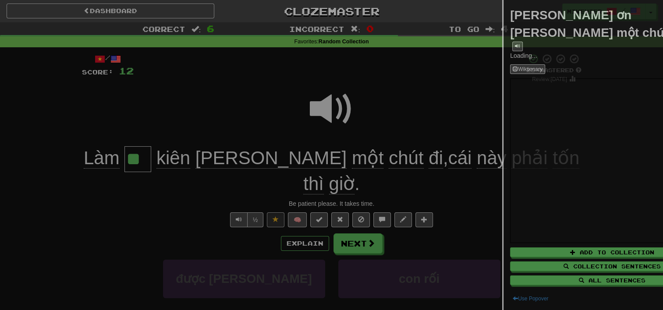
click at [412, 108] on div at bounding box center [331, 155] width 663 height 310
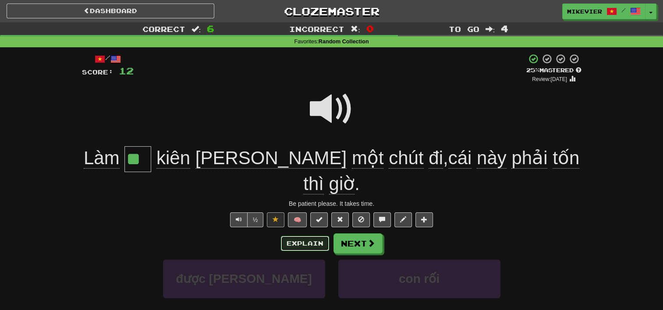
click at [309, 236] on button "Explain" at bounding box center [305, 243] width 48 height 15
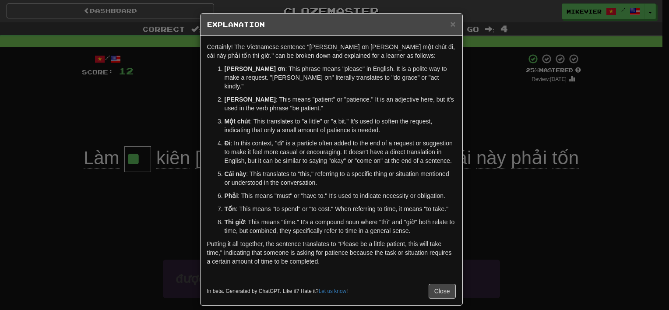
click at [148, 217] on div "× Explanation Certainly! The Vietnamese sentence "Làm ơn kiên nhẫn một chút đi,…" at bounding box center [334, 155] width 669 height 310
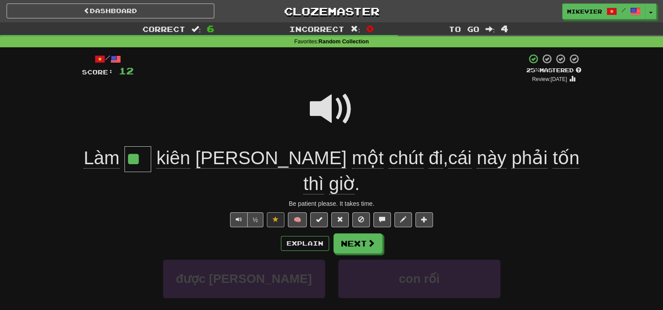
click at [347, 115] on span at bounding box center [332, 109] width 44 height 44
click at [369, 240] on span at bounding box center [371, 244] width 8 height 8
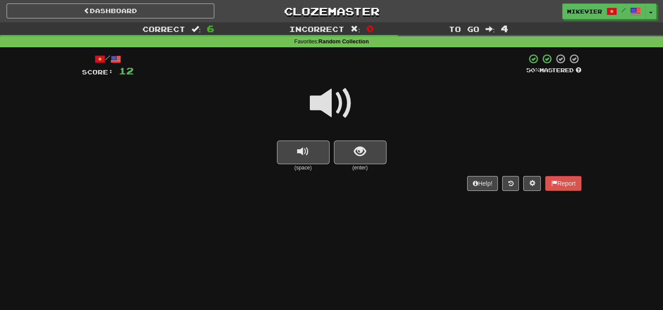
click at [343, 93] on span at bounding box center [332, 103] width 44 height 44
click at [354, 150] on span "show sentence" at bounding box center [360, 152] width 12 height 12
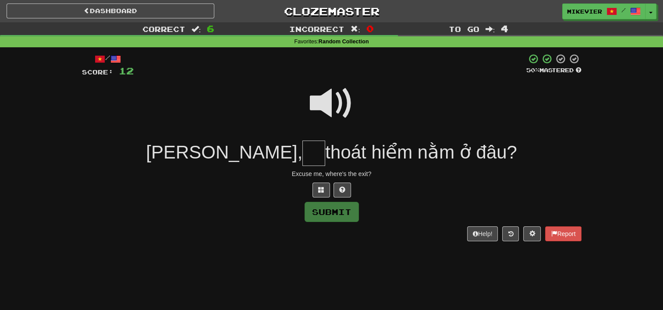
click at [336, 101] on span at bounding box center [332, 103] width 44 height 44
click at [324, 188] on span at bounding box center [321, 190] width 6 height 6
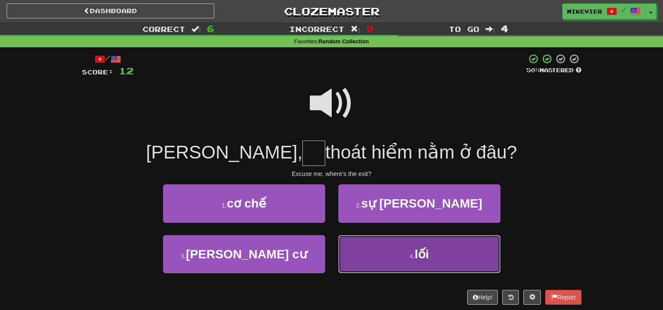
click at [368, 247] on button "4 . lối" at bounding box center [419, 254] width 162 height 38
type input "***"
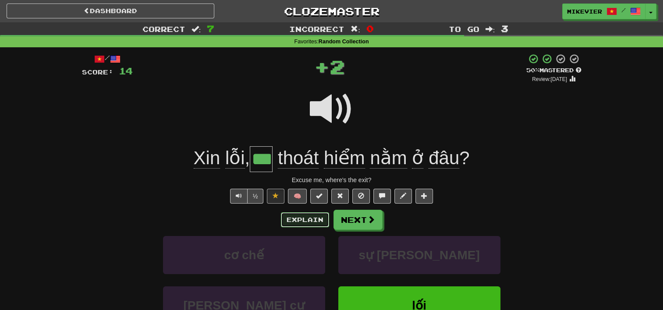
click at [307, 215] on button "Explain" at bounding box center [305, 219] width 48 height 15
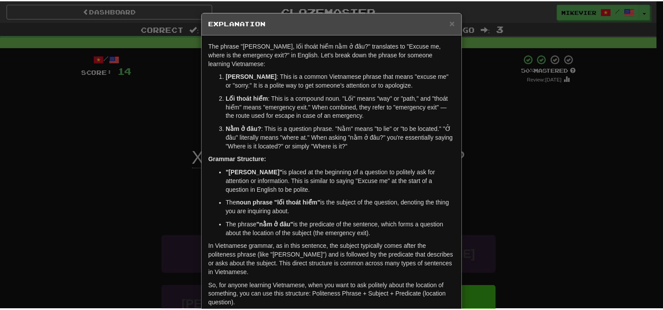
scroll to position [2, 0]
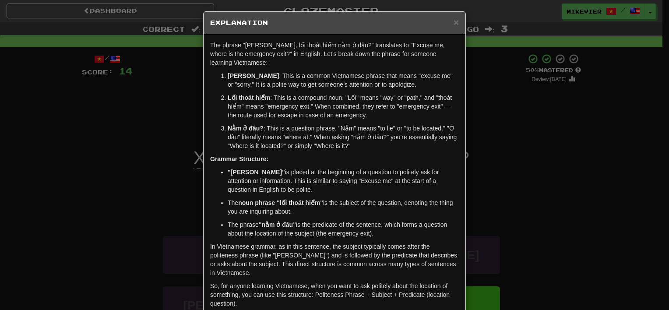
click at [92, 154] on div "× Explanation The phrase "Xin lỗi, lối thoát hiểm nằm ở đâu?" translates to "Ex…" at bounding box center [334, 155] width 669 height 310
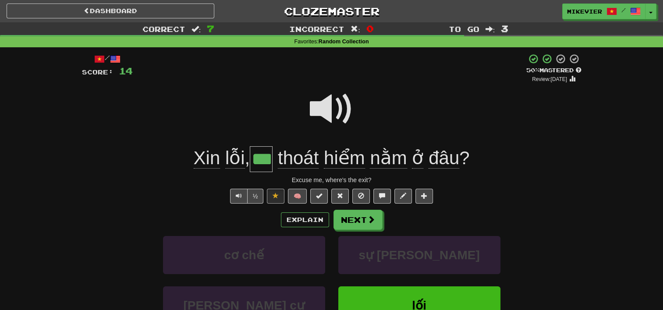
click at [321, 110] on span at bounding box center [332, 109] width 44 height 44
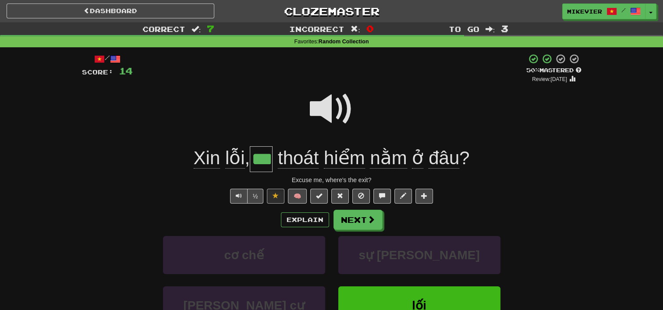
click at [319, 110] on span at bounding box center [332, 109] width 44 height 44
drag, startPoint x: 319, startPoint y: 110, endPoint x: 379, endPoint y: 65, distance: 74.8
click at [379, 65] on div "/ Score: 14 + 2 50 % Mastered Review: 2025-08-16 Xin lỗi , *** thoát hiểm nằm ở…" at bounding box center [331, 218] width 499 height 330
drag, startPoint x: 379, startPoint y: 65, endPoint x: 371, endPoint y: 70, distance: 9.8
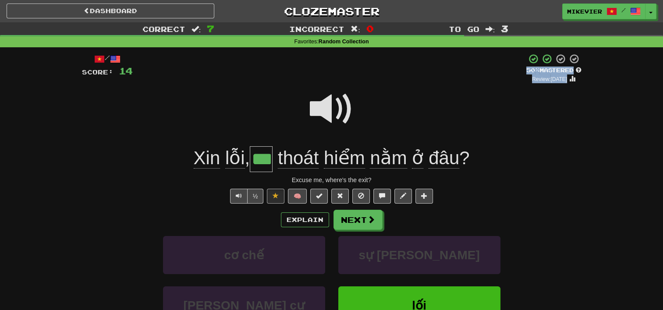
click at [371, 70] on div "+ 2" at bounding box center [329, 68] width 393 height 30
click at [342, 107] on span at bounding box center [332, 109] width 44 height 44
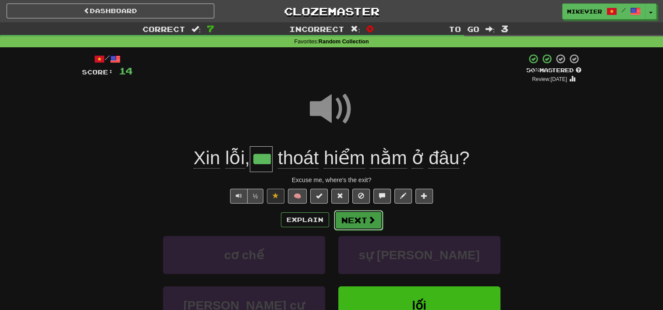
click at [371, 223] on span at bounding box center [371, 220] width 8 height 8
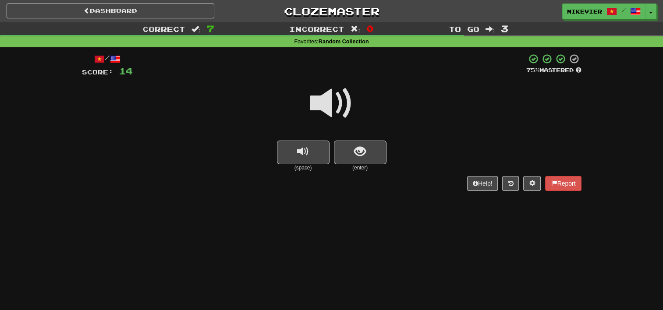
click at [345, 100] on span at bounding box center [332, 103] width 44 height 44
click at [346, 148] on button "show sentence" at bounding box center [360, 153] width 53 height 24
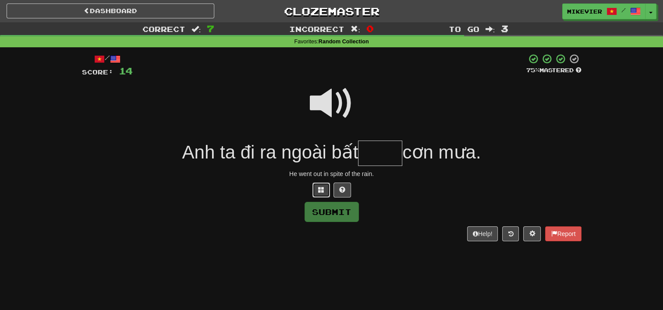
click at [323, 185] on button at bounding box center [321, 190] width 18 height 15
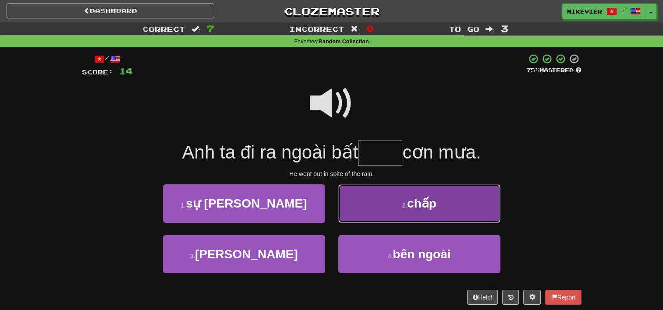
click at [360, 203] on button "2 . chấp" at bounding box center [419, 203] width 162 height 38
type input "****"
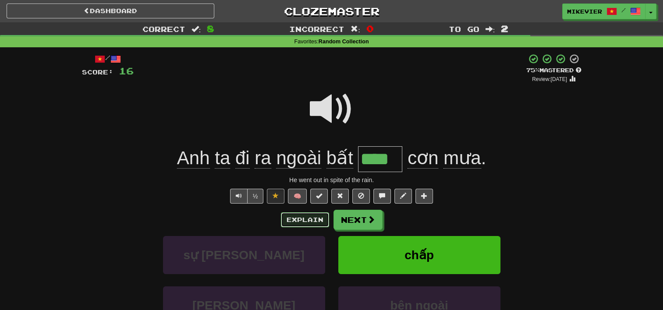
click at [311, 218] on button "Explain" at bounding box center [305, 219] width 48 height 15
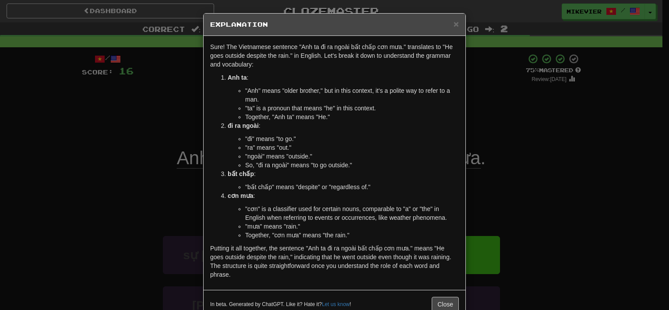
click at [119, 120] on div "× Explanation Sure! The Vietnamese sentence "Anh ta đi ra ngoài bất chấp cơn mư…" at bounding box center [334, 155] width 669 height 310
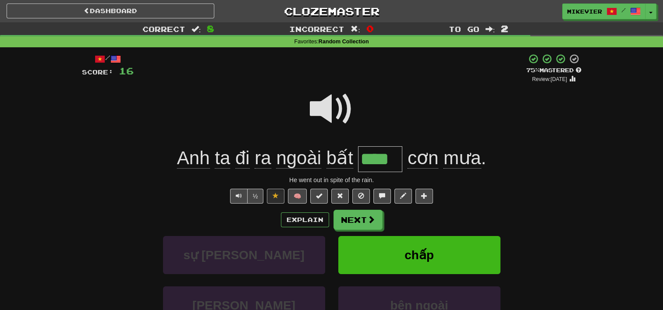
click at [325, 110] on span at bounding box center [332, 109] width 44 height 44
click at [322, 115] on span at bounding box center [332, 109] width 44 height 44
click at [348, 215] on button "Next" at bounding box center [358, 220] width 49 height 20
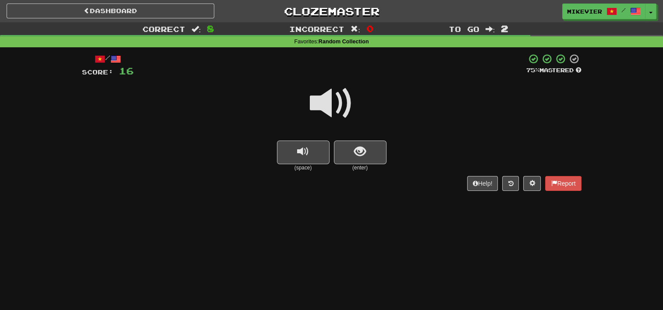
click at [351, 98] on span at bounding box center [332, 103] width 44 height 44
click at [351, 143] on button "show sentence" at bounding box center [360, 153] width 53 height 24
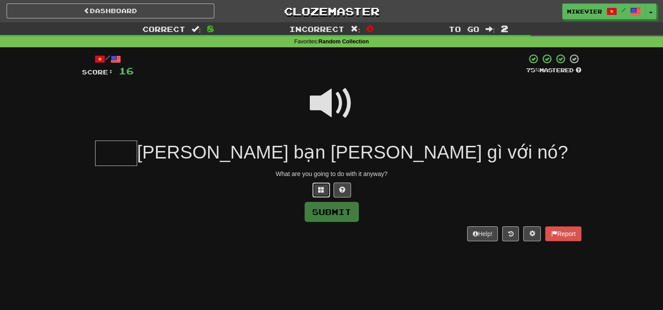
click at [319, 187] on span at bounding box center [321, 190] width 6 height 6
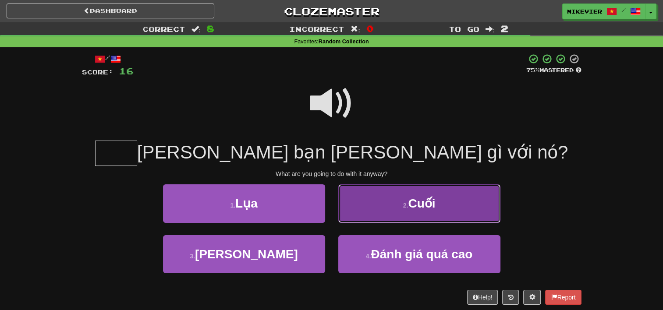
click at [381, 214] on button "2 . Cuối" at bounding box center [419, 203] width 162 height 38
type input "****"
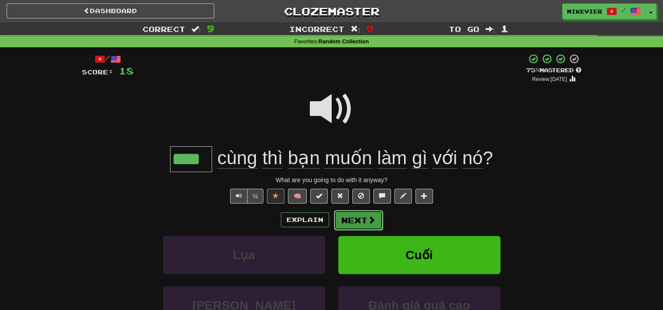
click at [379, 222] on button "Next" at bounding box center [358, 220] width 49 height 20
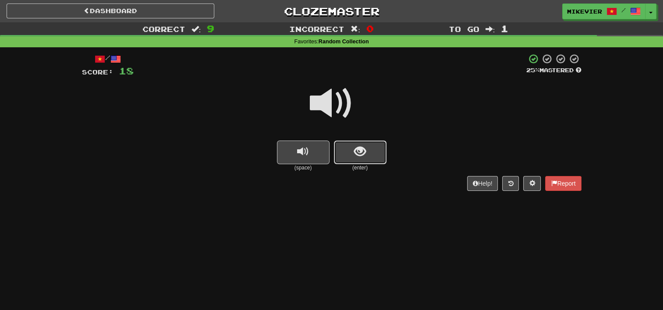
click at [370, 143] on button "show sentence" at bounding box center [360, 153] width 53 height 24
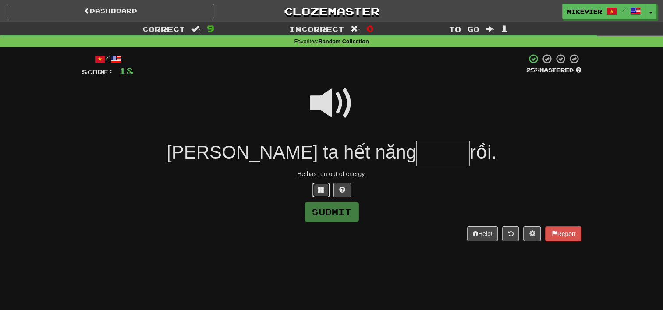
click at [317, 191] on button at bounding box center [321, 190] width 18 height 15
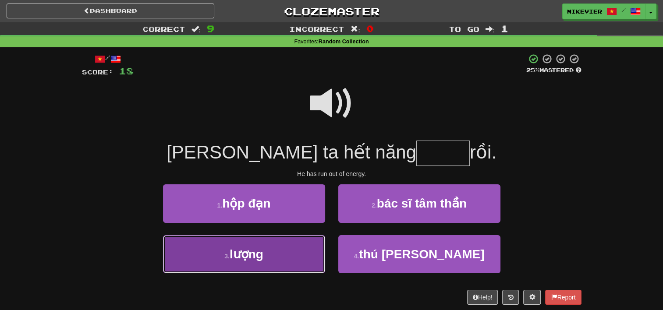
click at [307, 245] on button "3 . lượng" at bounding box center [244, 254] width 162 height 38
type input "*****"
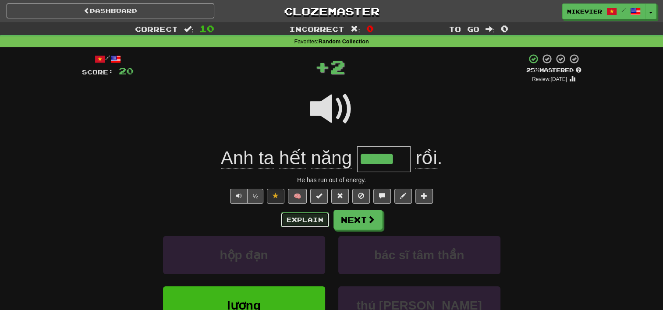
click at [311, 217] on button "Explain" at bounding box center [305, 219] width 48 height 15
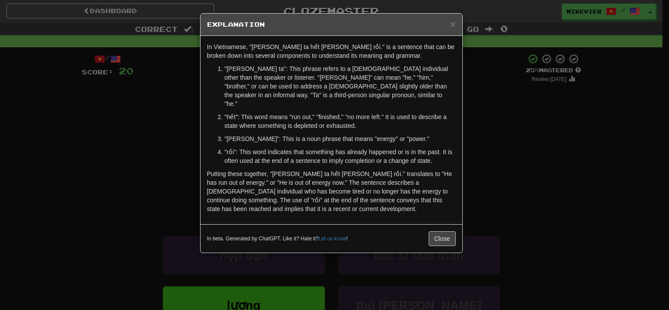
click at [188, 131] on div "× Explanation In Vietnamese, "Anh ta hết năng lượng rồi." is a sentence that ca…" at bounding box center [334, 155] width 669 height 310
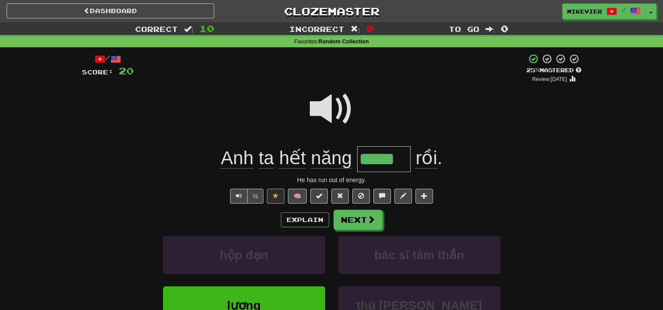
click at [121, 121] on div at bounding box center [331, 115] width 499 height 63
click at [313, 109] on span at bounding box center [332, 109] width 44 height 44
click at [371, 223] on span at bounding box center [371, 220] width 8 height 8
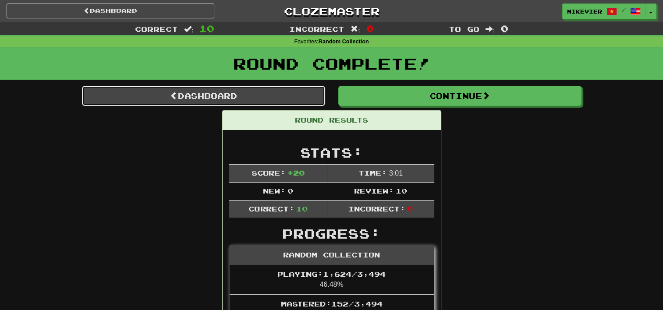
click at [219, 98] on link "Dashboard" at bounding box center [203, 96] width 243 height 20
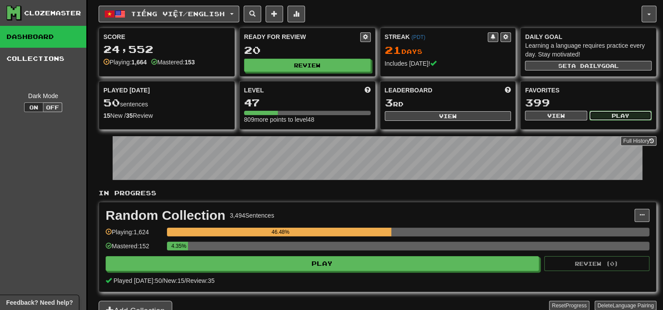
click at [615, 117] on button "Play" at bounding box center [620, 116] width 62 height 10
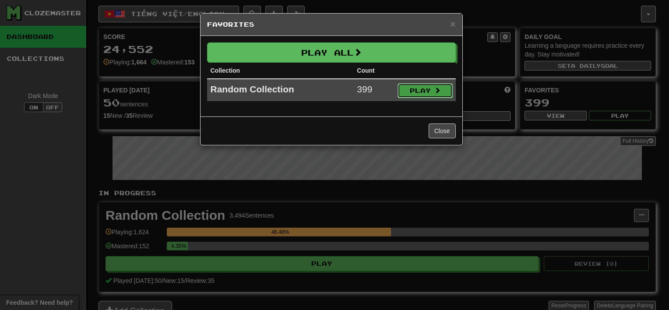
click at [426, 86] on button "Play" at bounding box center [425, 90] width 55 height 15
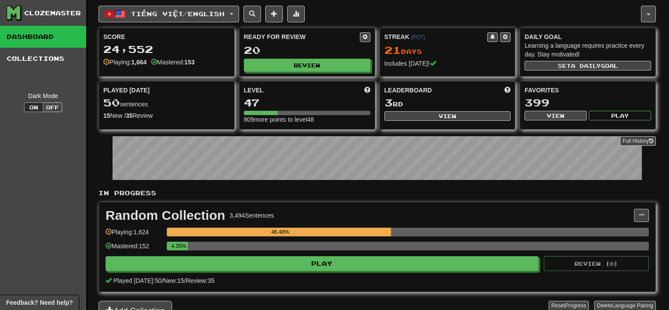
select select "**"
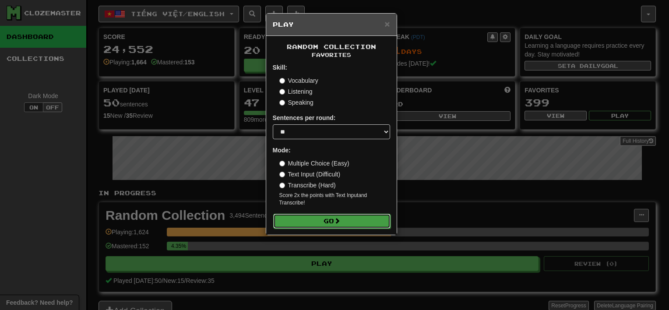
click at [336, 220] on span at bounding box center [337, 221] width 6 height 6
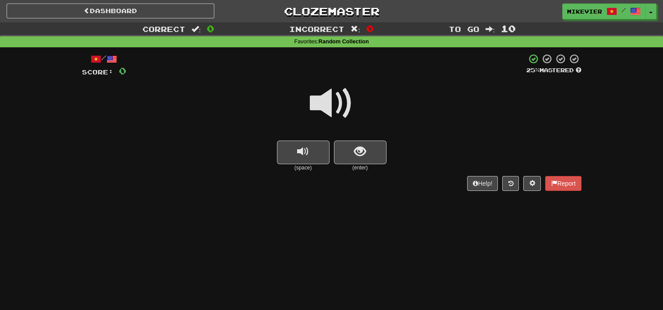
click at [329, 105] on span at bounding box center [332, 103] width 44 height 44
click at [349, 151] on button "show sentence" at bounding box center [360, 153] width 53 height 24
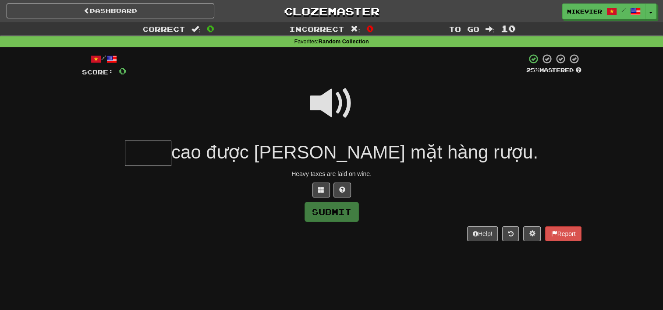
click at [322, 114] on span at bounding box center [332, 103] width 44 height 44
click at [319, 191] on span at bounding box center [321, 190] width 6 height 6
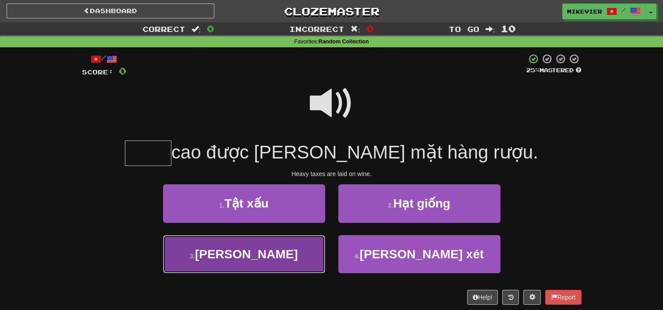
click at [310, 244] on button "3 . [GEOGRAPHIC_DATA]" at bounding box center [244, 254] width 162 height 38
type input "****"
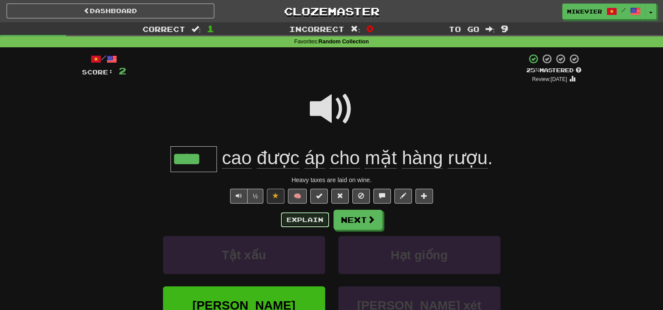
click at [313, 220] on button "Explain" at bounding box center [305, 219] width 48 height 15
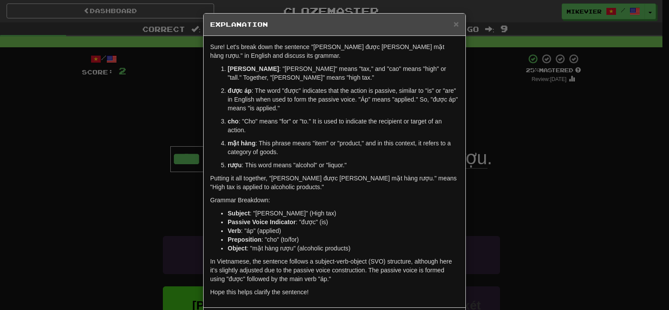
click at [87, 102] on div "× Explanation Sure! Let's break down the sentence "Thuế cao được áp cho mặt hàn…" at bounding box center [334, 155] width 669 height 310
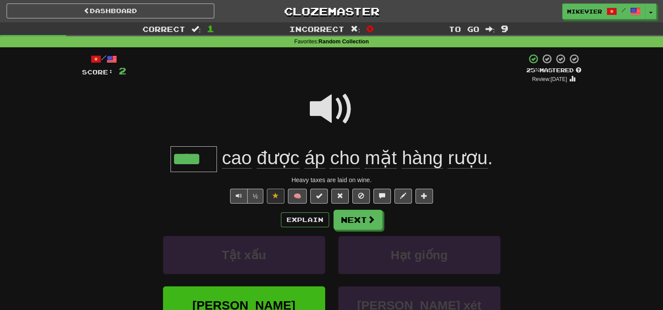
click at [335, 111] on span at bounding box center [332, 109] width 44 height 44
click at [308, 221] on button "Explain" at bounding box center [305, 219] width 48 height 15
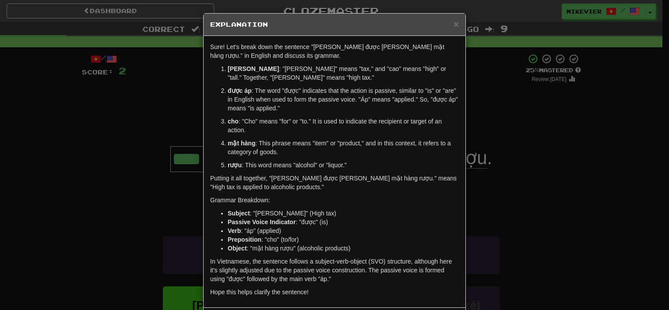
click at [77, 128] on div "× Explanation Sure! Let's break down the sentence "Thuế cao được áp cho mặt hàn…" at bounding box center [334, 155] width 669 height 310
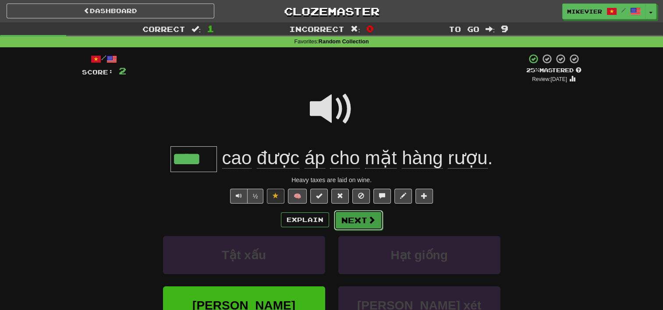
click at [353, 215] on button "Next" at bounding box center [358, 220] width 49 height 20
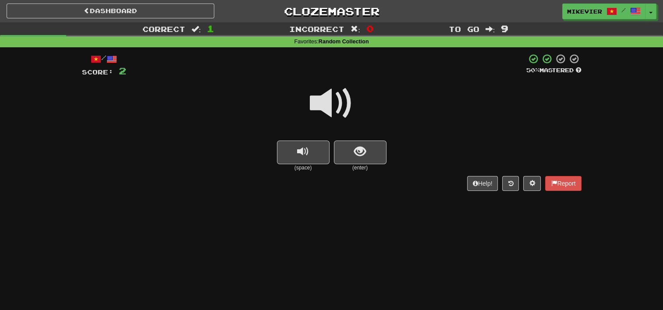
click at [352, 105] on span at bounding box center [332, 103] width 44 height 44
click at [357, 142] on button "show sentence" at bounding box center [360, 153] width 53 height 24
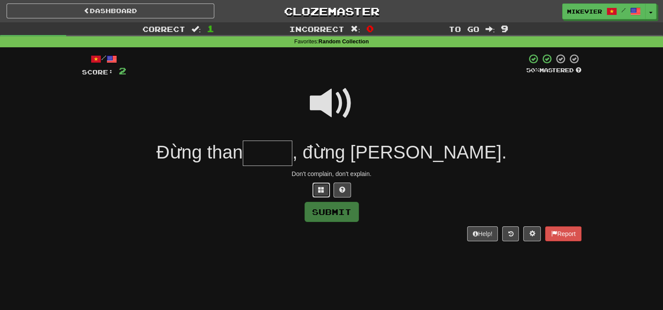
click at [320, 187] on span at bounding box center [321, 190] width 6 height 6
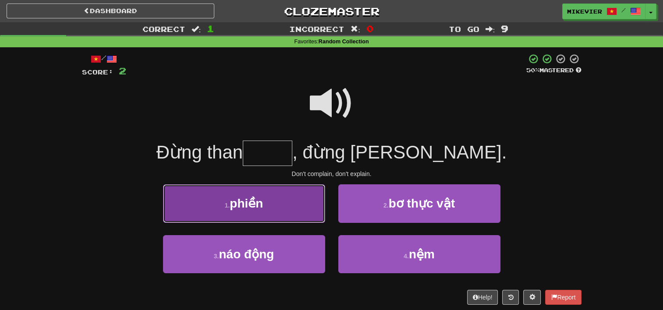
click at [306, 208] on button "1 . phiền" at bounding box center [244, 203] width 162 height 38
type input "*****"
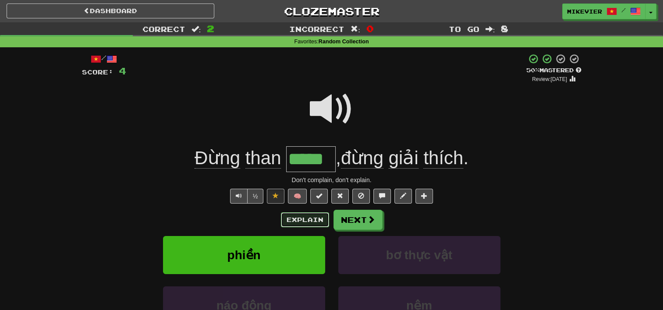
click at [304, 219] on button "Explain" at bounding box center [305, 219] width 48 height 15
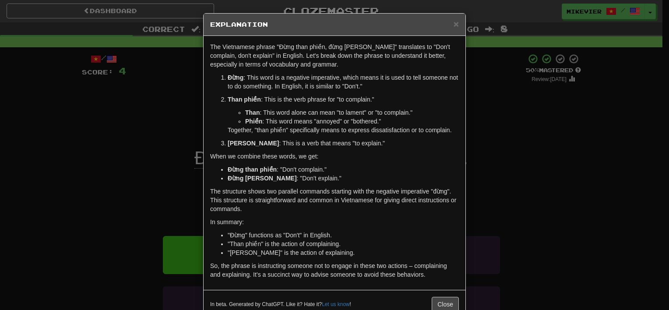
click at [95, 170] on div "× Explanation The Vietnamese phrase "Đừng than phiền, đừng giải thích" translat…" at bounding box center [334, 155] width 669 height 310
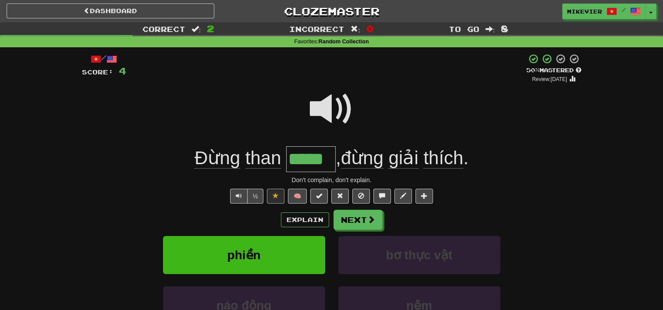
click at [327, 112] on span at bounding box center [332, 109] width 44 height 44
click at [324, 113] on span at bounding box center [332, 109] width 44 height 44
click at [332, 104] on span at bounding box center [332, 109] width 44 height 44
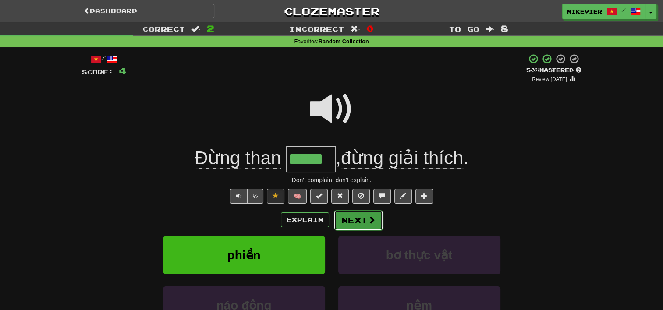
click at [377, 213] on button "Next" at bounding box center [358, 220] width 49 height 20
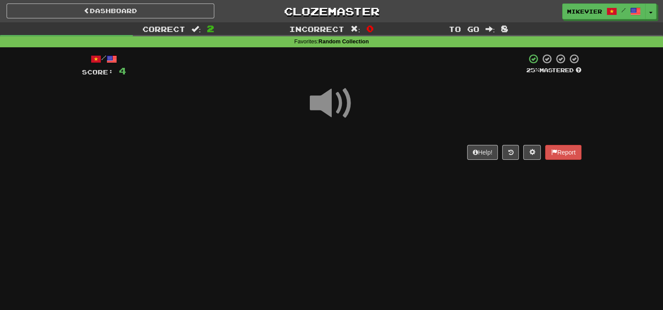
click at [351, 100] on span at bounding box center [332, 103] width 44 height 44
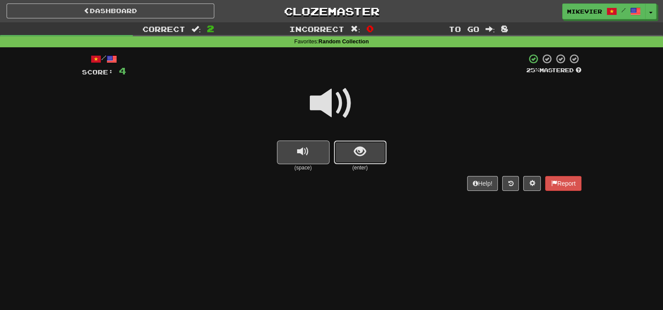
click at [349, 158] on button "show sentence" at bounding box center [360, 153] width 53 height 24
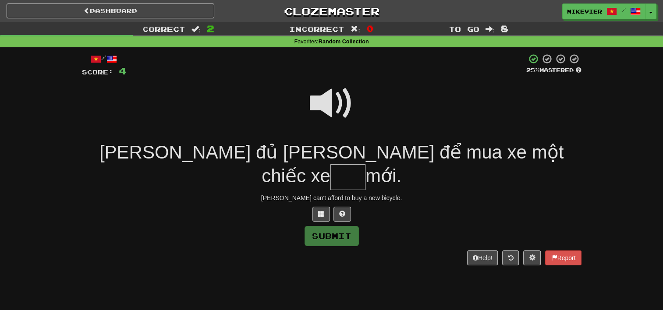
click at [334, 102] on span at bounding box center [332, 103] width 44 height 44
click at [328, 207] on button at bounding box center [321, 214] width 18 height 15
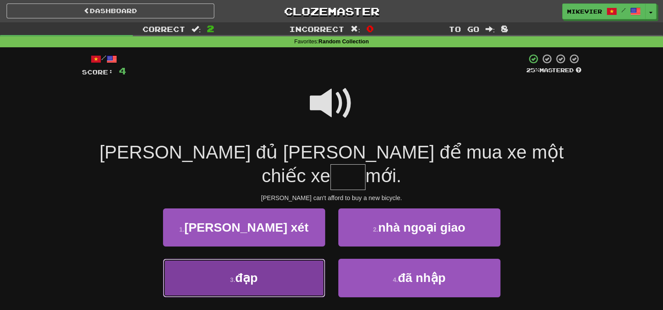
click at [284, 259] on button "3 . đạp" at bounding box center [244, 278] width 162 height 38
type input "***"
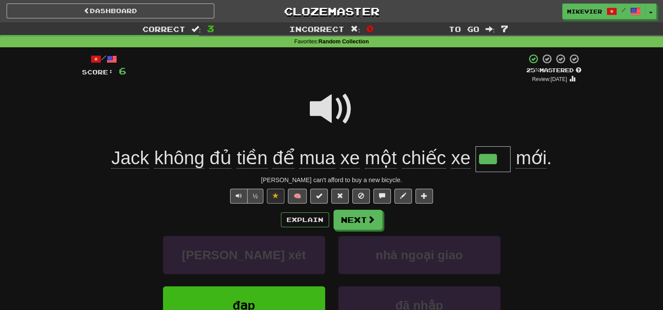
click at [322, 108] on span at bounding box center [332, 109] width 44 height 44
click at [323, 109] on span at bounding box center [332, 109] width 44 height 44
click at [377, 221] on button "Next" at bounding box center [358, 220] width 49 height 20
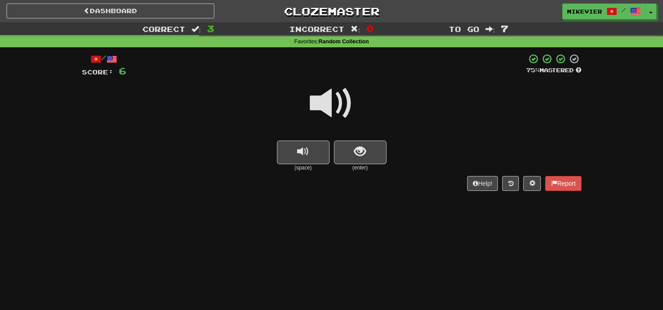
click at [328, 104] on span at bounding box center [332, 103] width 44 height 44
click at [329, 103] on span at bounding box center [332, 103] width 44 height 44
click at [375, 161] on button "show sentence" at bounding box center [360, 153] width 53 height 24
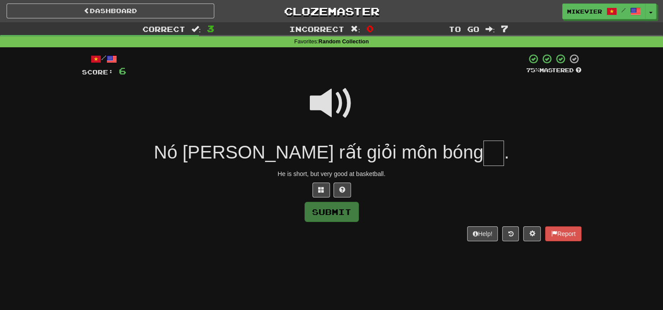
click at [321, 103] on span at bounding box center [332, 103] width 44 height 44
click at [322, 197] on button at bounding box center [321, 190] width 18 height 15
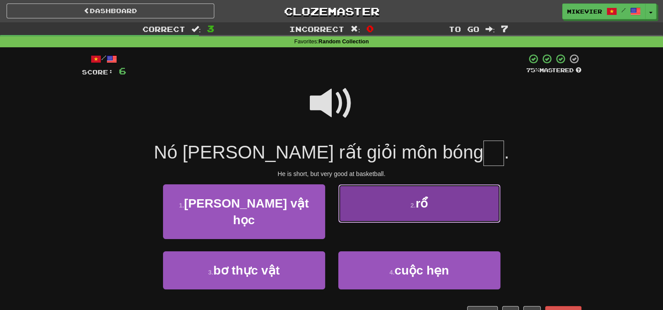
click at [369, 219] on button "2 . rổ" at bounding box center [419, 203] width 162 height 38
type input "**"
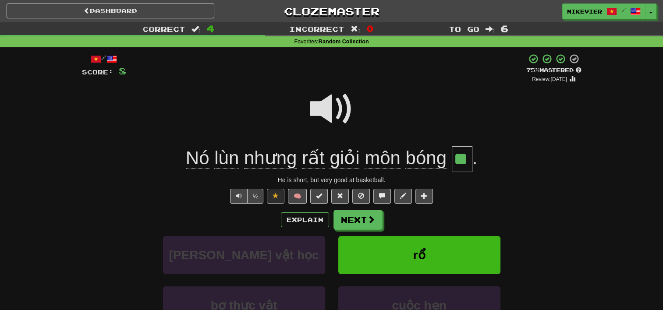
click at [323, 117] on span at bounding box center [332, 109] width 44 height 44
click at [366, 220] on button "Next" at bounding box center [358, 220] width 49 height 20
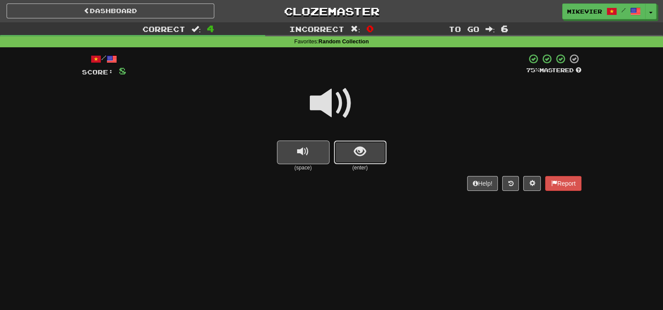
click at [359, 156] on span "show sentence" at bounding box center [360, 152] width 12 height 12
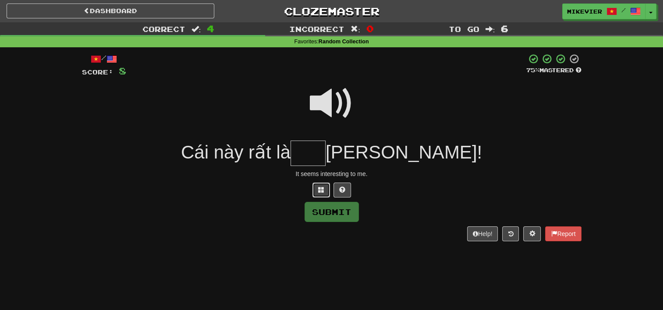
click at [316, 194] on button at bounding box center [321, 190] width 18 height 15
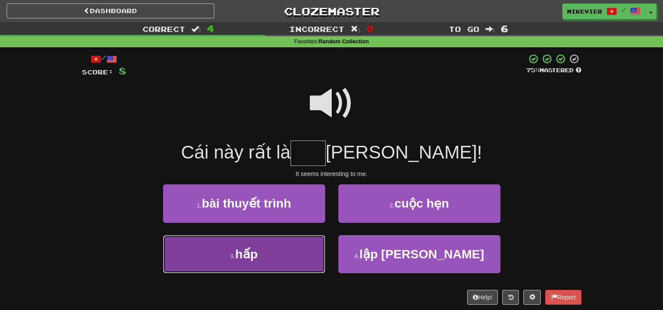
click at [303, 265] on button "3 . hấp" at bounding box center [244, 254] width 162 height 38
type input "***"
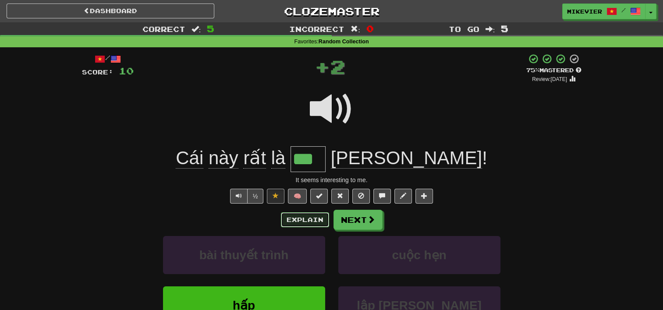
click at [312, 219] on button "Explain" at bounding box center [305, 219] width 48 height 15
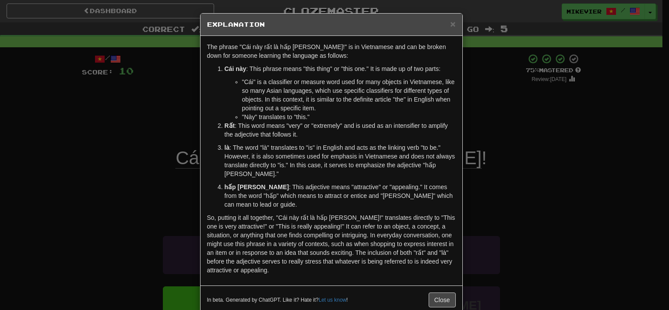
click at [129, 166] on div "× Explanation The phrase "Cái này rất là hấp dẫn!" is in Vietnamese and can be …" at bounding box center [334, 155] width 669 height 310
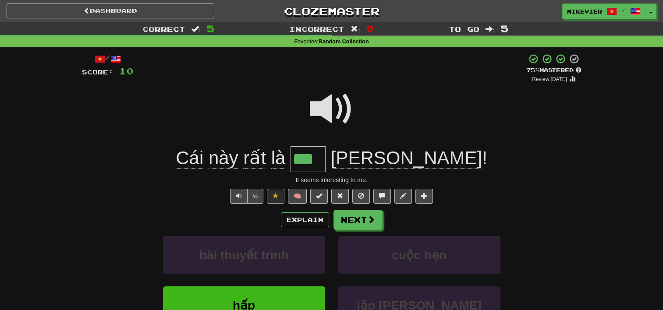
click at [328, 114] on span at bounding box center [332, 109] width 44 height 44
click at [354, 213] on button "Next" at bounding box center [358, 220] width 49 height 20
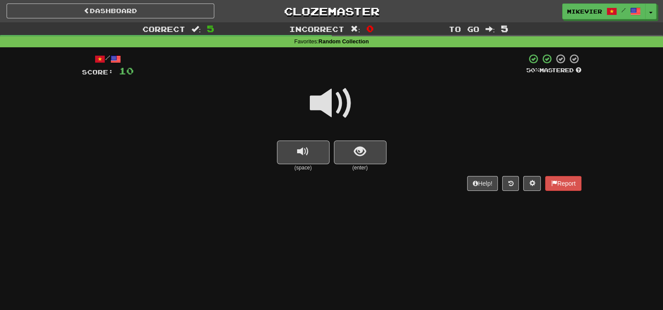
click at [339, 99] on span at bounding box center [332, 103] width 44 height 44
click at [353, 149] on button "show sentence" at bounding box center [360, 153] width 53 height 24
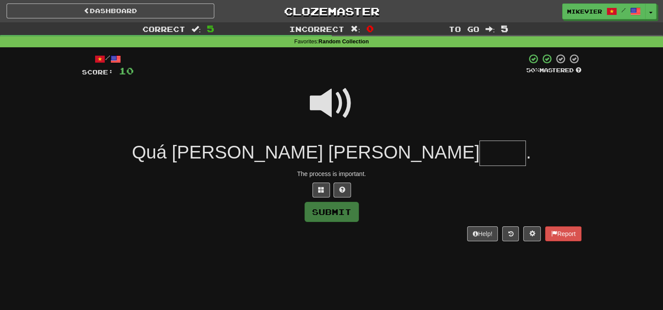
click at [331, 106] on span at bounding box center [332, 103] width 44 height 44
click at [319, 189] on span at bounding box center [321, 190] width 6 height 6
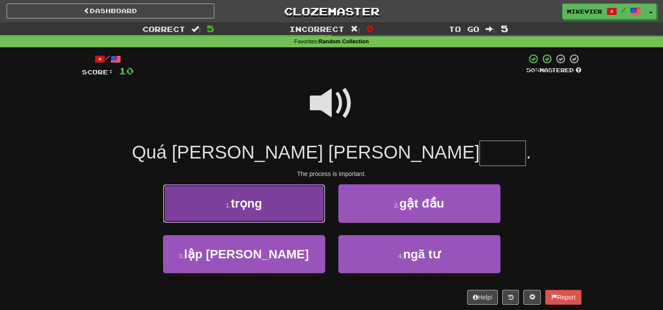
click at [296, 208] on button "1 . trọng" at bounding box center [244, 203] width 162 height 38
type input "*****"
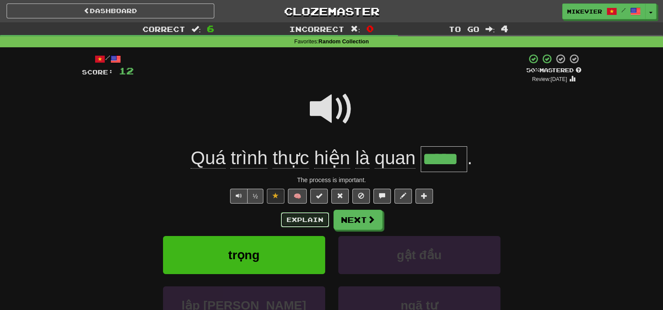
click at [301, 219] on button "Explain" at bounding box center [305, 219] width 48 height 15
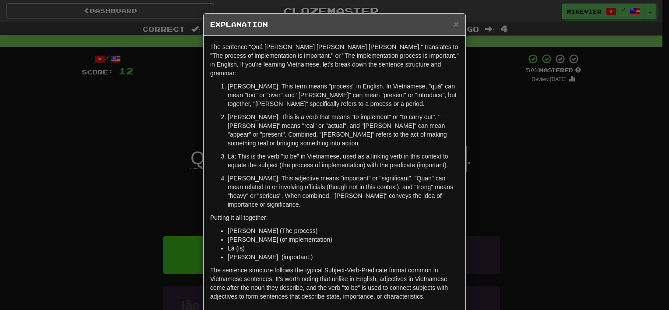
click at [135, 112] on div "× Explanation The sentence "Quá trình thực hiện là quan trọng." translates to "…" at bounding box center [334, 155] width 669 height 310
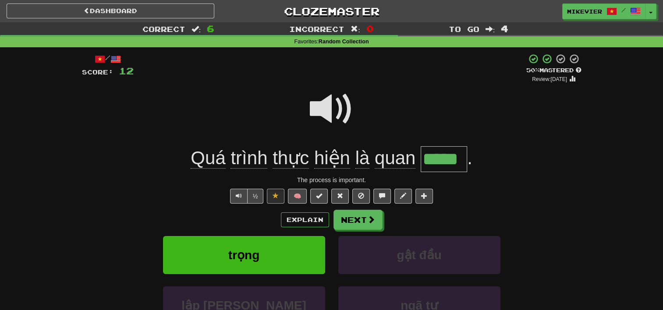
click at [323, 114] on span at bounding box center [332, 109] width 44 height 44
click at [357, 224] on button "Next" at bounding box center [358, 220] width 49 height 20
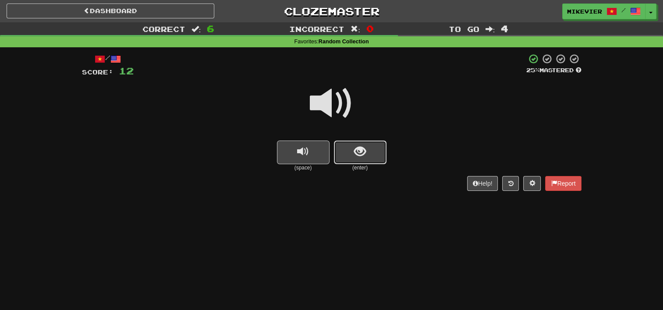
click at [364, 156] on span "show sentence" at bounding box center [360, 152] width 12 height 12
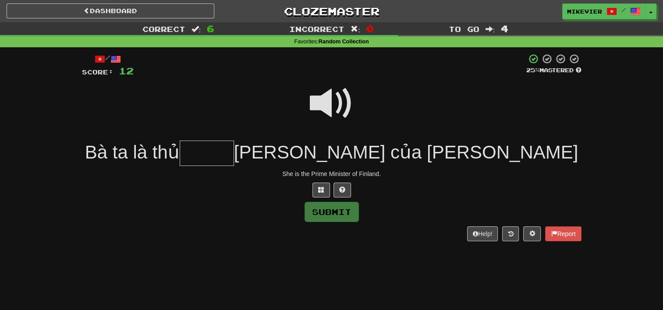
click at [364, 156] on span "chính phủ của Phần Lan" at bounding box center [406, 152] width 344 height 21
click at [325, 101] on span at bounding box center [332, 103] width 44 height 44
click at [321, 188] on span at bounding box center [321, 190] width 6 height 6
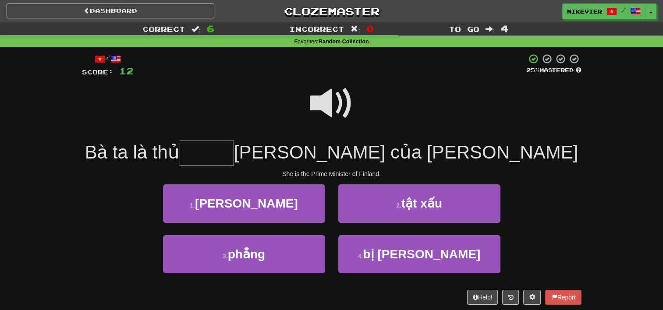
click at [328, 102] on span at bounding box center [332, 103] width 44 height 44
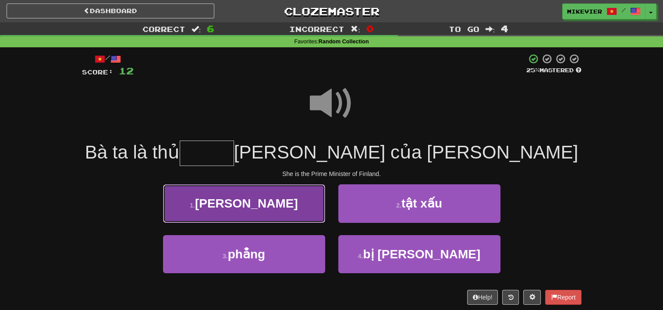
click at [287, 209] on button "1 . tướng" at bounding box center [244, 203] width 162 height 38
type input "*****"
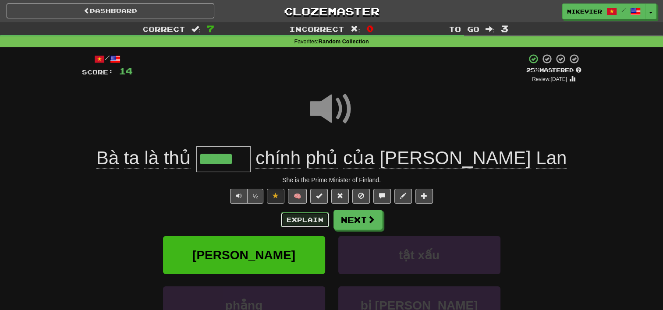
click at [291, 219] on button "Explain" at bounding box center [305, 219] width 48 height 15
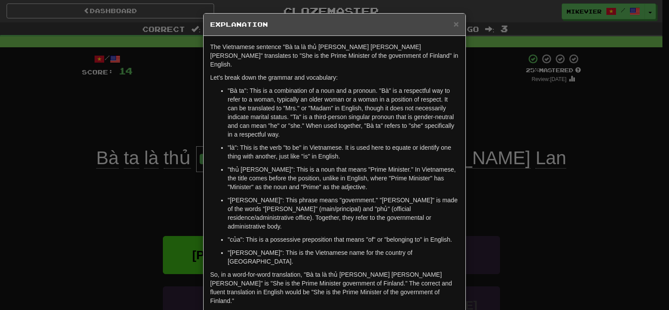
click at [66, 163] on div "× Explanation The Vietnamese sentence "Bà ta là thủ tướng chính phủ của Phần La…" at bounding box center [334, 155] width 669 height 310
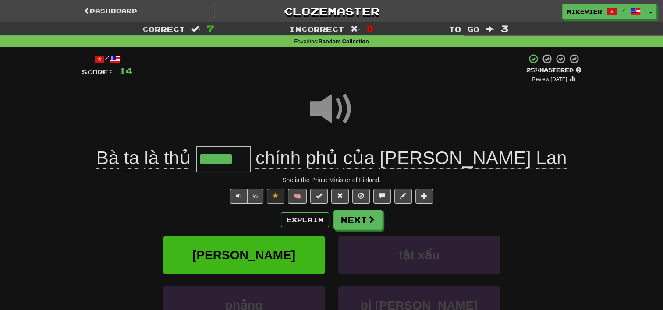
click at [325, 108] on span at bounding box center [332, 109] width 44 height 44
click at [334, 110] on span at bounding box center [332, 109] width 44 height 44
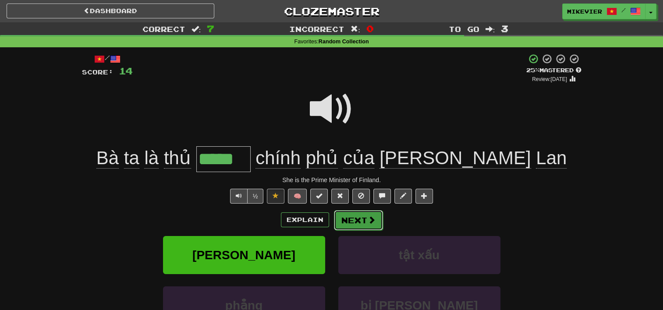
click at [357, 223] on button "Next" at bounding box center [358, 220] width 49 height 20
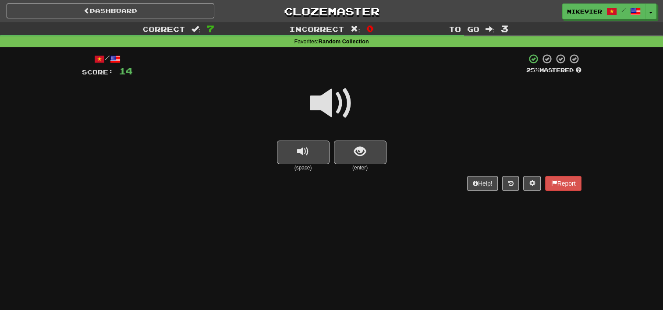
click at [347, 108] on span at bounding box center [332, 103] width 44 height 44
click at [348, 158] on button "show sentence" at bounding box center [360, 153] width 53 height 24
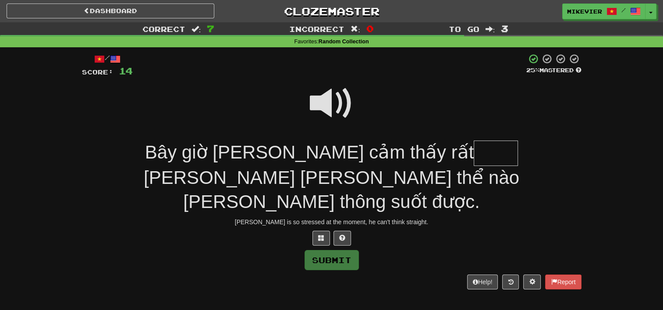
click at [335, 97] on span at bounding box center [332, 103] width 44 height 44
click at [319, 231] on button at bounding box center [321, 238] width 18 height 15
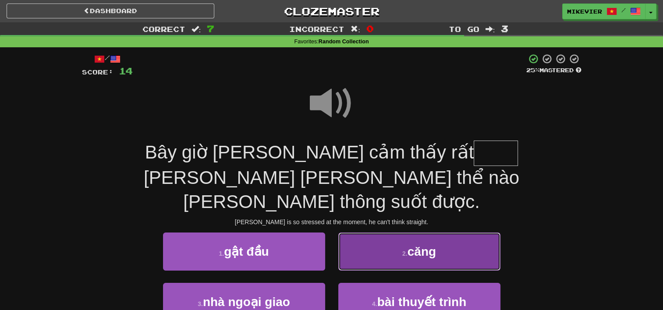
click at [367, 233] on button "2 . căng" at bounding box center [419, 252] width 162 height 38
type input "****"
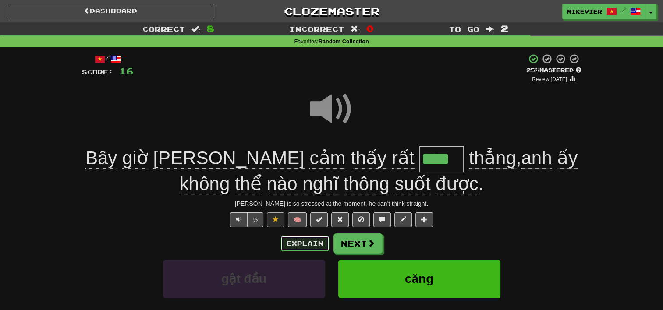
click at [318, 244] on button "Explain" at bounding box center [305, 243] width 48 height 15
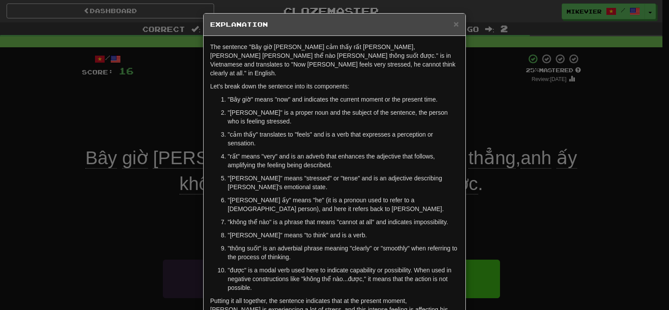
click at [176, 203] on div "× Explanation The sentence "Bây giờ Tom cảm thấy rất căng thẳng, anh ấy không t…" at bounding box center [334, 155] width 669 height 310
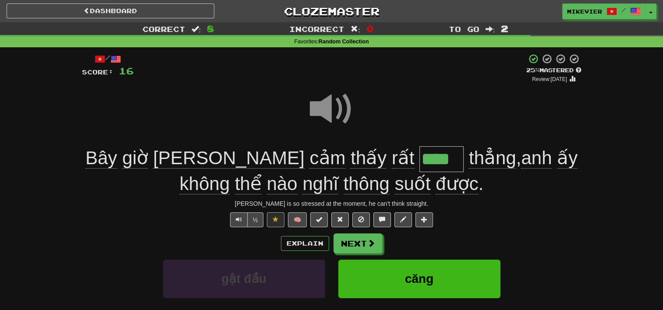
click at [328, 112] on span at bounding box center [332, 109] width 44 height 44
click at [357, 241] on button "Next" at bounding box center [358, 244] width 49 height 20
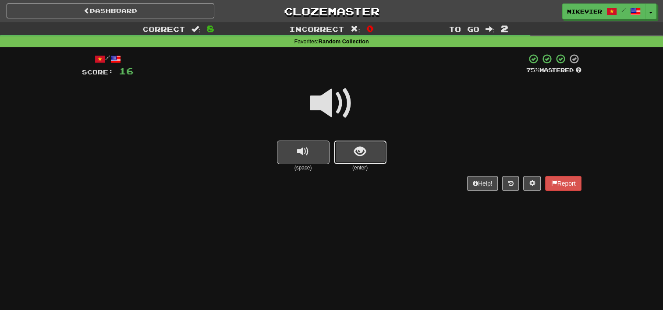
click at [374, 150] on button "show sentence" at bounding box center [360, 153] width 53 height 24
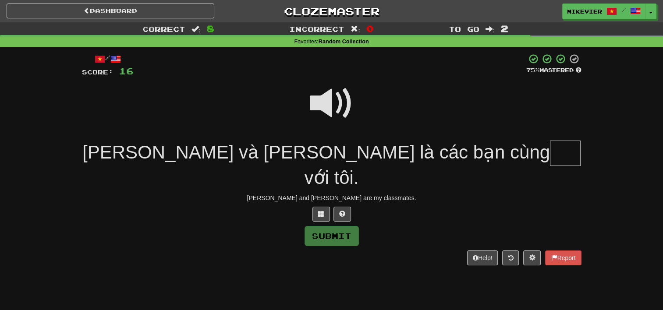
click at [324, 109] on span at bounding box center [332, 103] width 44 height 44
click at [325, 207] on button at bounding box center [321, 214] width 18 height 15
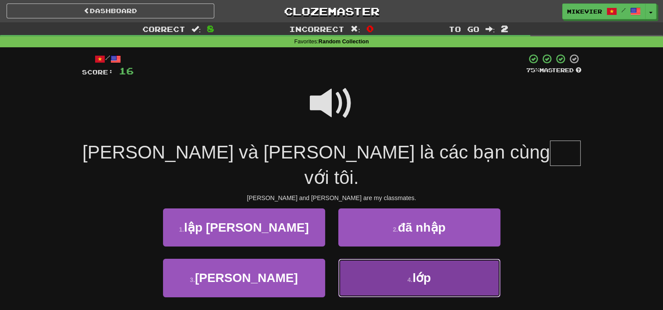
click at [384, 265] on button "4 . lớp" at bounding box center [419, 278] width 162 height 38
type input "***"
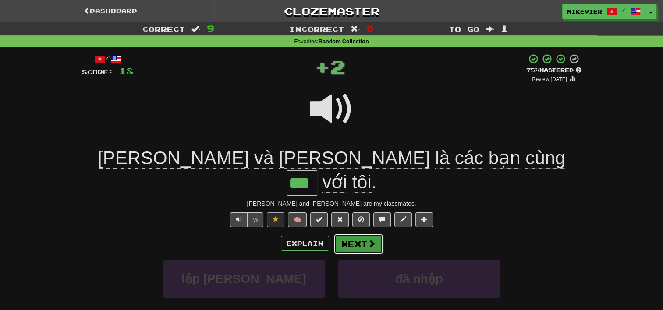
click at [363, 234] on button "Next" at bounding box center [358, 244] width 49 height 20
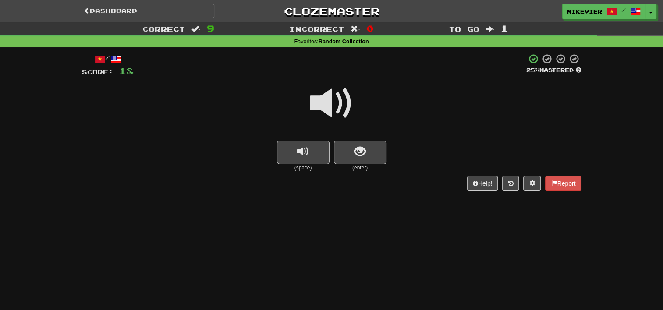
click at [342, 95] on span at bounding box center [332, 103] width 44 height 44
click at [356, 147] on span "show sentence" at bounding box center [360, 152] width 12 height 12
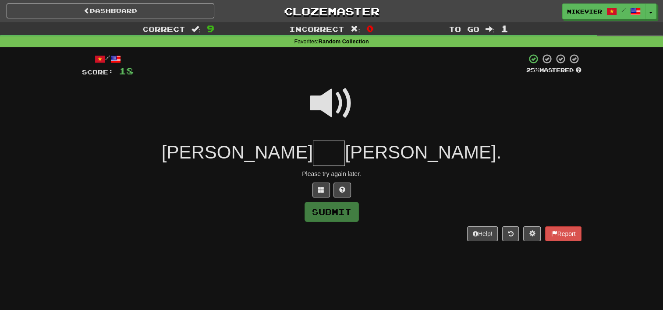
click at [335, 102] on span at bounding box center [332, 103] width 44 height 44
click at [321, 193] on button at bounding box center [321, 190] width 18 height 15
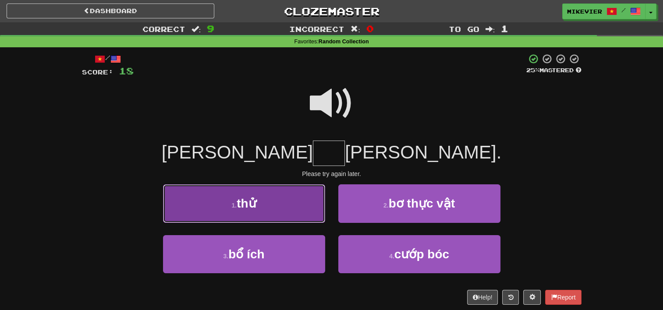
click at [298, 213] on button "1 . thử" at bounding box center [244, 203] width 162 height 38
type input "***"
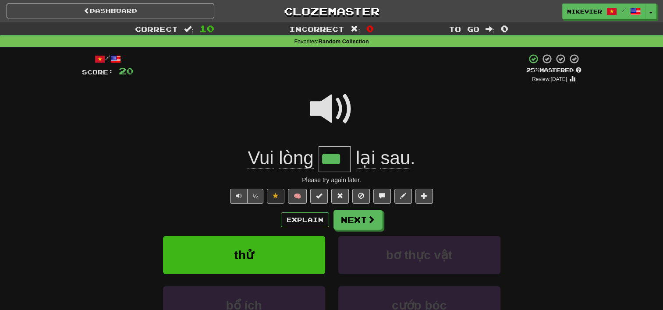
click at [339, 112] on span at bounding box center [332, 109] width 44 height 44
click at [359, 217] on button "Next" at bounding box center [358, 220] width 49 height 20
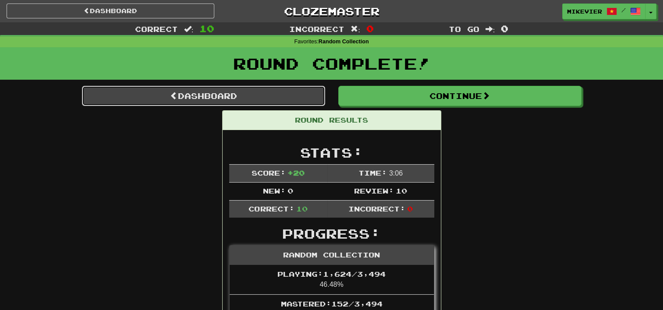
click at [233, 97] on link "Dashboard" at bounding box center [203, 96] width 243 height 20
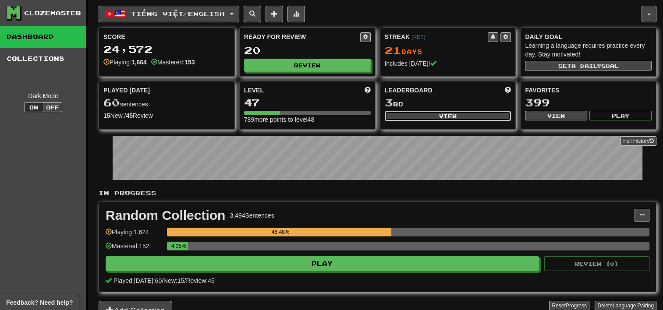
click at [442, 112] on button "View" at bounding box center [448, 116] width 127 height 10
select select "**********"
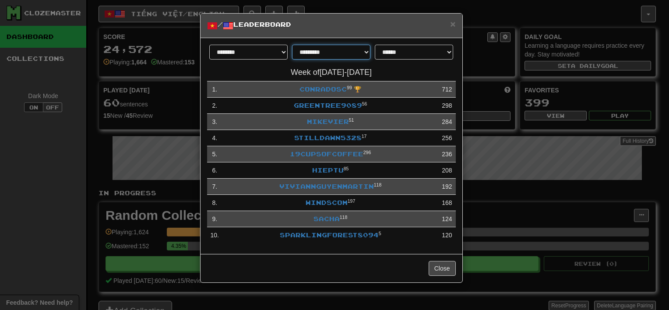
click at [366, 51] on select "**********" at bounding box center [331, 52] width 78 height 15
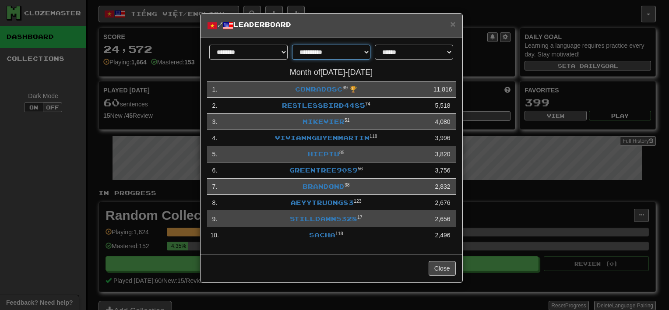
click at [365, 51] on select "**********" at bounding box center [331, 52] width 78 height 15
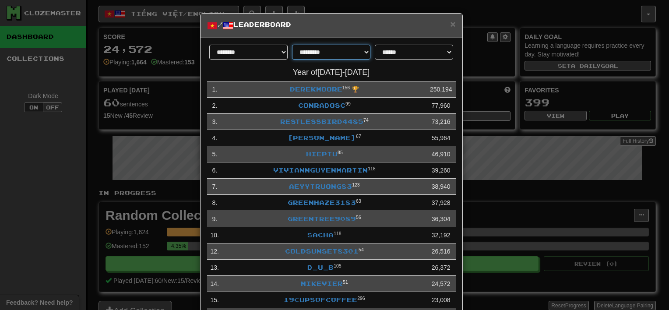
click at [362, 53] on select "**********" at bounding box center [331, 52] width 78 height 15
select select "******"
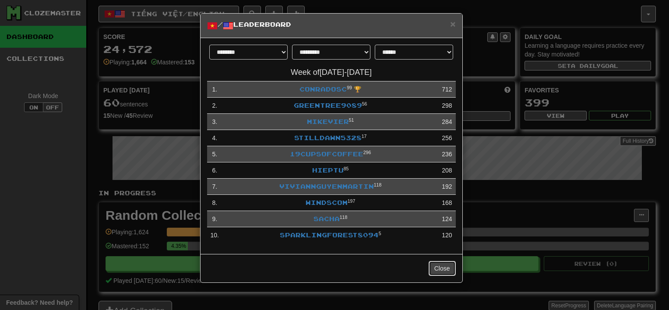
click at [443, 270] on button "Close" at bounding box center [442, 268] width 27 height 15
